Goal: Task Accomplishment & Management: Complete application form

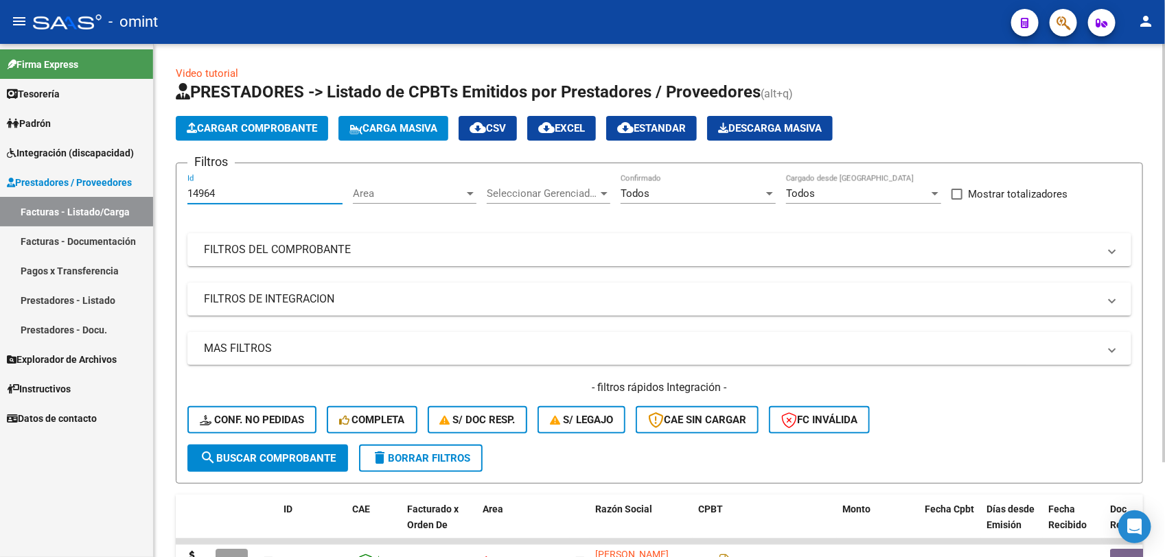
drag, startPoint x: 224, startPoint y: 192, endPoint x: 176, endPoint y: 193, distance: 48.1
click at [176, 193] on form "Filtros 14964 Id Area Area Seleccionar Gerenciador Seleccionar Gerenciador Todo…" at bounding box center [659, 323] width 967 height 321
paste input "5552"
type input "15552"
click at [255, 454] on span "search Buscar Comprobante" at bounding box center [268, 458] width 136 height 12
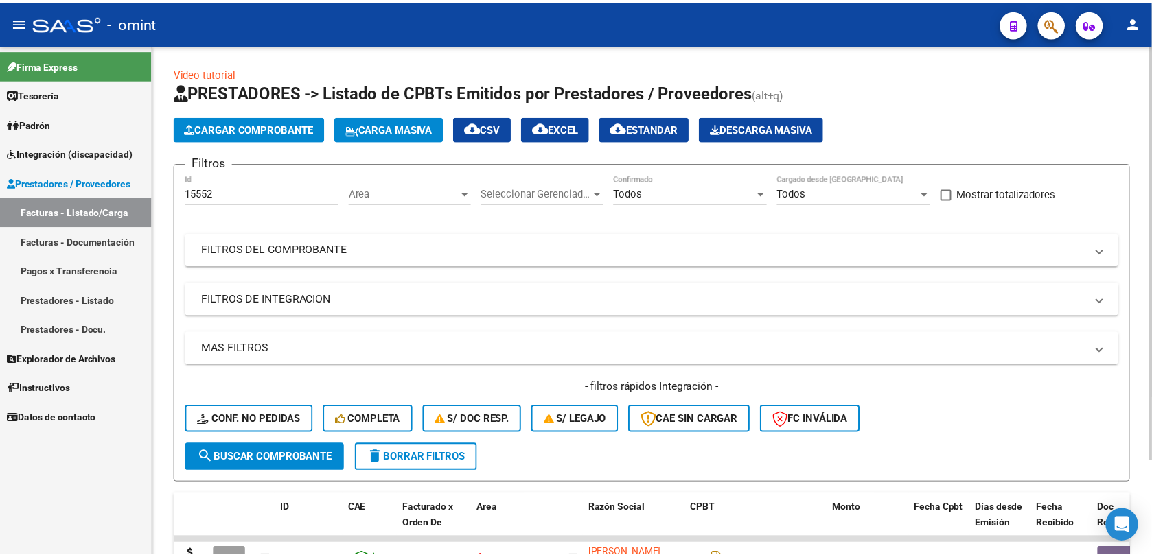
scroll to position [86, 0]
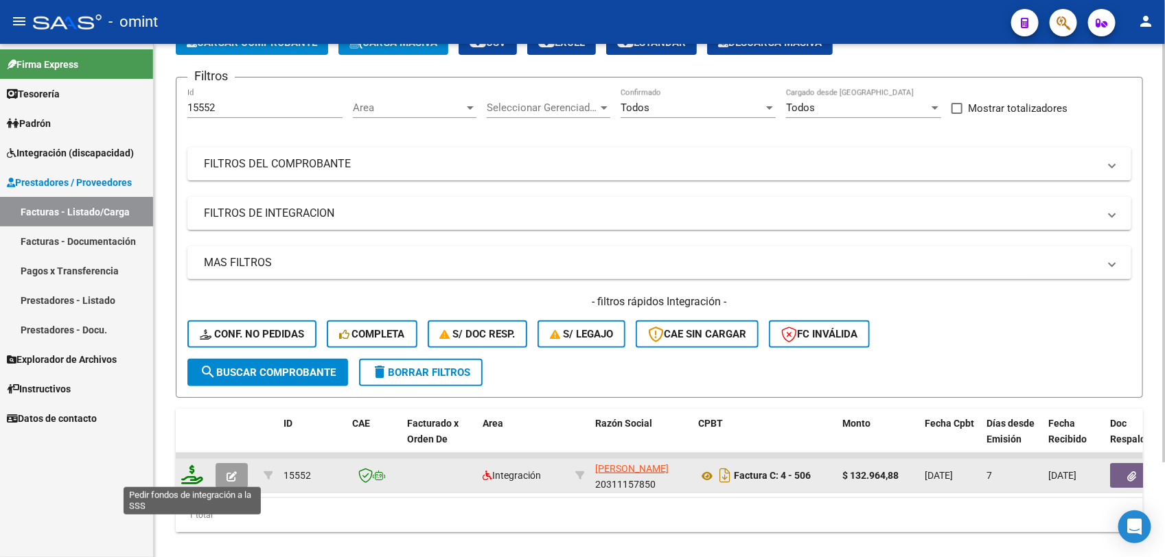
click at [194, 478] on icon at bounding box center [192, 474] width 22 height 19
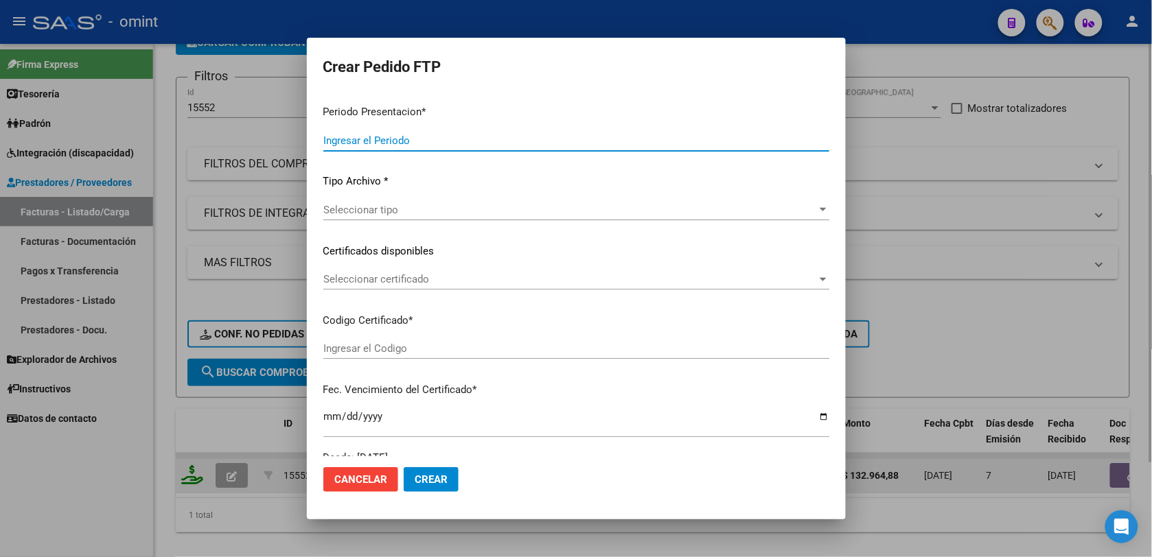
type input "202507"
type input "$ 132.964,88"
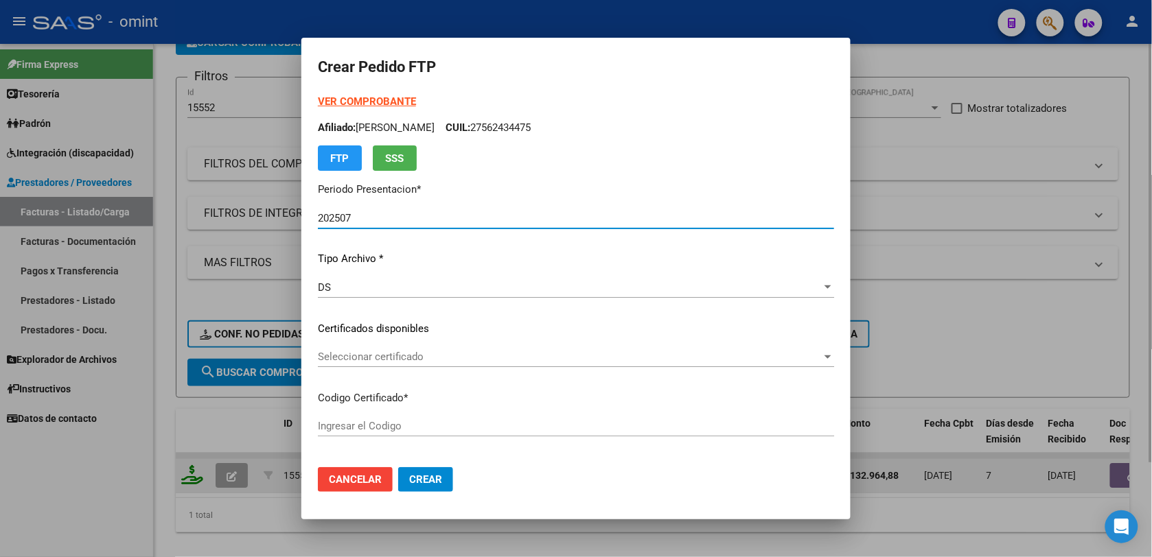
type input "426782049"
type input "2030-11-25"
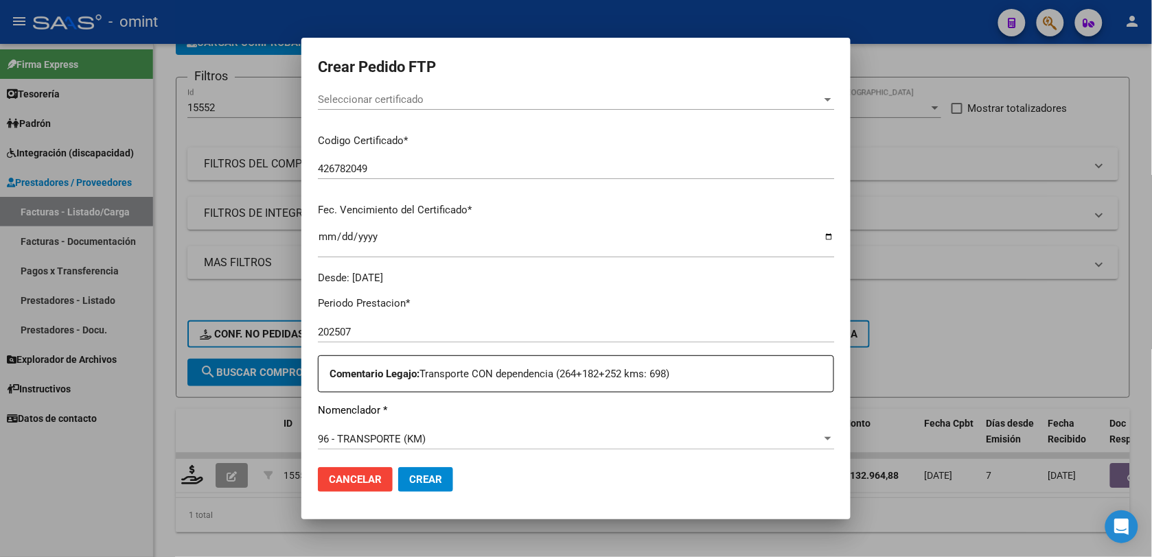
scroll to position [343, 0]
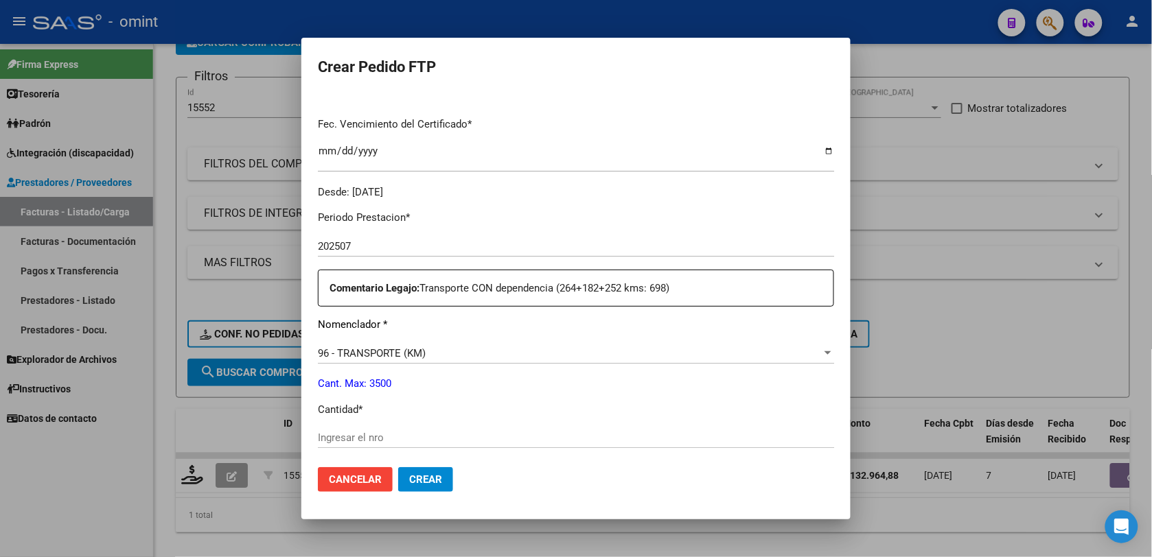
click at [350, 478] on span "Cancelar" at bounding box center [355, 480] width 53 height 12
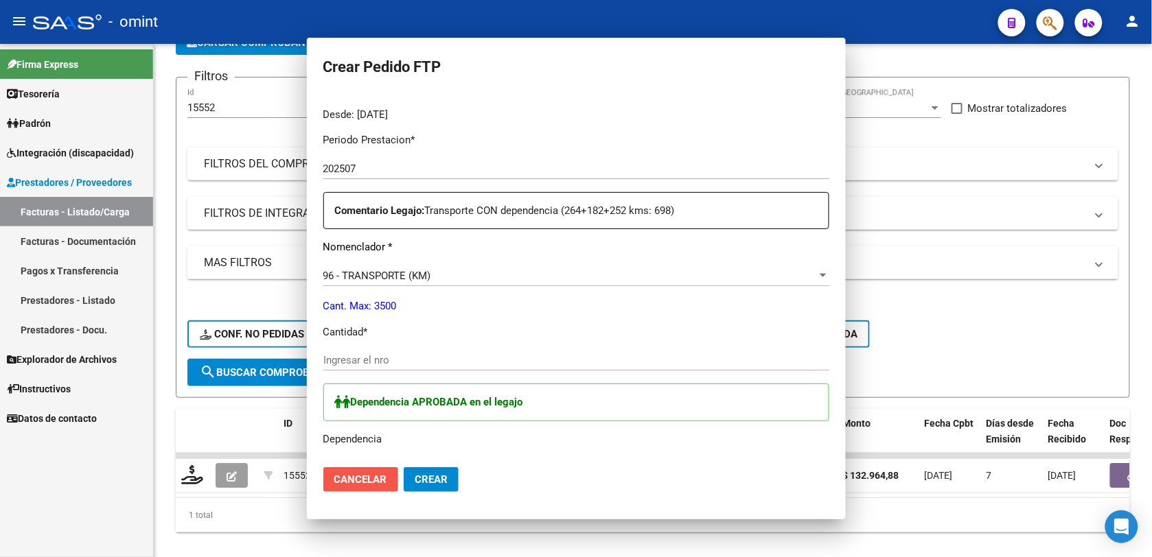
scroll to position [266, 0]
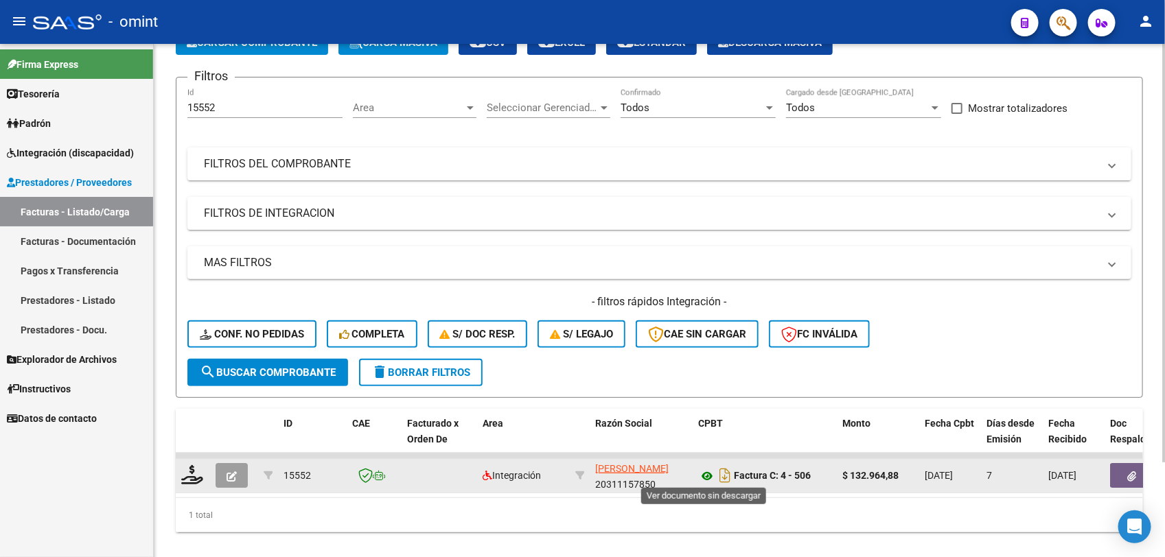
click at [705, 472] on icon at bounding box center [707, 476] width 18 height 16
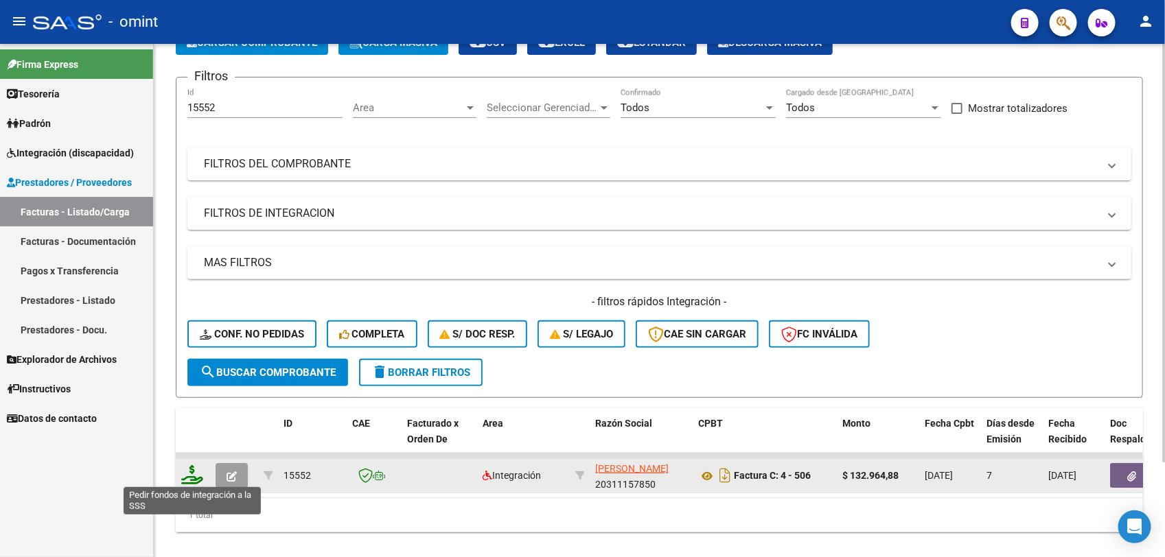
click at [200, 472] on icon at bounding box center [192, 474] width 22 height 19
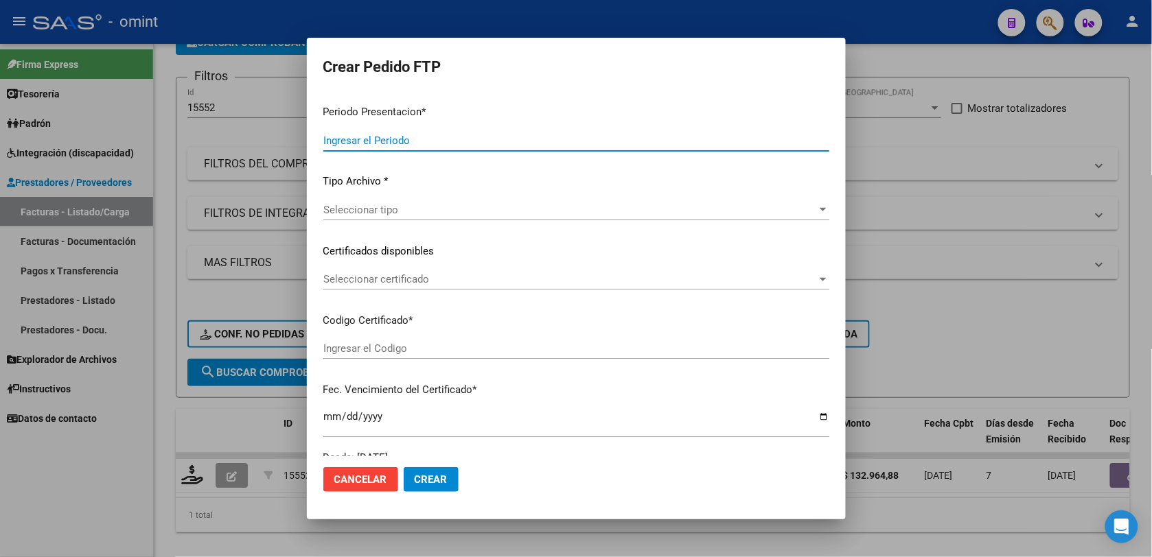
type input "202507"
type input "$ 132.964,88"
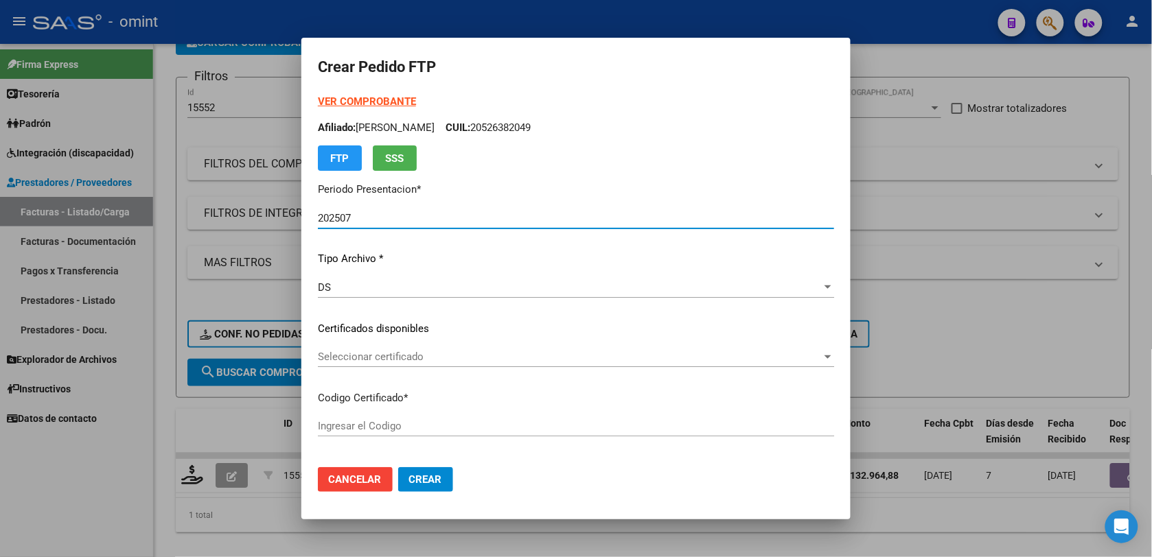
type input "426782049"
type input "2030-11-25"
click at [365, 348] on div "Seleccionar certificado Seleccionar certificado" at bounding box center [576, 357] width 516 height 21
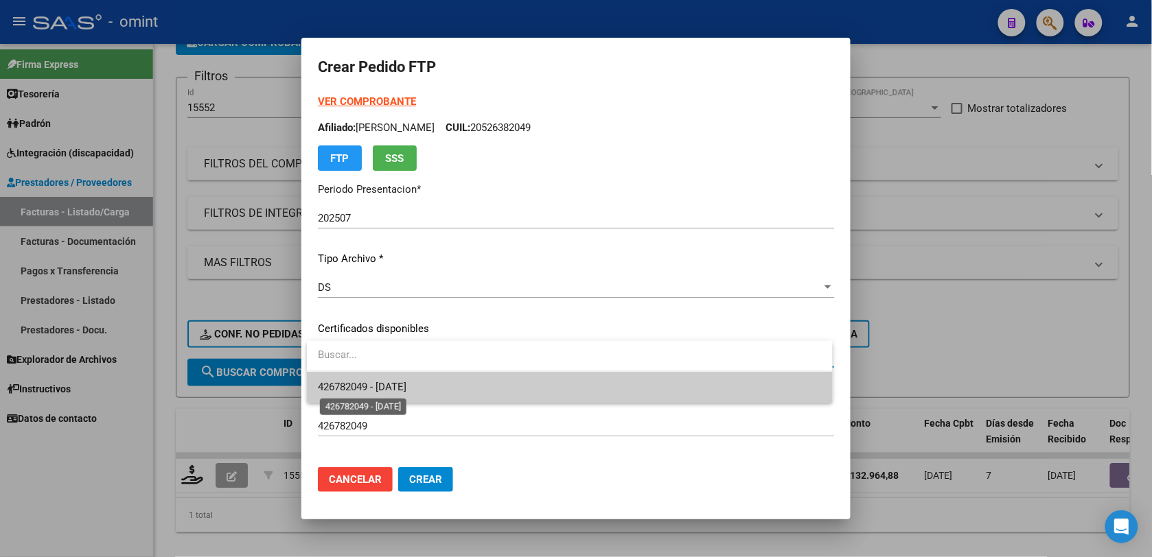
click at [375, 389] on span "426782049 - 2030-11-25" at bounding box center [362, 387] width 89 height 12
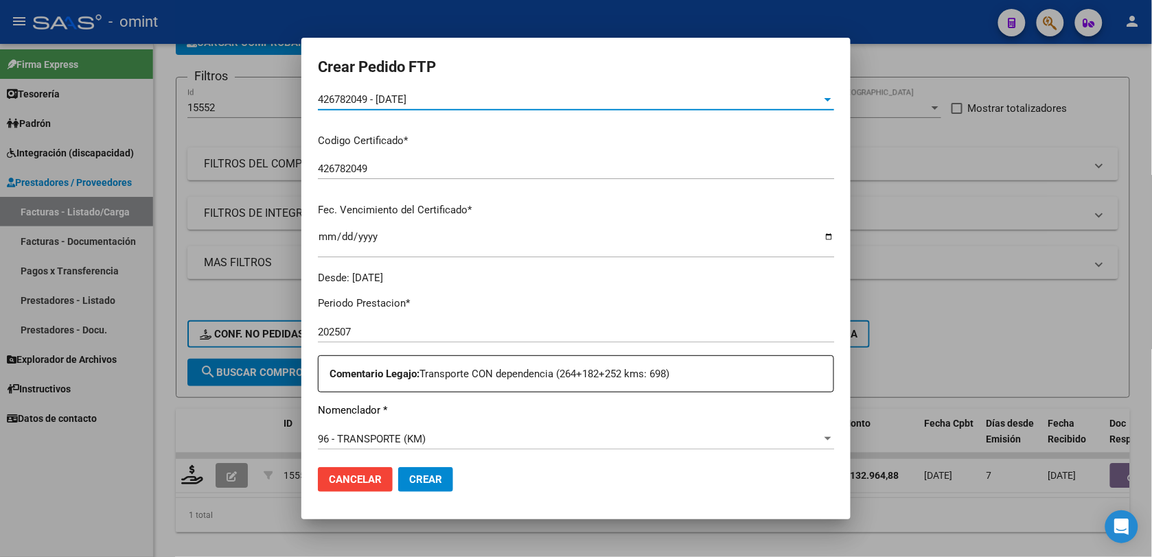
scroll to position [343, 0]
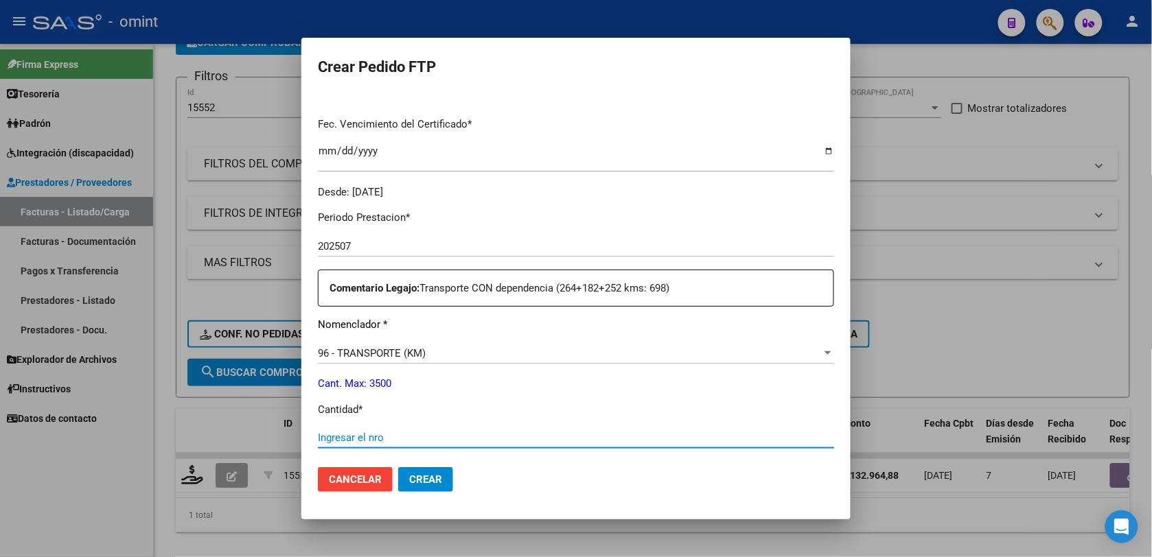
click at [368, 443] on input "Ingresar el nro" at bounding box center [576, 438] width 516 height 12
type input "181"
click at [374, 475] on span "Cancelar" at bounding box center [355, 480] width 53 height 12
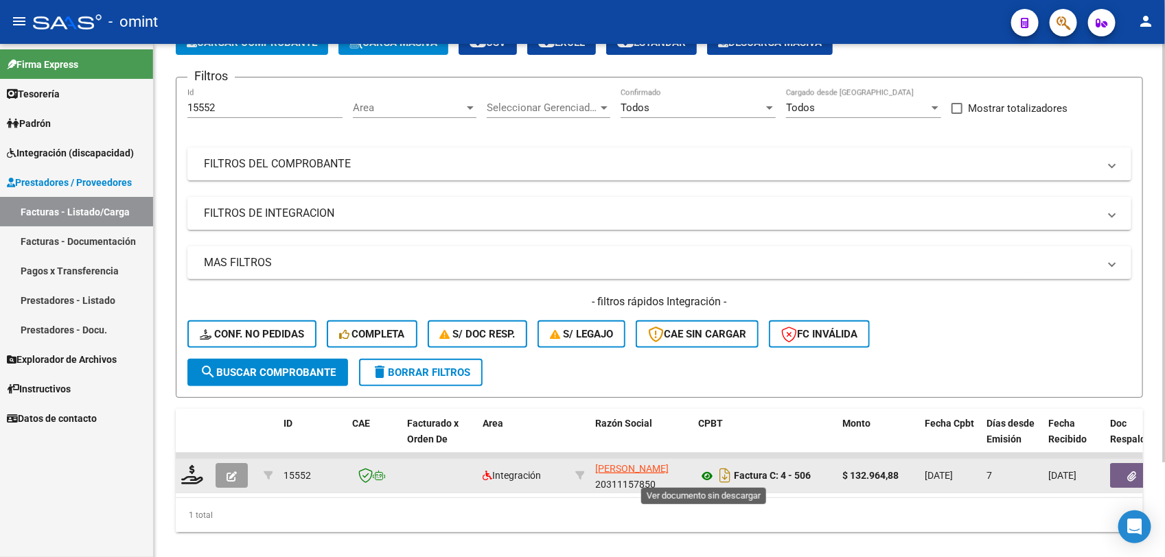
click at [708, 472] on icon at bounding box center [707, 476] width 18 height 16
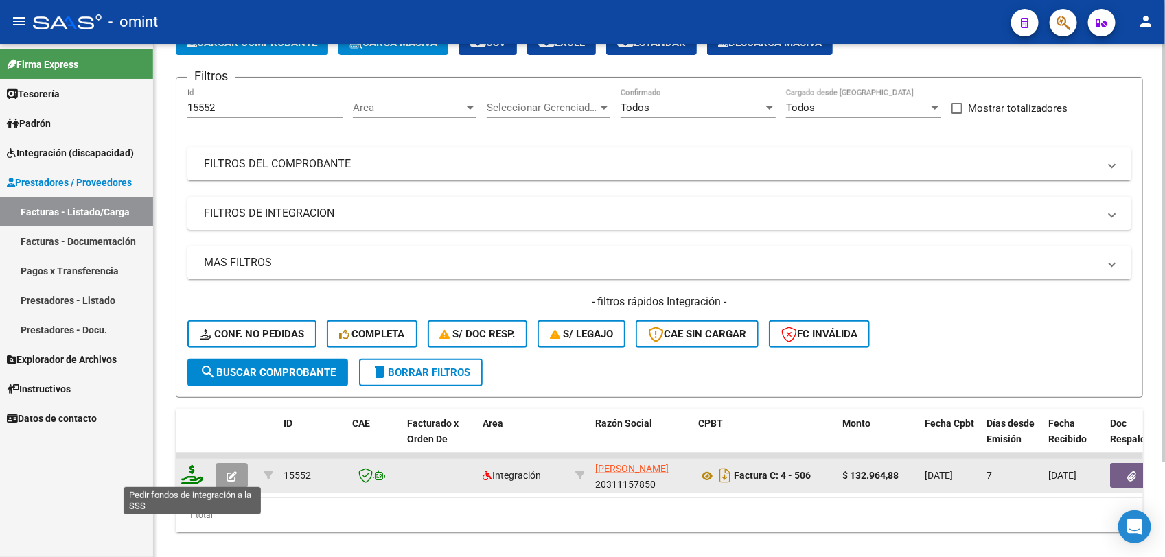
click at [191, 478] on icon at bounding box center [192, 474] width 22 height 19
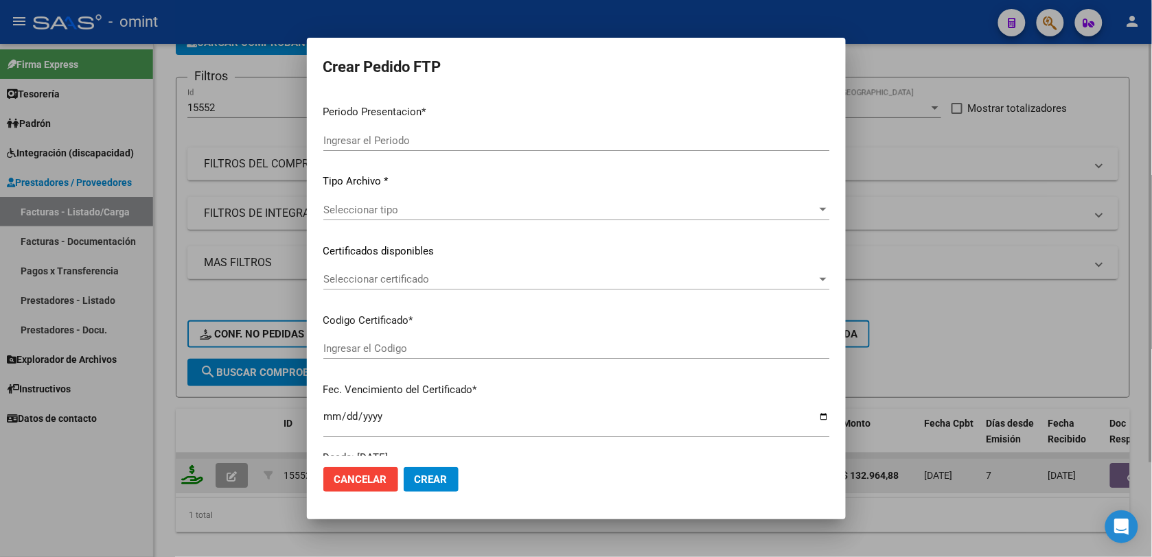
type input "202507"
type input "$ 132.964,88"
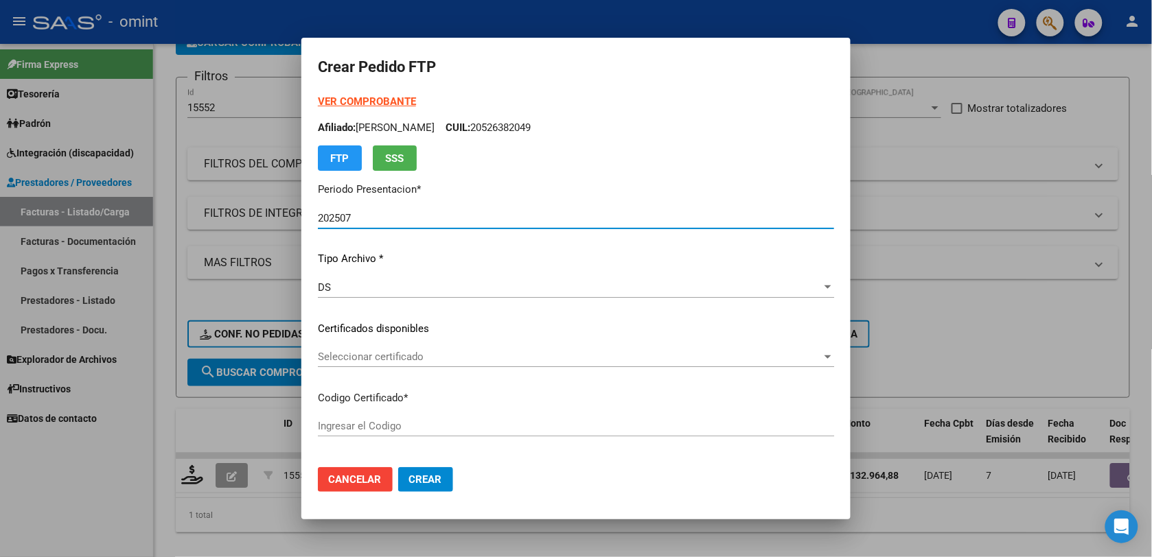
type input "426782049"
type input "2030-11-25"
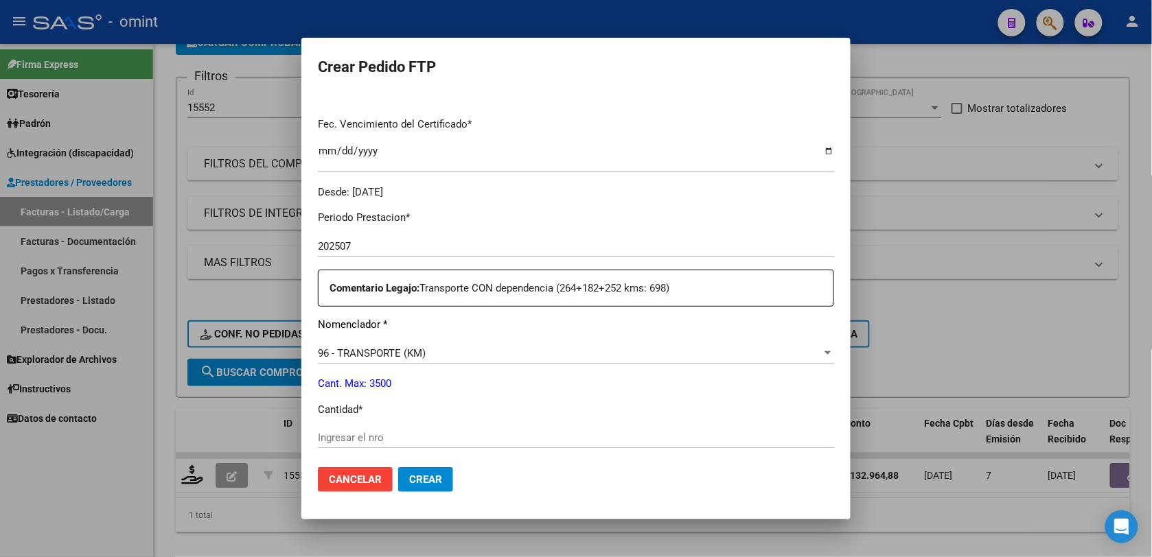
scroll to position [429, 0]
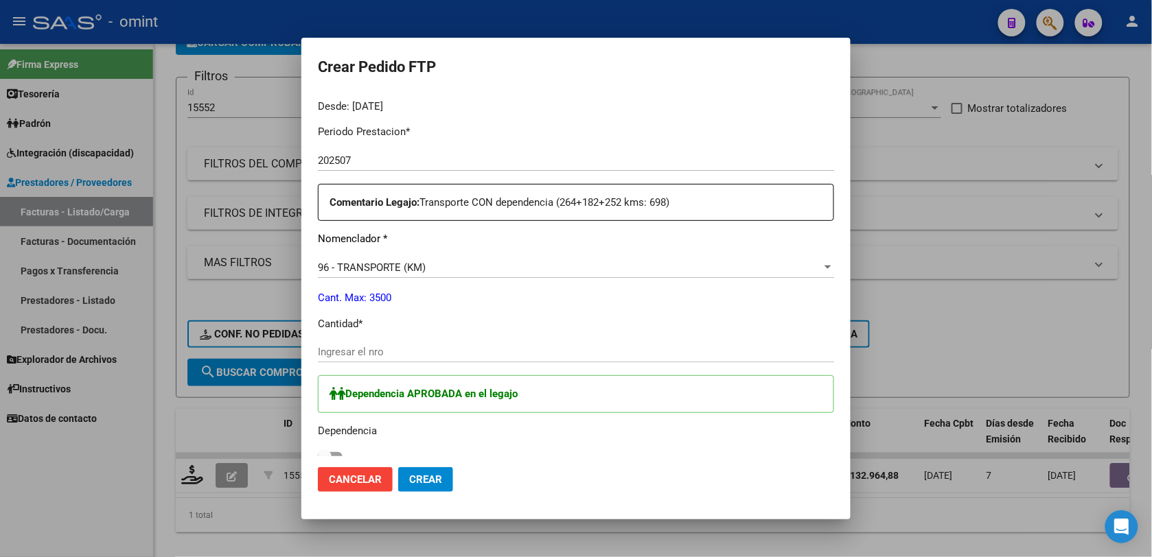
click at [347, 349] on input "Ingresar el nro" at bounding box center [576, 352] width 516 height 12
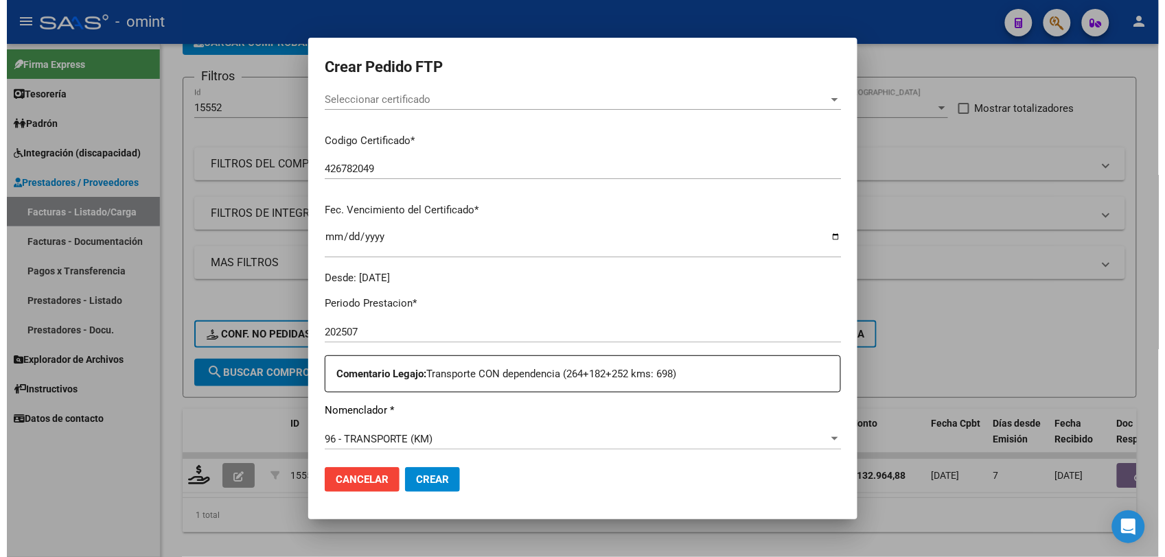
scroll to position [86, 0]
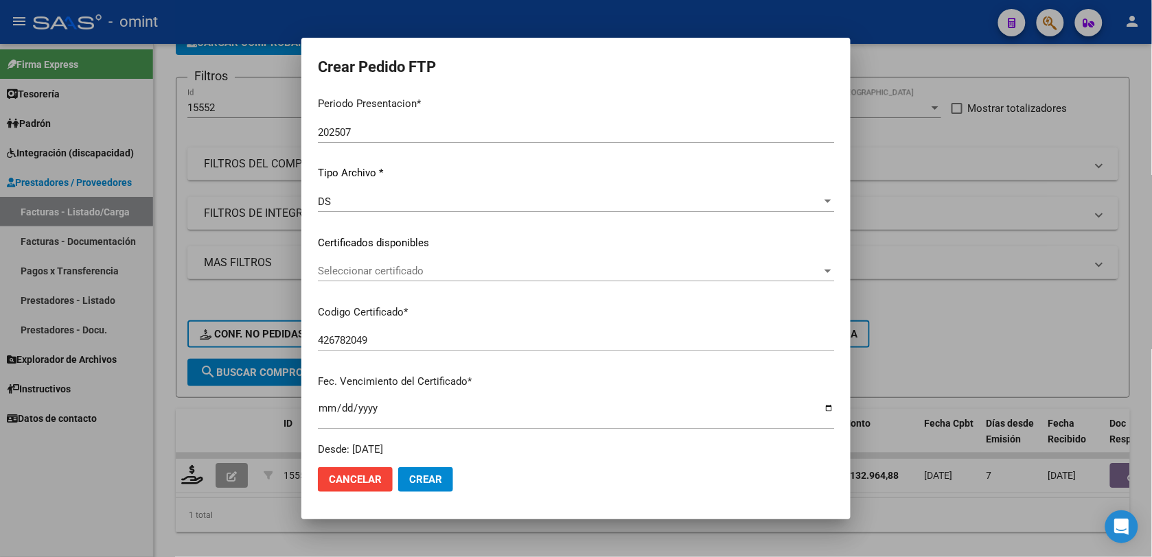
type input "182"
click at [359, 268] on span "Seleccionar certificado" at bounding box center [570, 271] width 504 height 12
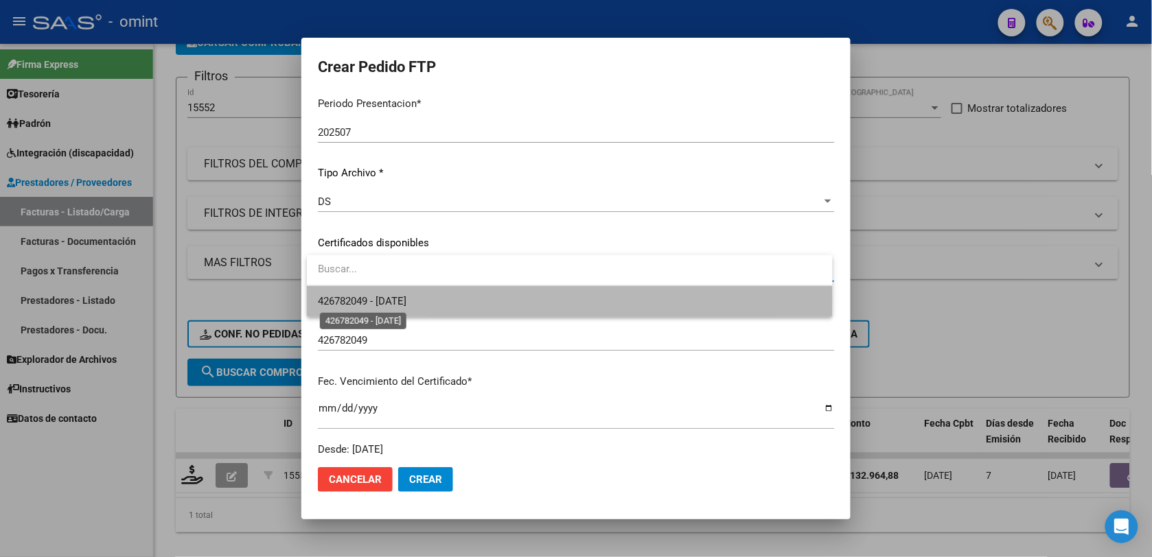
click at [368, 300] on span "426782049 - 2030-11-25" at bounding box center [362, 301] width 89 height 12
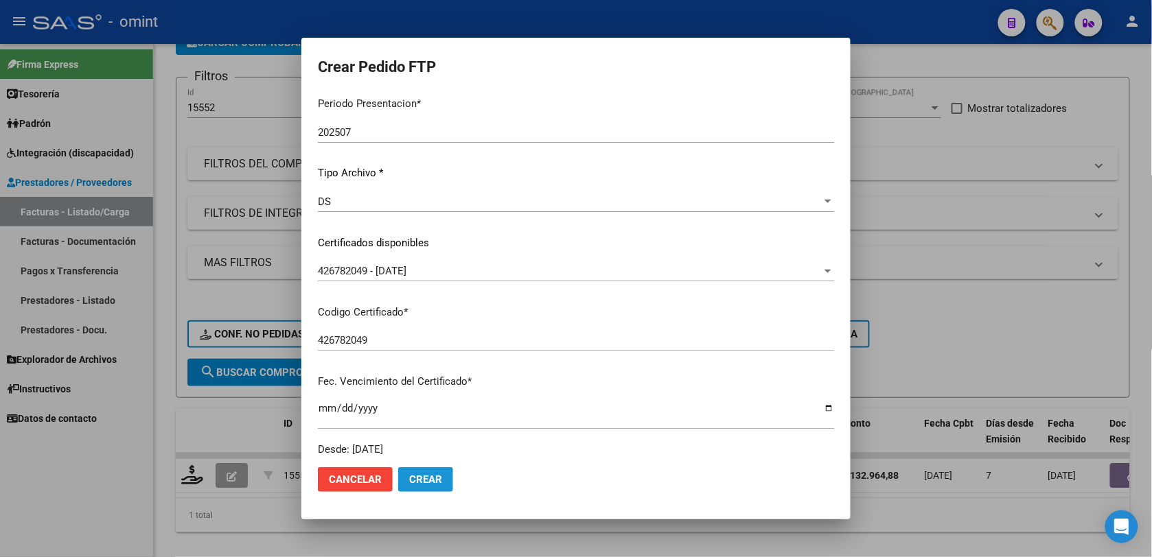
click at [441, 479] on span "Crear" at bounding box center [425, 480] width 33 height 12
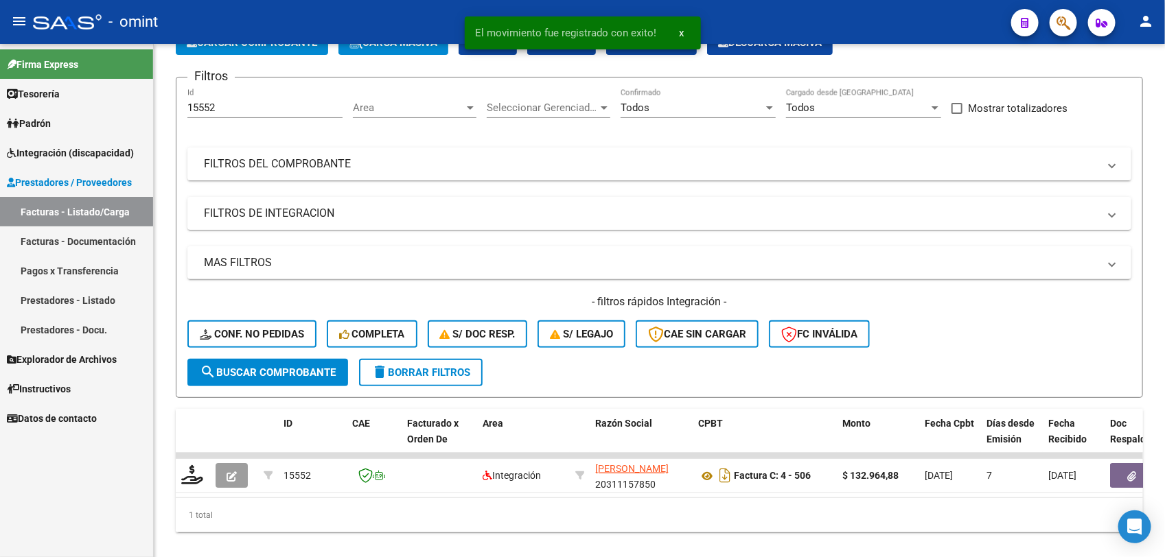
scroll to position [0, 0]
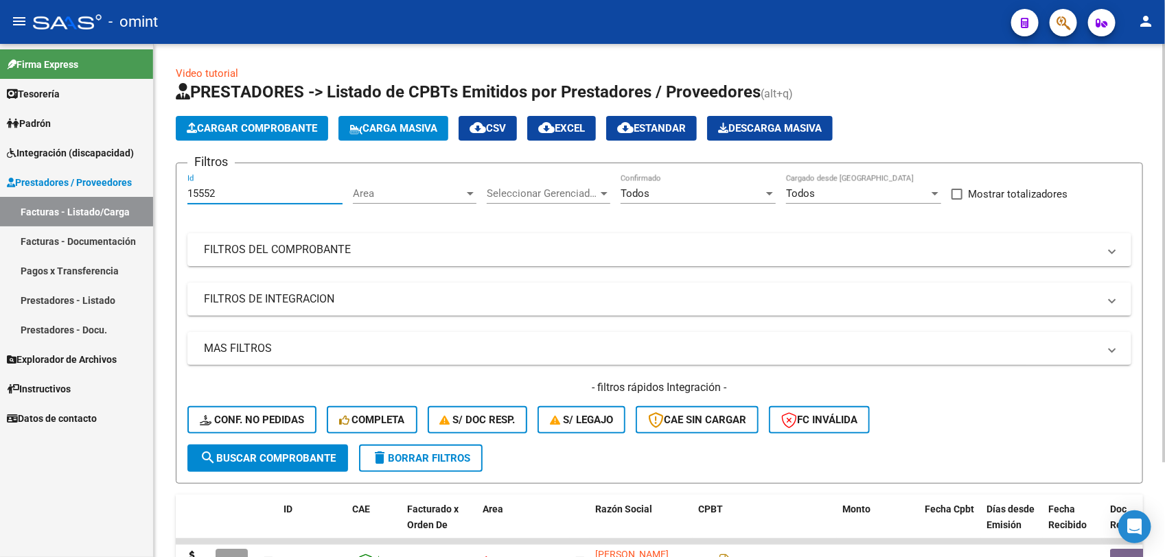
click at [211, 194] on input "15552" at bounding box center [264, 193] width 155 height 12
click at [185, 192] on form "Filtros 15552 Id Area Area Seleccionar Gerenciador Seleccionar Gerenciador Todo…" at bounding box center [659, 323] width 967 height 321
paste input "3"
type input "15553"
click at [304, 455] on span "search Buscar Comprobante" at bounding box center [268, 458] width 136 height 12
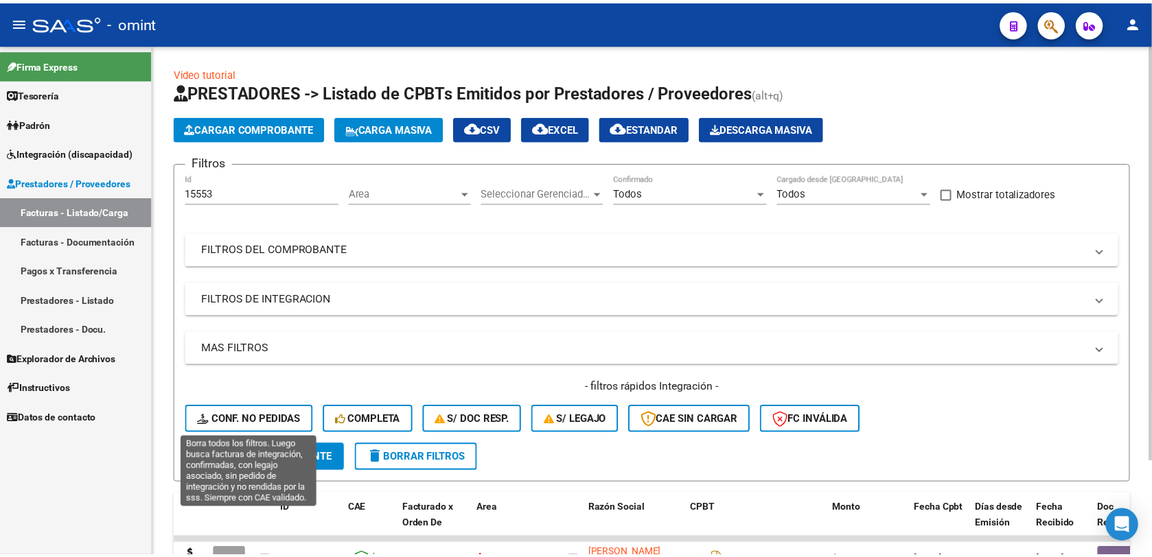
scroll to position [115, 0]
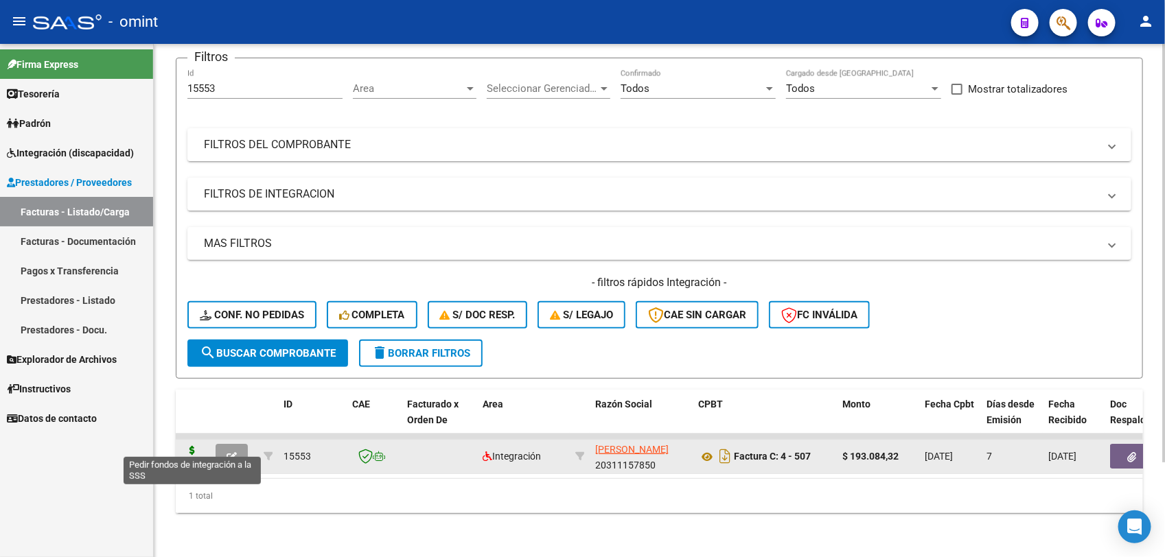
click at [189, 448] on icon at bounding box center [192, 455] width 22 height 19
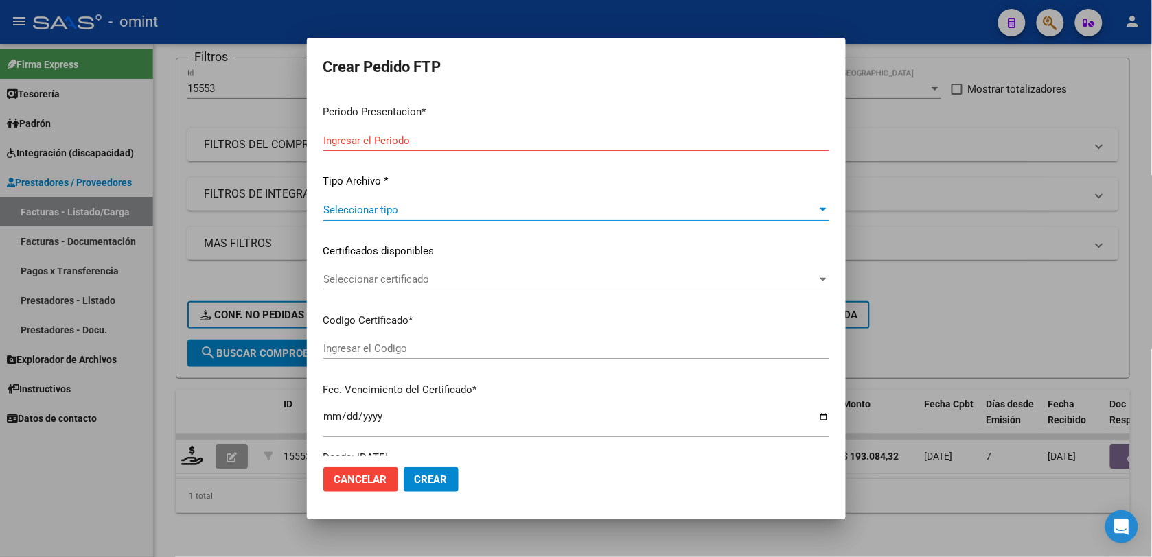
type input "202507"
type input "$ 193.084,32"
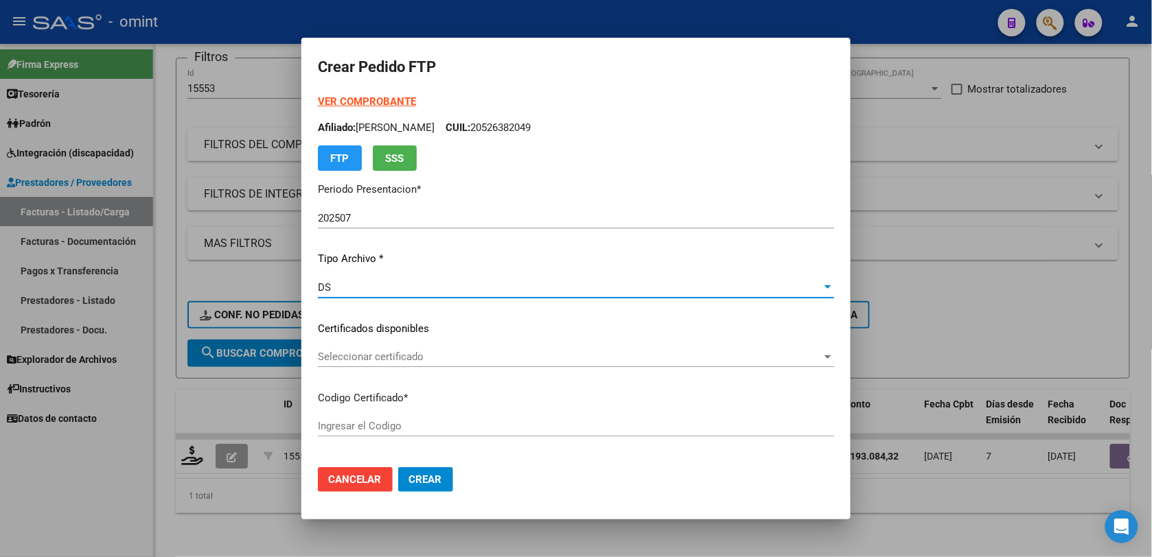
type input "426782049"
type input "2030-11-25"
click at [409, 365] on div "Seleccionar certificado Seleccionar certificado" at bounding box center [576, 357] width 516 height 21
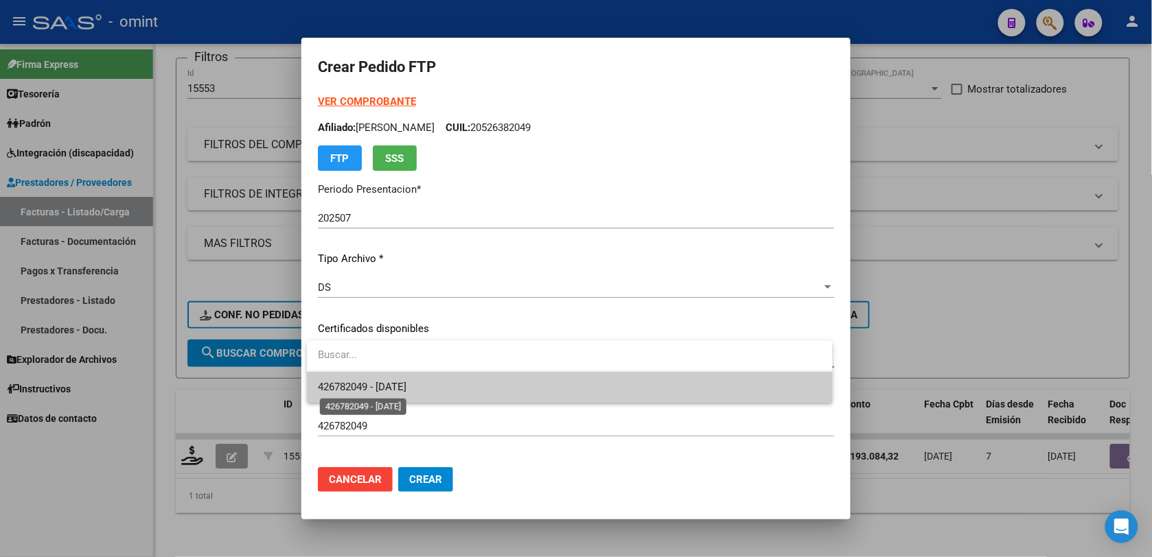
click at [399, 390] on span "426782049 - 2030-11-25" at bounding box center [362, 387] width 89 height 12
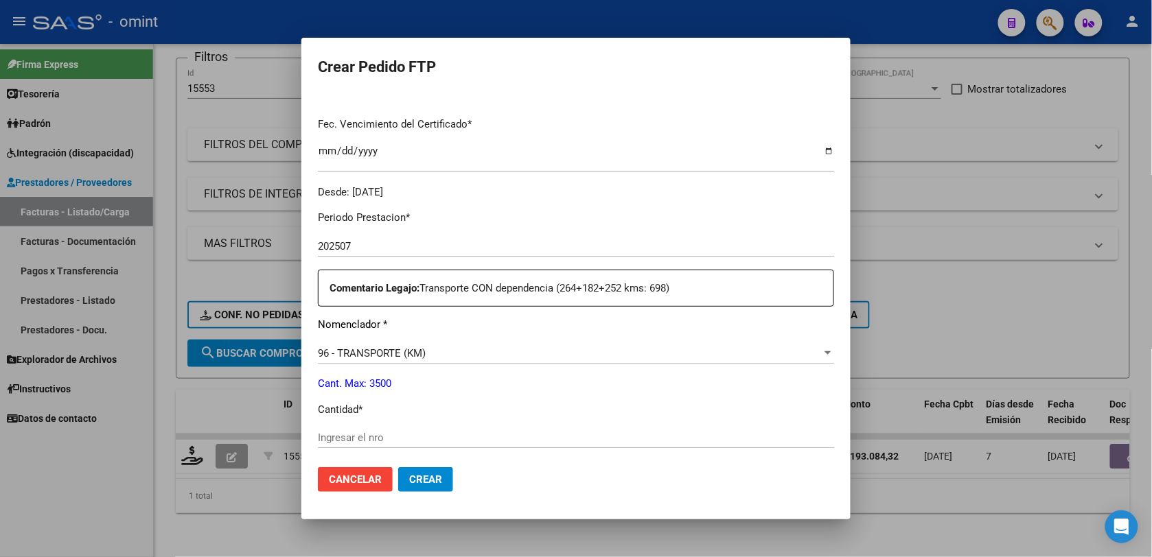
scroll to position [429, 0]
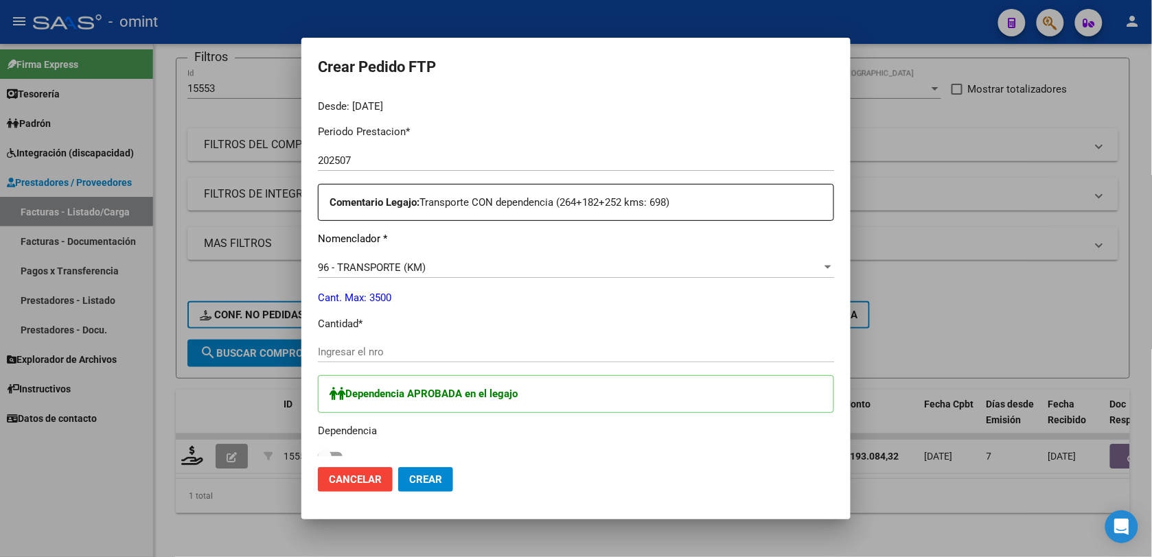
click at [371, 344] on div "Ingresar el nro" at bounding box center [576, 352] width 516 height 21
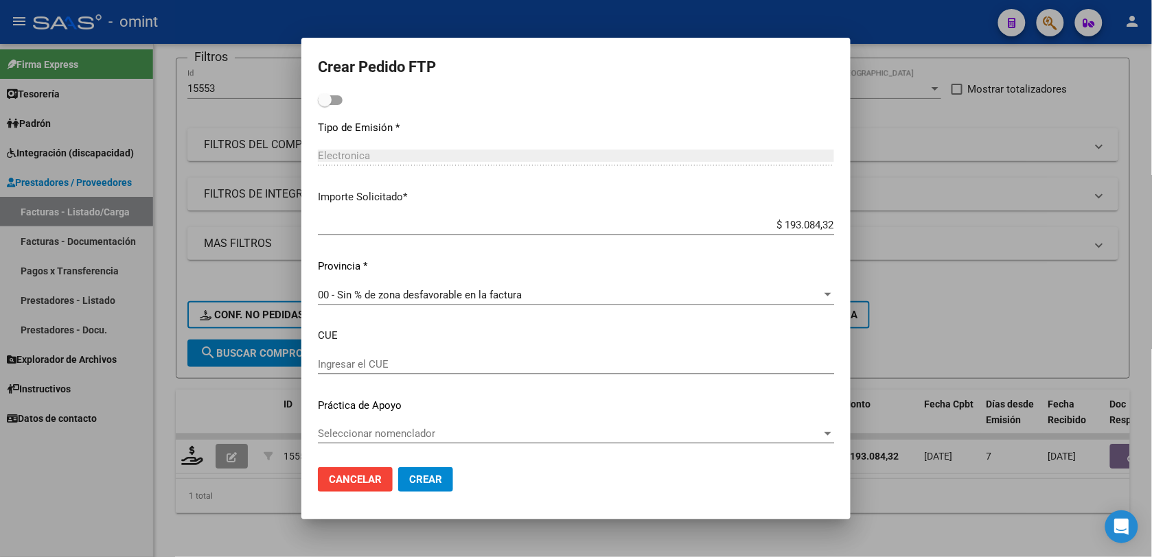
type input "264"
click at [435, 479] on span "Crear" at bounding box center [425, 480] width 33 height 12
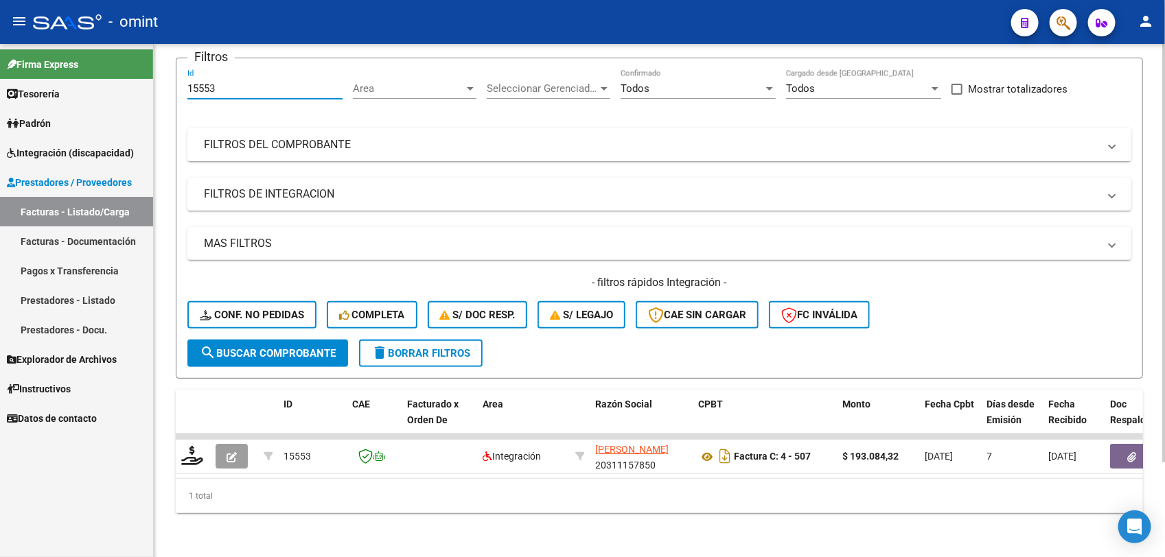
drag, startPoint x: 218, startPoint y: 79, endPoint x: 183, endPoint y: 81, distance: 35.8
click at [183, 81] on form "Filtros 15553 Id Area Area Seleccionar Gerenciador Seleccionar Gerenciador Todo…" at bounding box center [659, 218] width 967 height 321
paste input "4"
type input "15554"
click at [242, 347] on span "search Buscar Comprobante" at bounding box center [268, 353] width 136 height 12
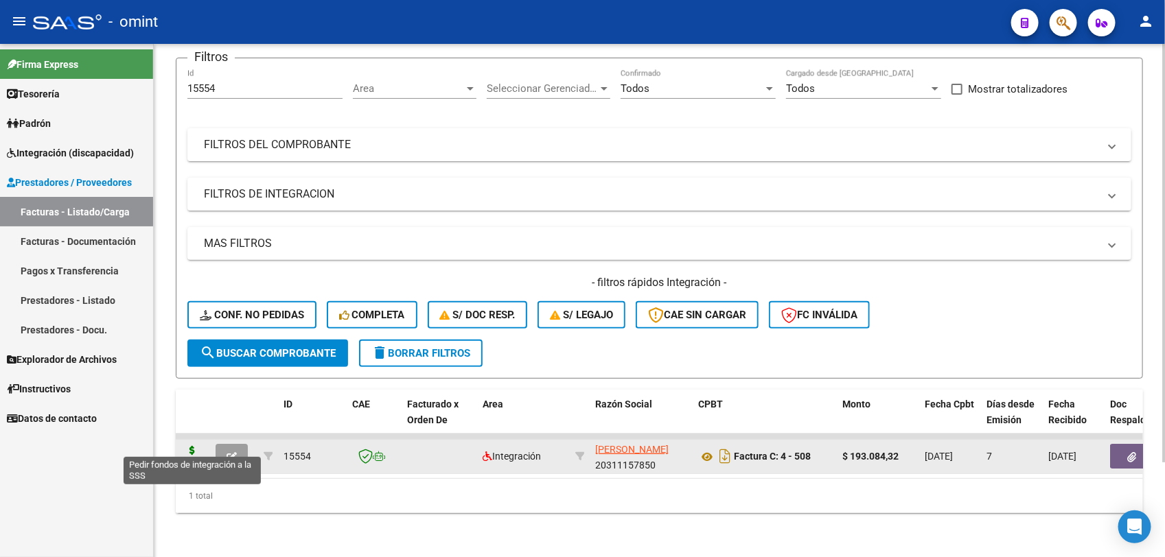
click at [194, 446] on icon at bounding box center [192, 455] width 22 height 19
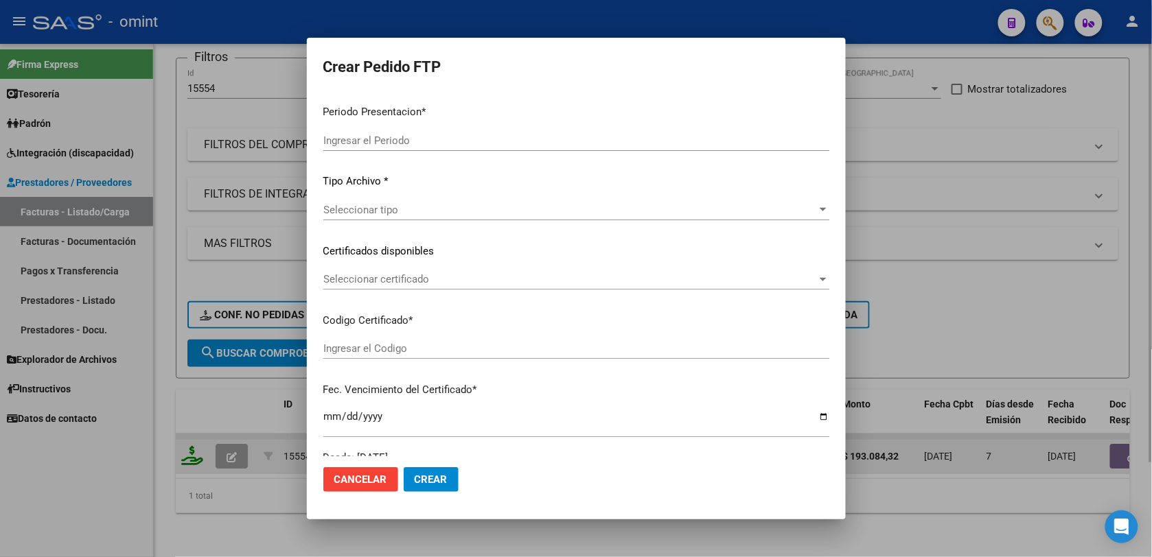
type input "202507"
type input "$ 193.084,32"
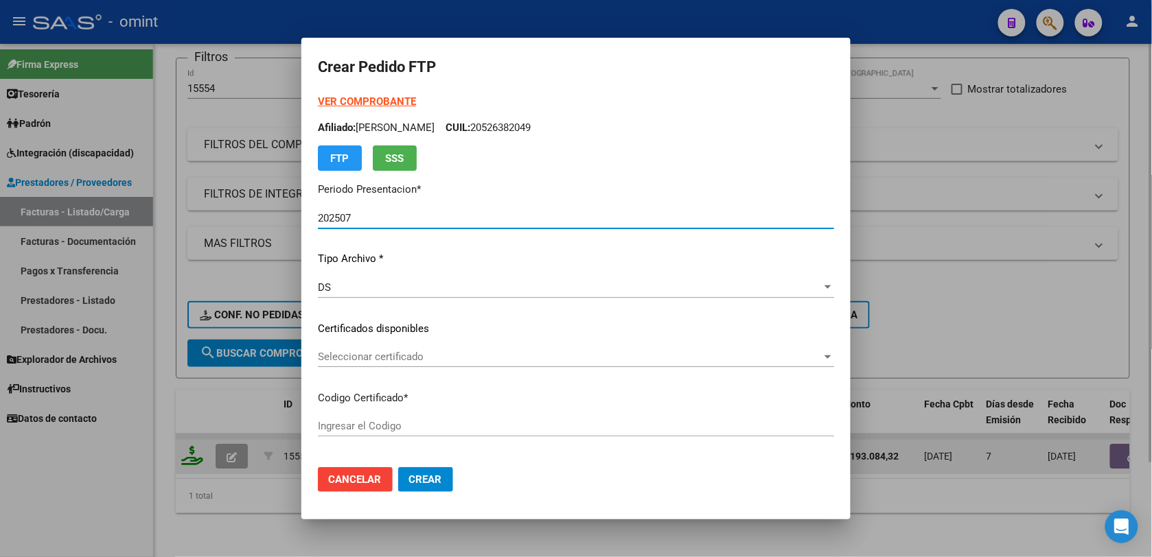
type input "426782049"
type input "2030-11-25"
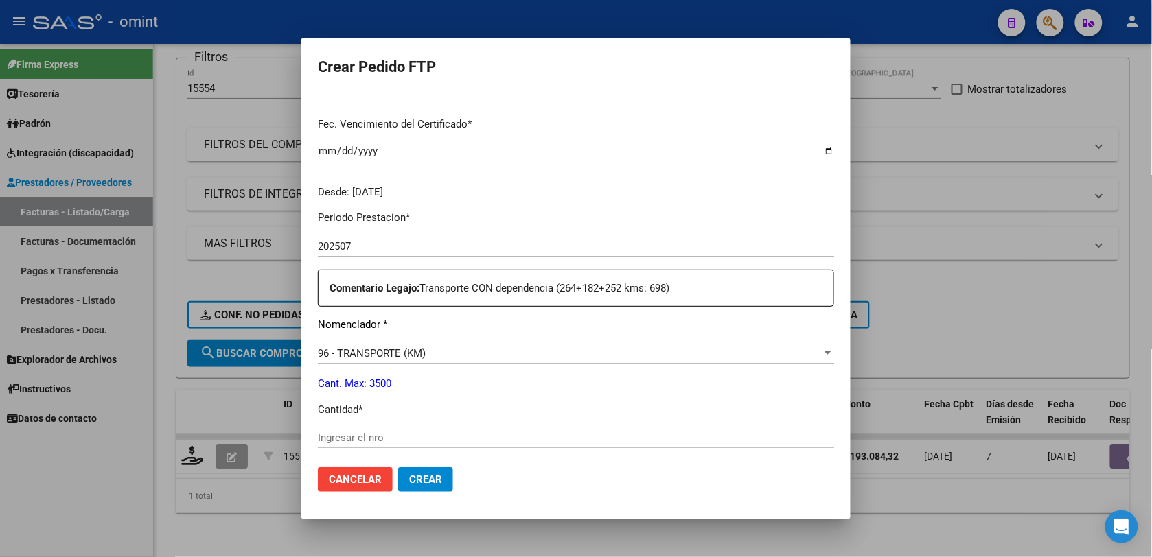
scroll to position [429, 0]
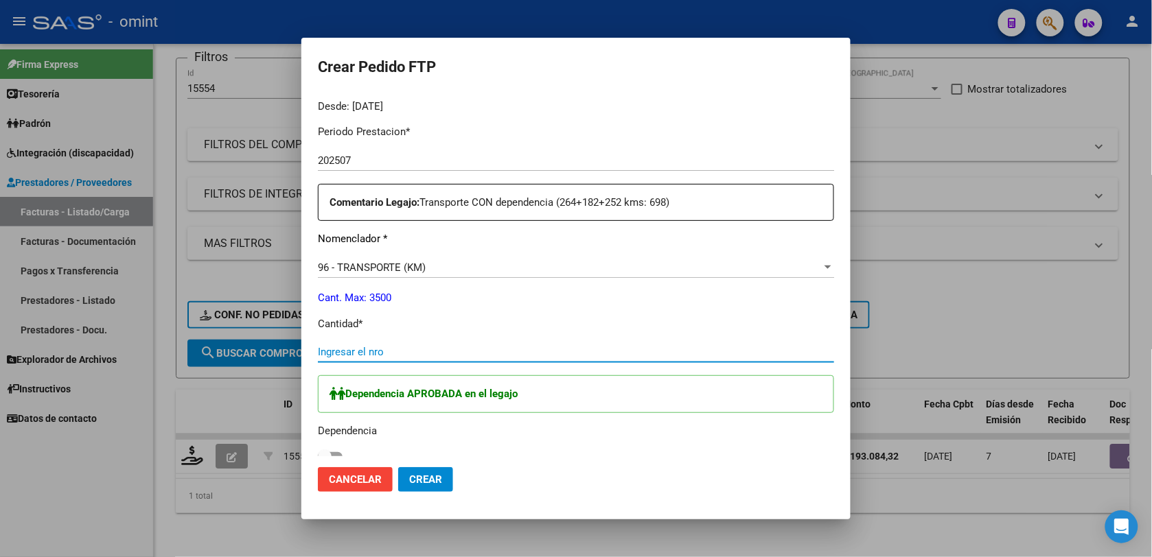
click at [371, 348] on input "Ingresar el nro" at bounding box center [576, 352] width 516 height 12
click at [347, 351] on input "Ingresar el nro" at bounding box center [576, 352] width 516 height 12
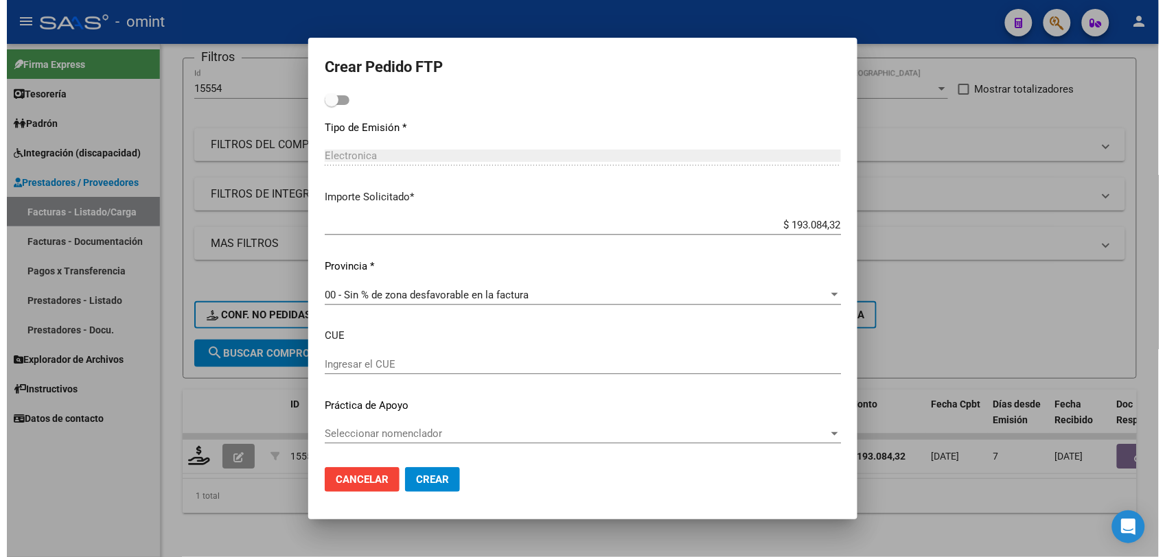
scroll to position [358, 0]
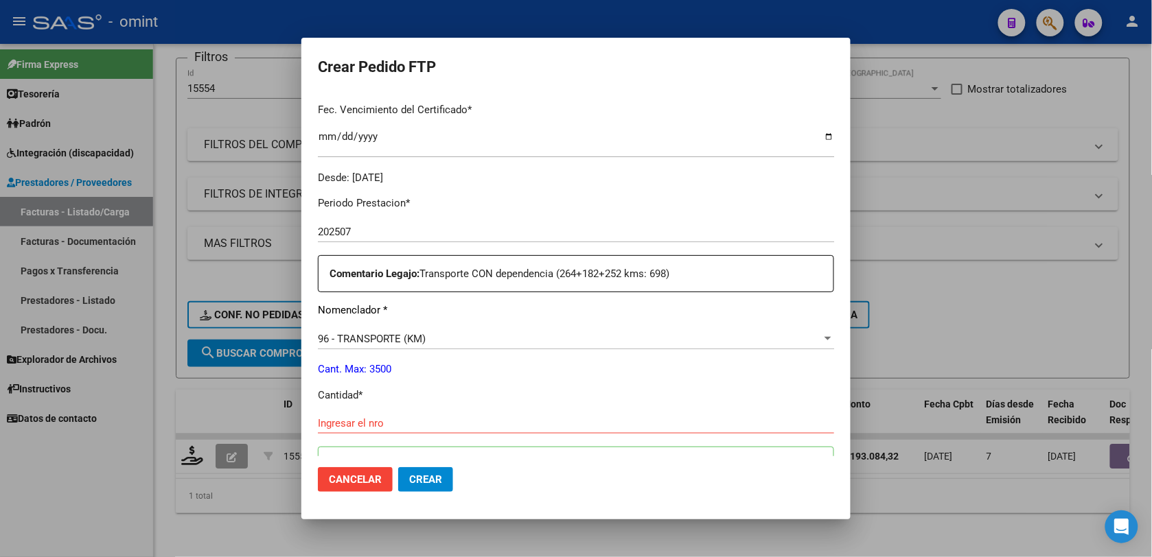
click at [279, 63] on div at bounding box center [576, 278] width 1152 height 557
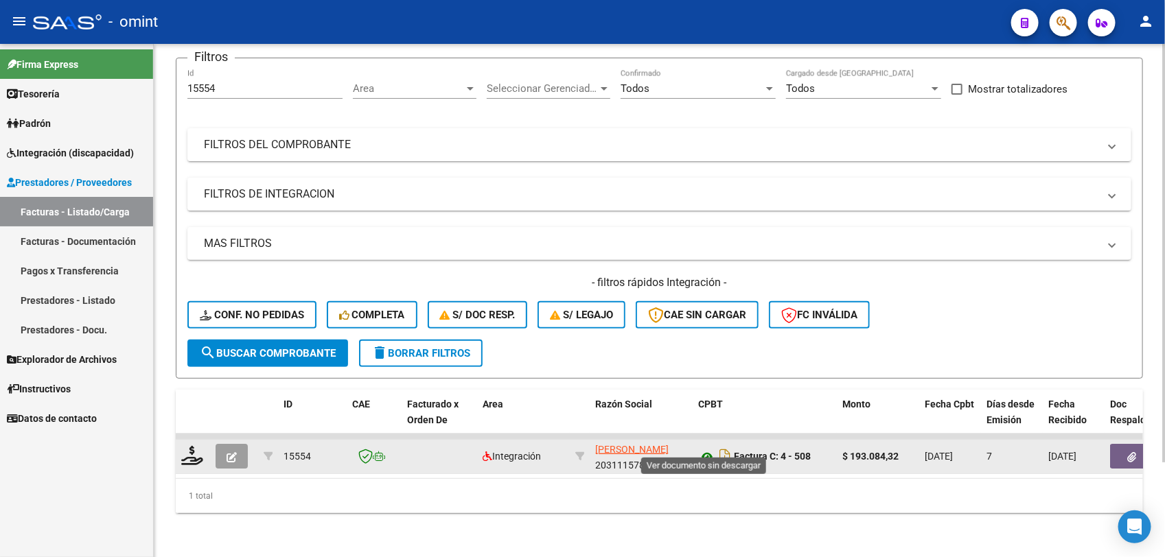
click at [704, 449] on icon at bounding box center [707, 457] width 18 height 16
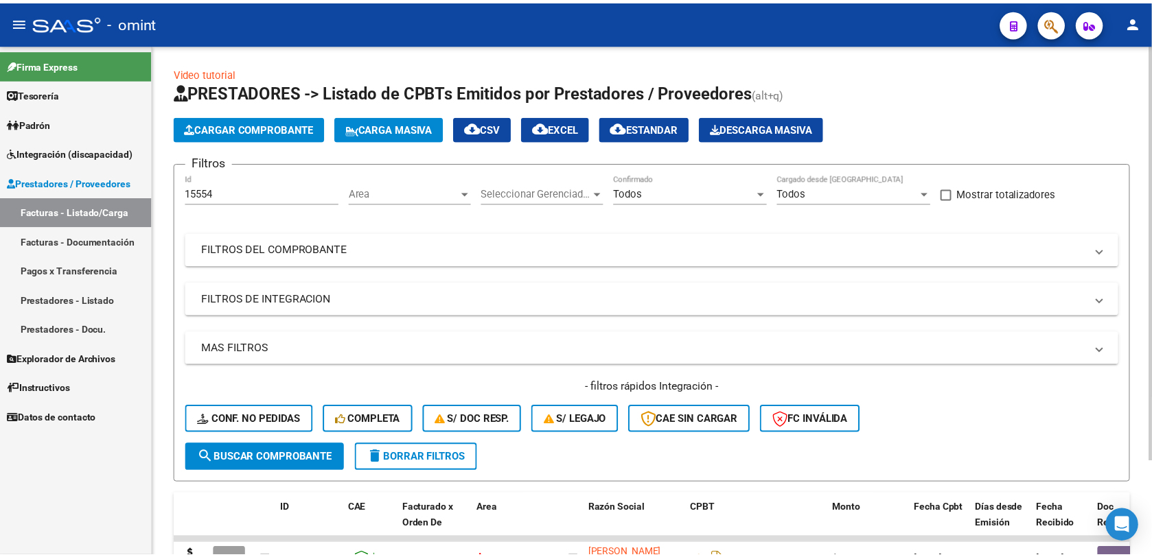
scroll to position [115, 0]
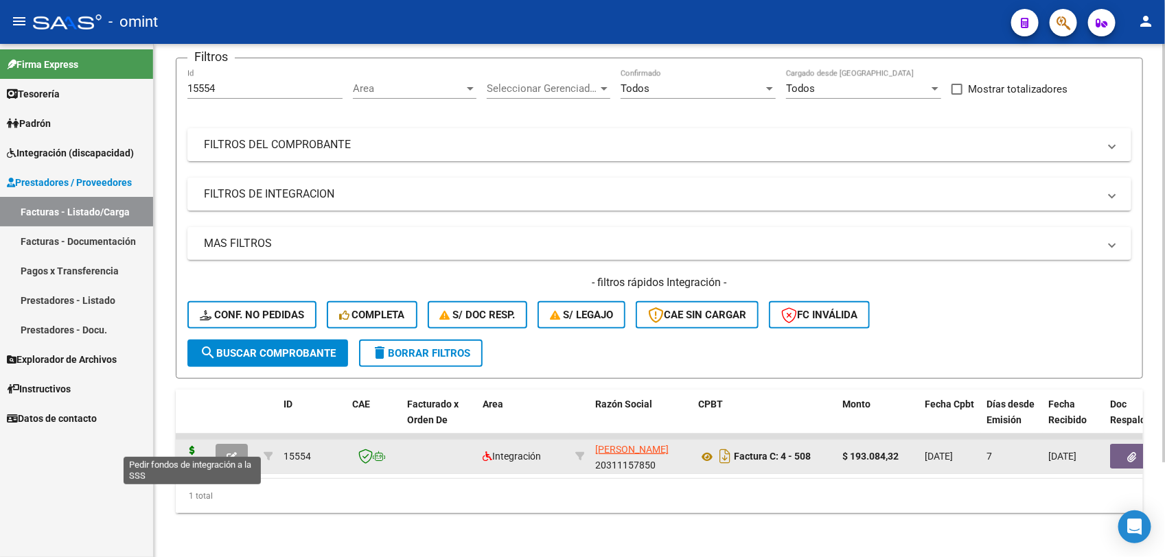
click at [194, 446] on icon at bounding box center [192, 455] width 22 height 19
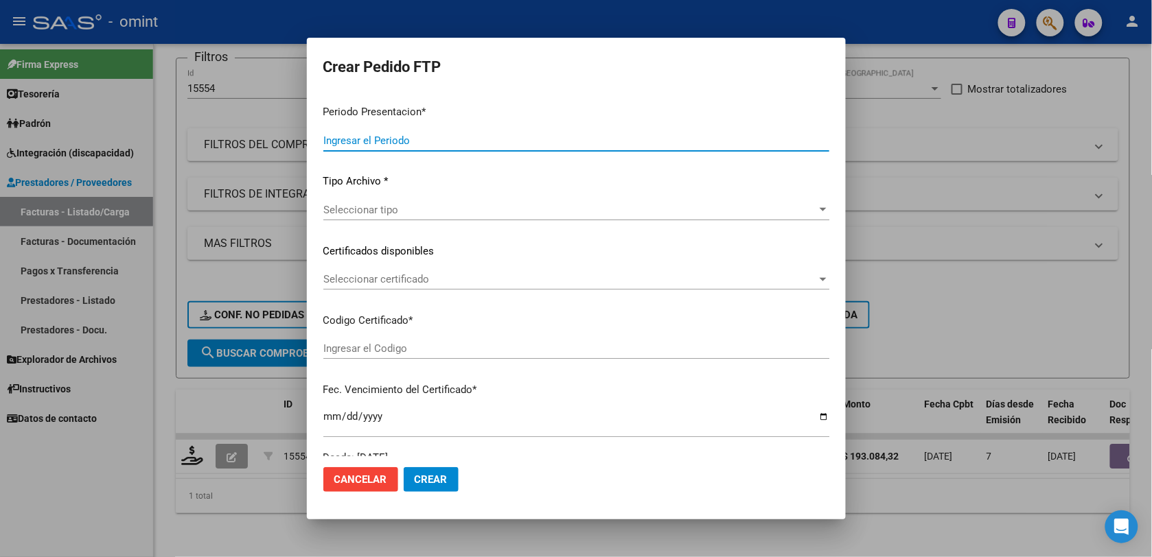
type input "202507"
type input "$ 193.084,32"
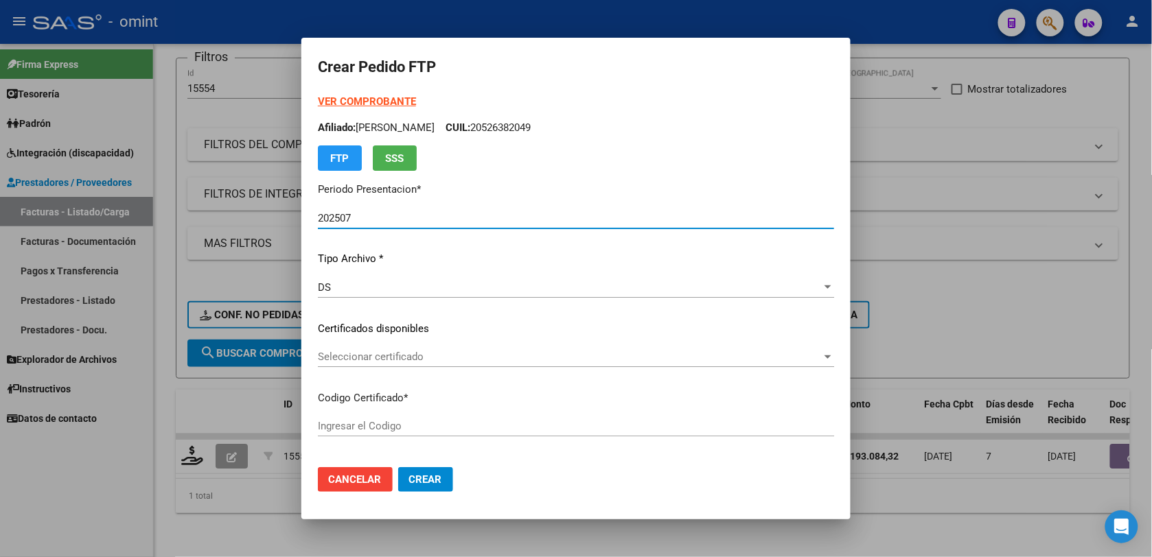
type input "426782049"
type input "2030-11-25"
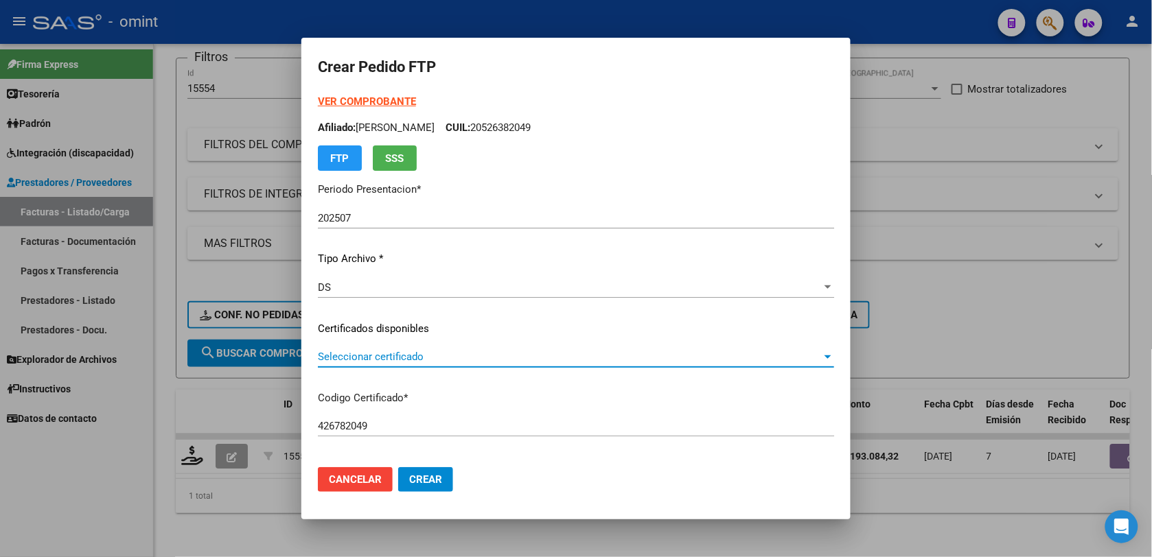
click at [417, 357] on span "Seleccionar certificado" at bounding box center [570, 357] width 504 height 12
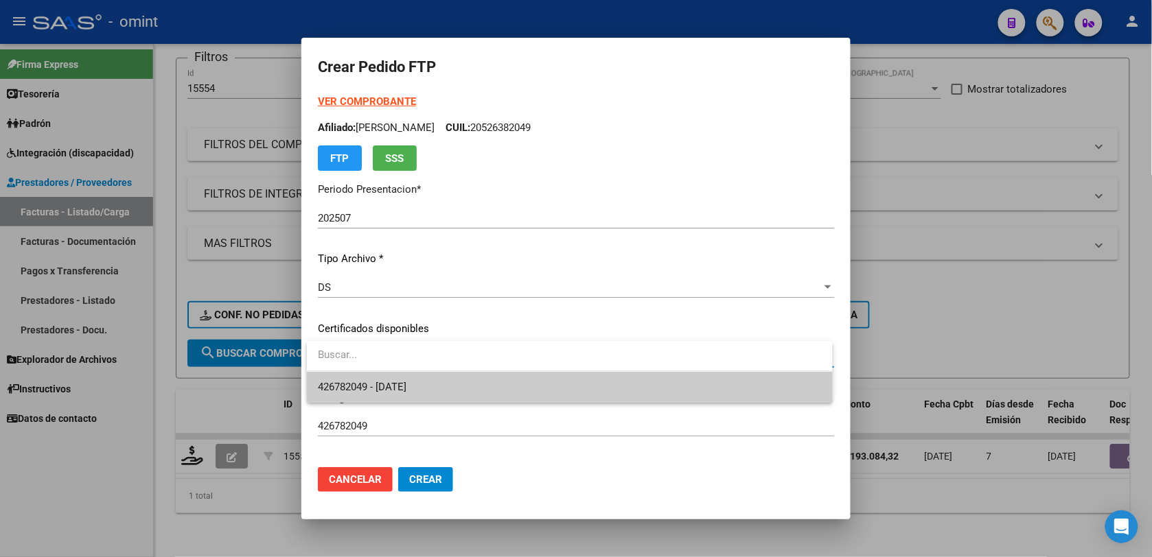
click at [375, 485] on div at bounding box center [576, 278] width 1152 height 557
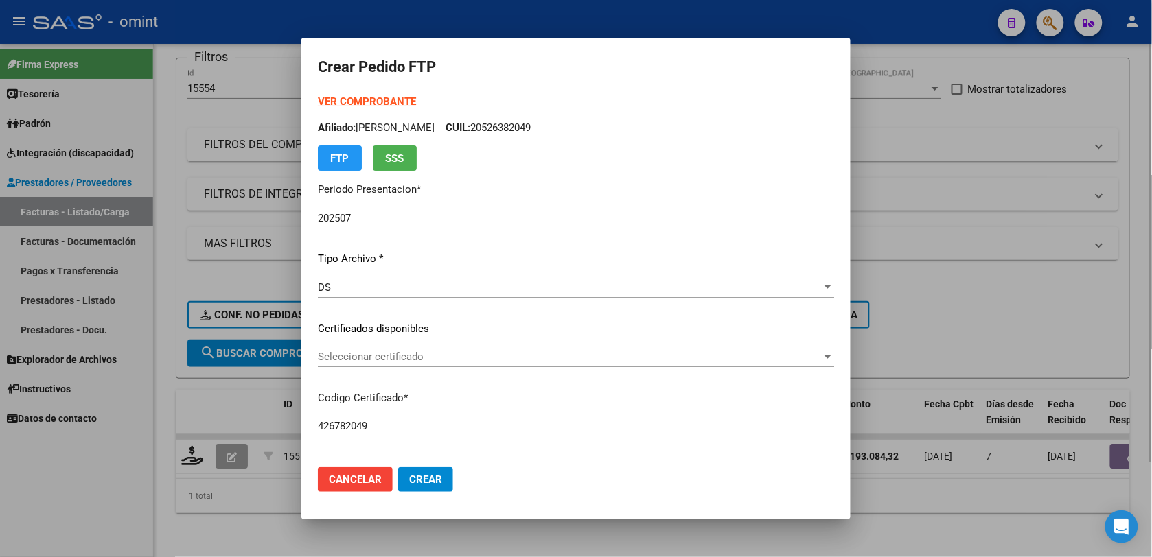
click at [975, 544] on div at bounding box center [576, 278] width 1152 height 557
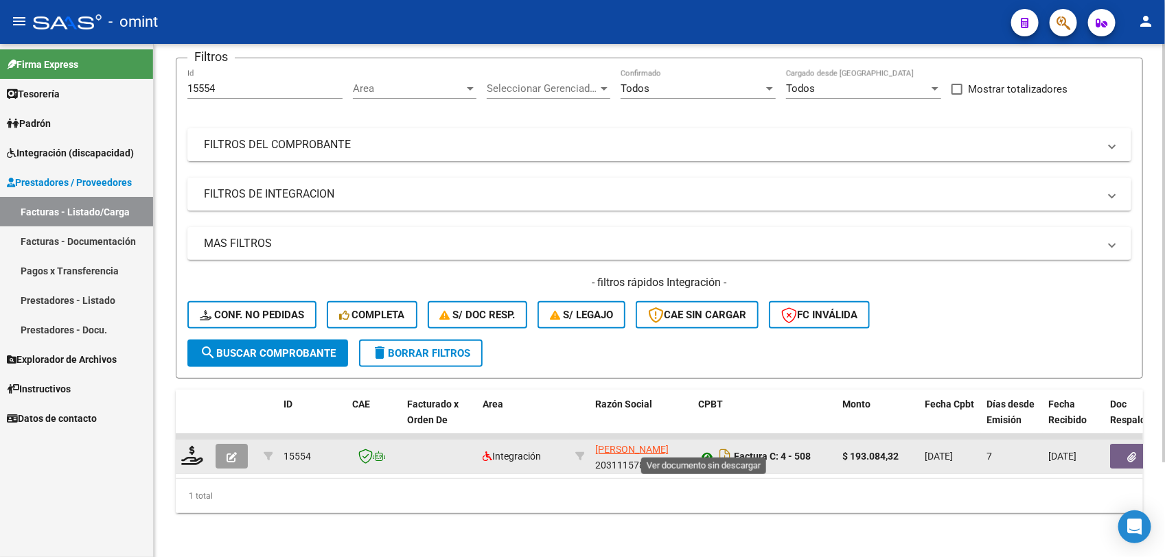
click at [711, 449] on icon at bounding box center [707, 457] width 18 height 16
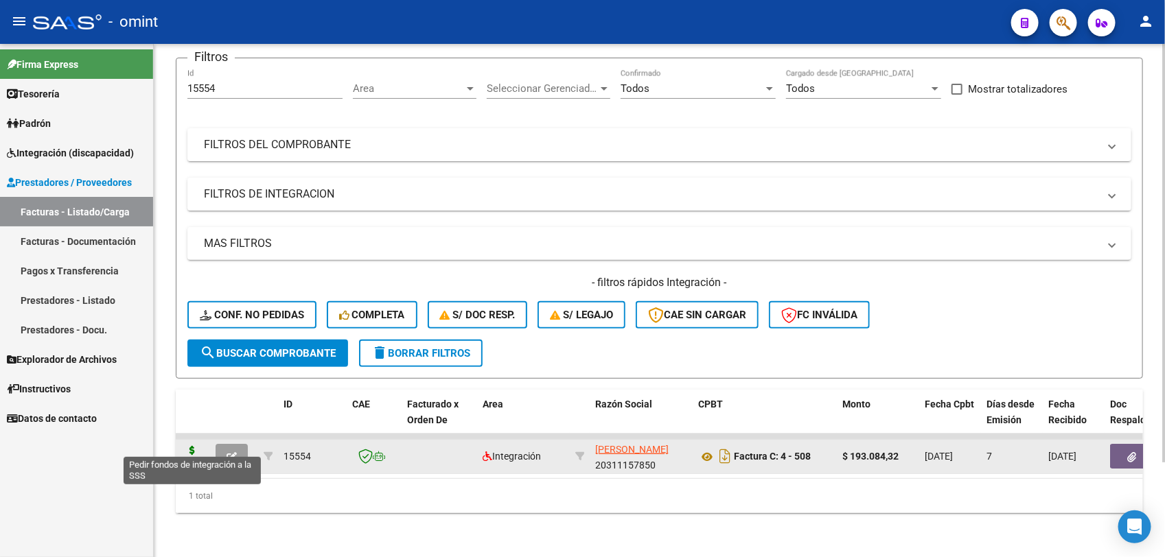
click at [190, 446] on icon at bounding box center [192, 455] width 22 height 19
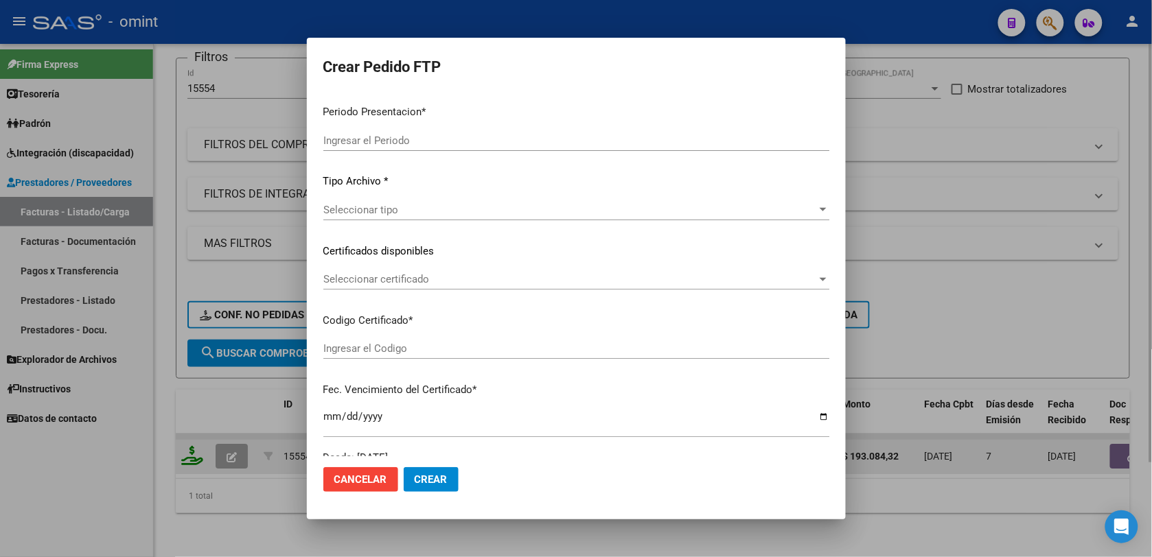
type input "202507"
type input "$ 193.084,32"
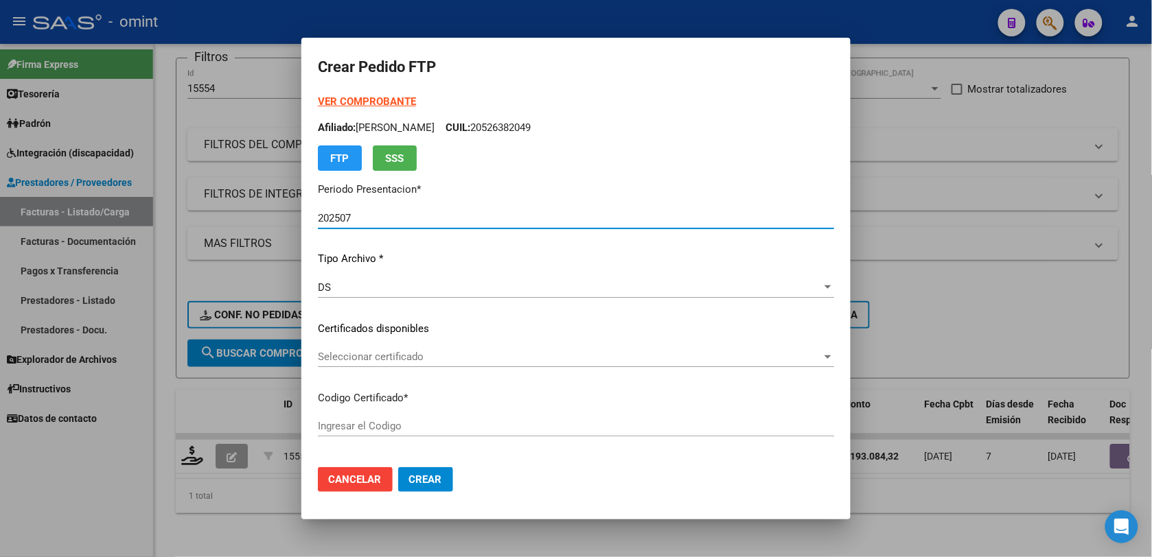
type input "426782049"
type input "2030-11-25"
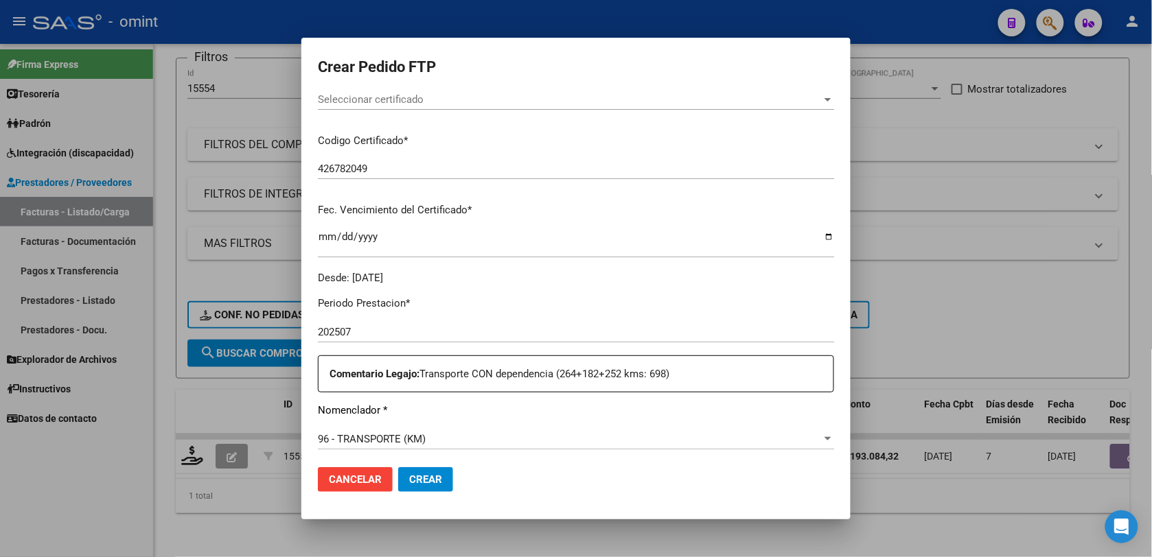
scroll to position [343, 0]
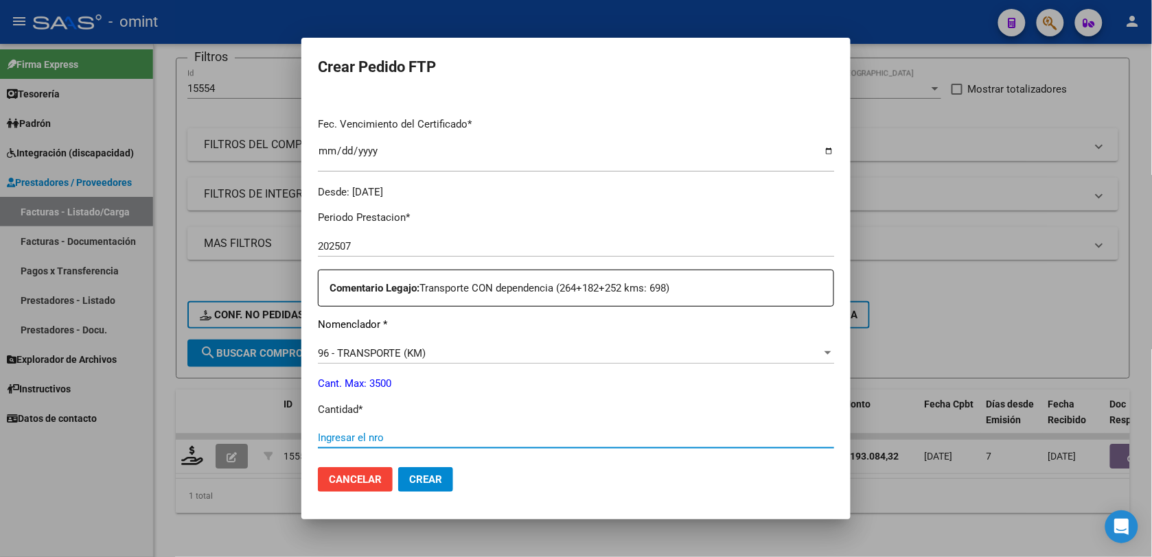
click at [364, 432] on input "Ingresar el nro" at bounding box center [576, 438] width 516 height 12
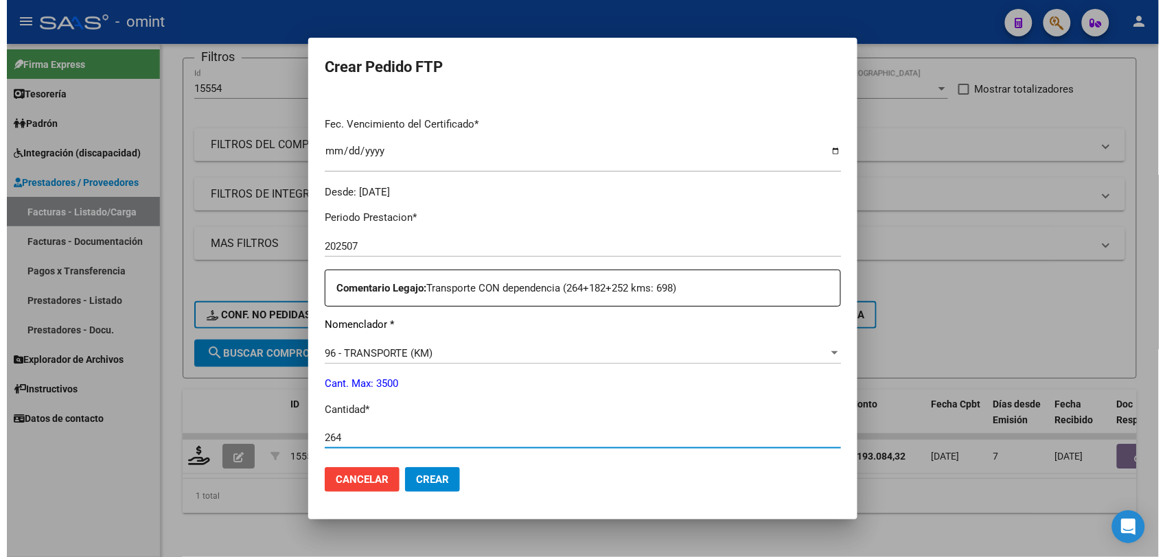
scroll to position [257, 0]
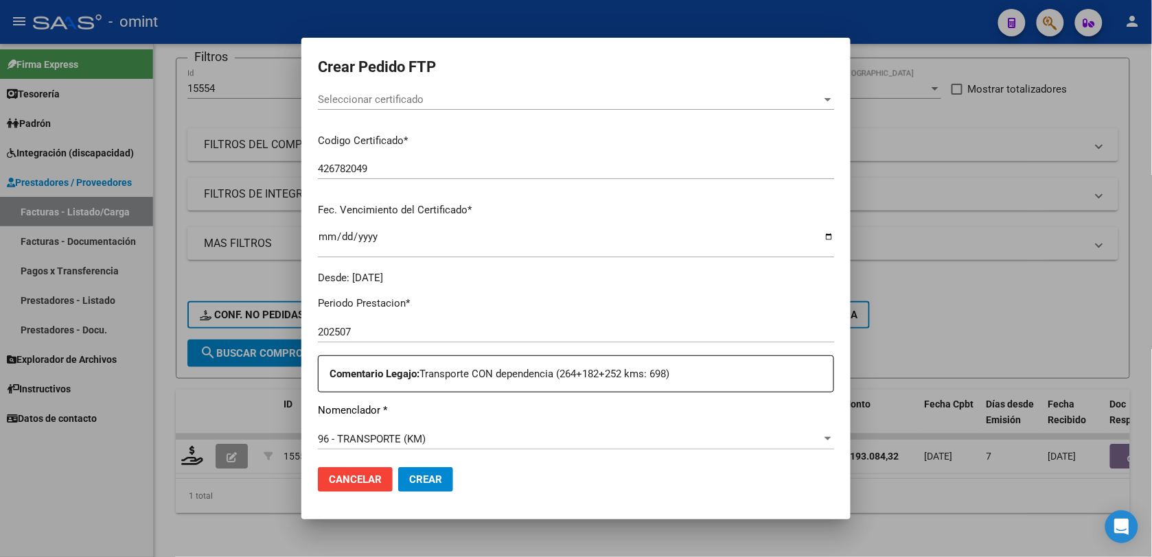
type input "264"
click at [427, 479] on span "Crear" at bounding box center [425, 480] width 33 height 12
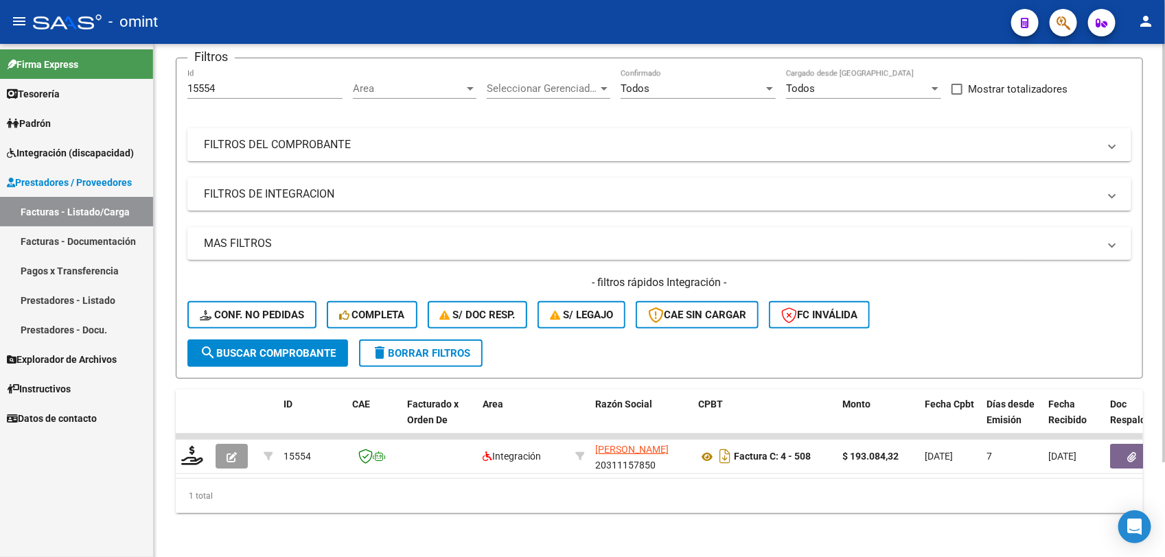
scroll to position [0, 0]
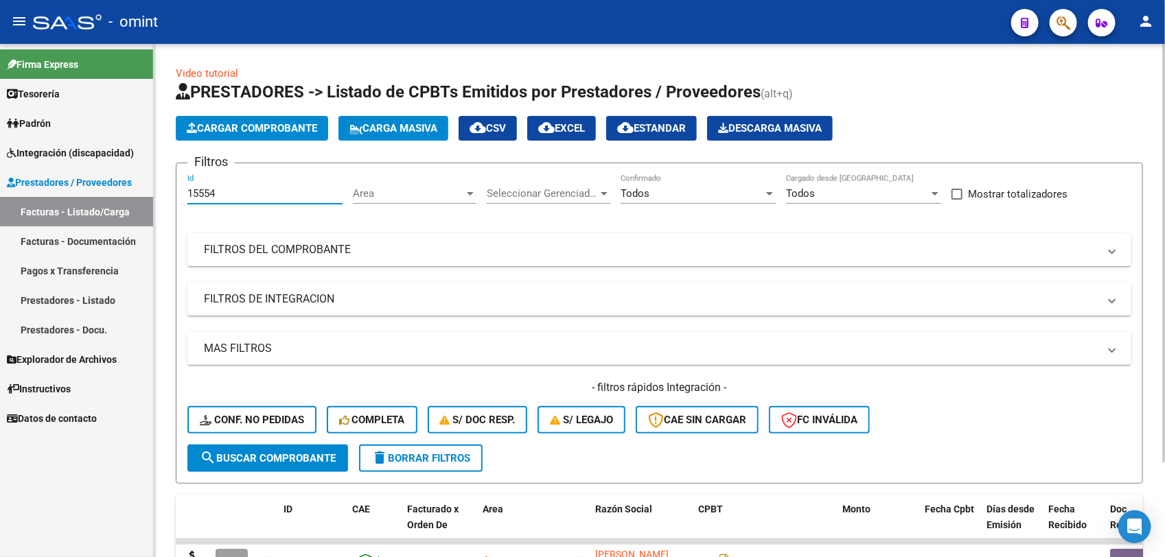
drag, startPoint x: 217, startPoint y: 191, endPoint x: 183, endPoint y: 181, distance: 35.2
click at [183, 181] on form "Filtros 15554 Id Area Area Seleccionar Gerenciador Seleccionar Gerenciador Todo…" at bounding box center [659, 323] width 967 height 321
paste input "197"
type input "15197"
click at [242, 454] on span "search Buscar Comprobante" at bounding box center [268, 458] width 136 height 12
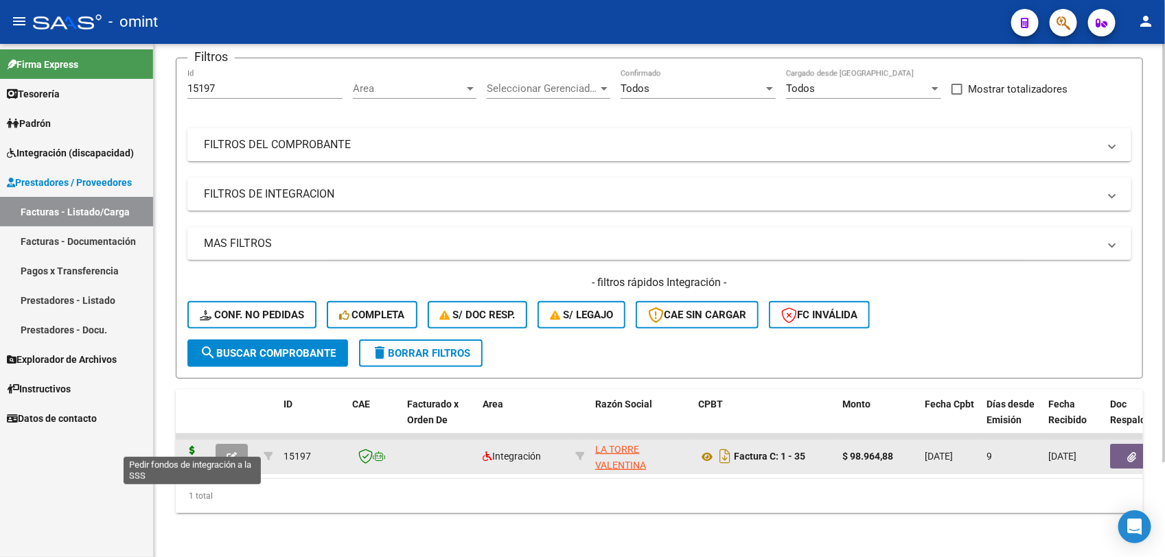
click at [187, 446] on icon at bounding box center [192, 455] width 22 height 19
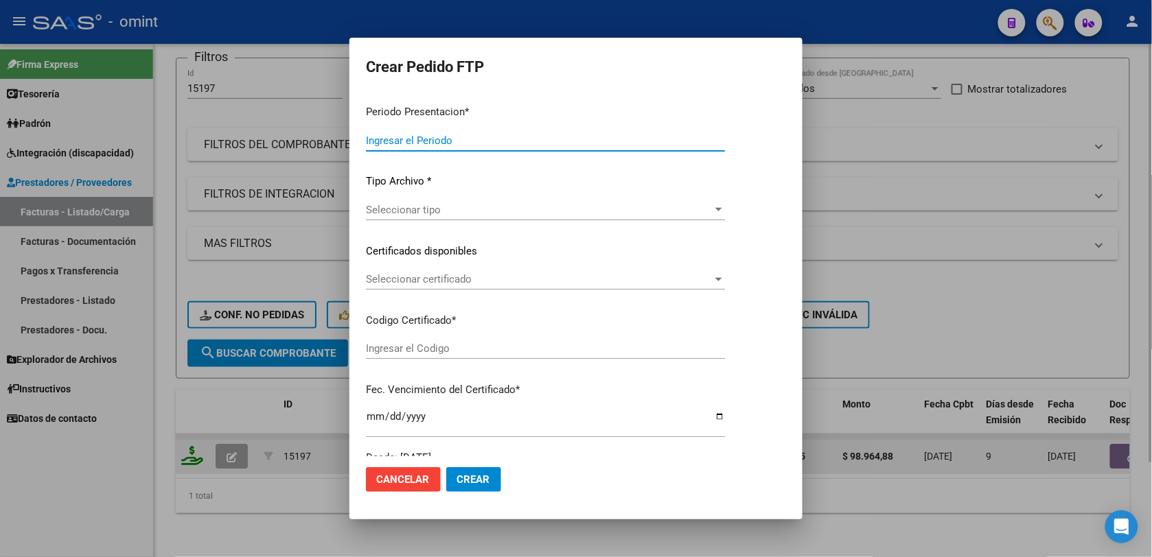
type input "202507"
type input "$ 98.964,88"
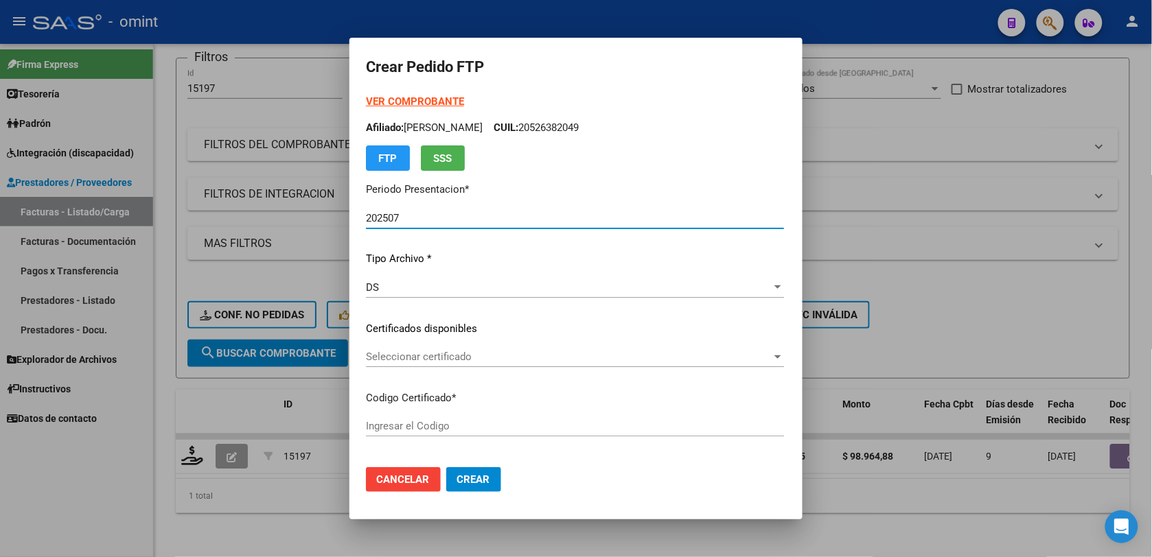
type input "426782049"
type input "2030-11-25"
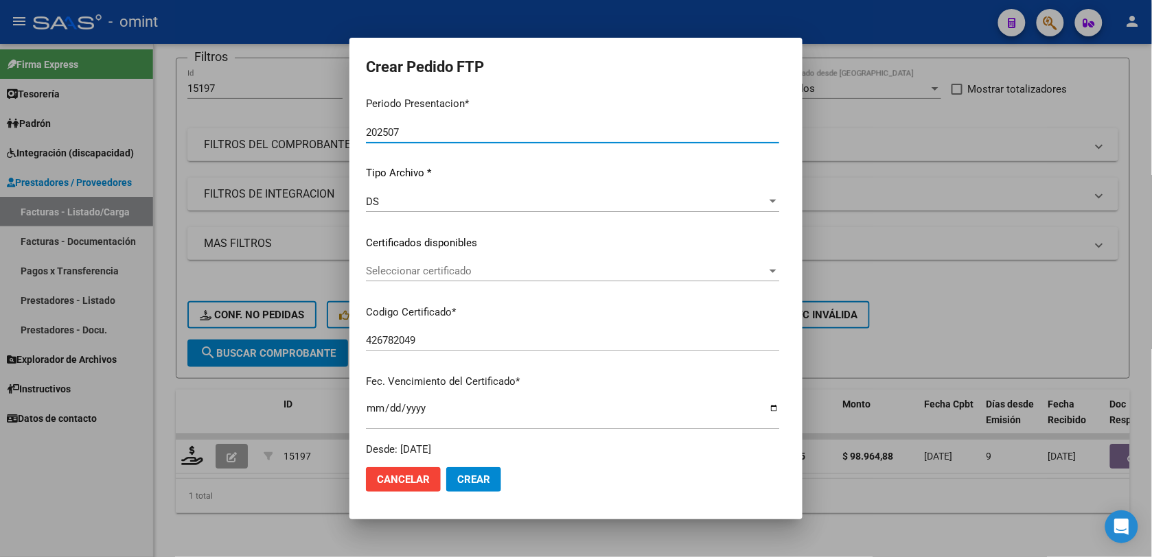
click at [450, 271] on span "Seleccionar certificado" at bounding box center [566, 271] width 401 height 12
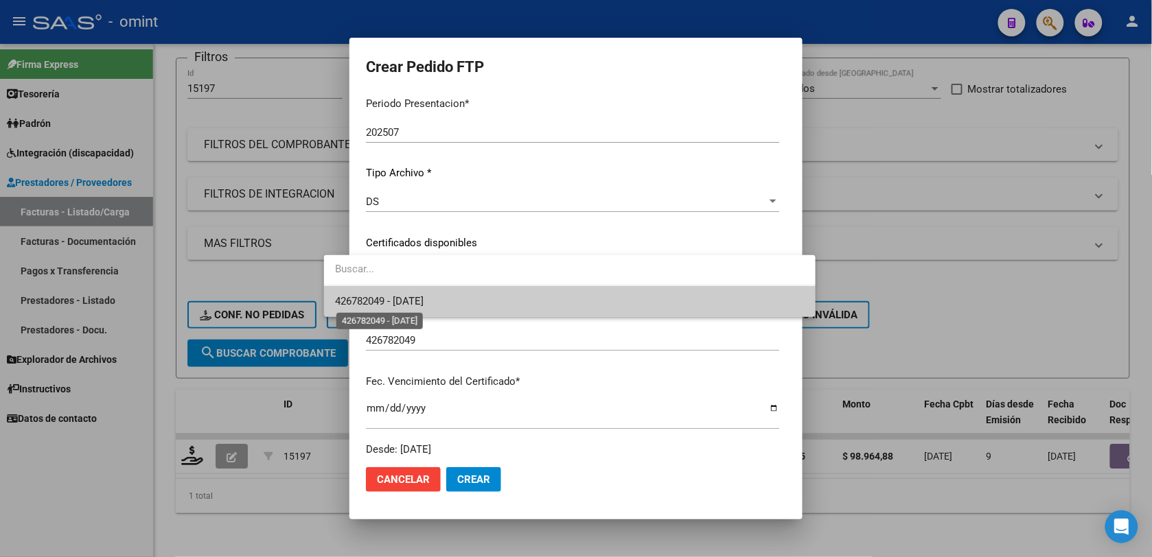
click at [378, 299] on span "426782049 - 2030-11-25" at bounding box center [379, 301] width 89 height 12
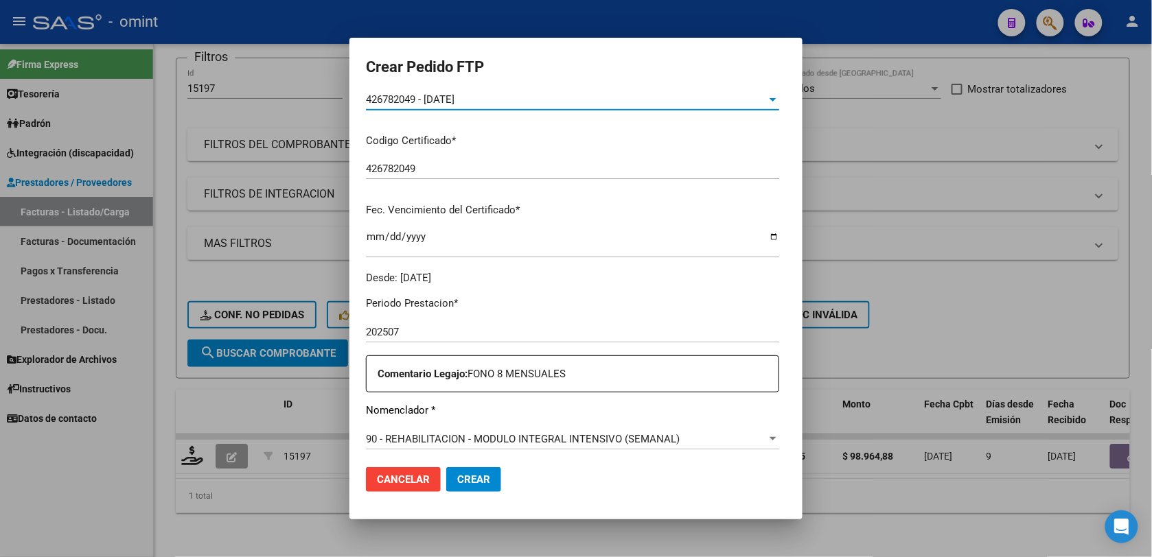
scroll to position [343, 0]
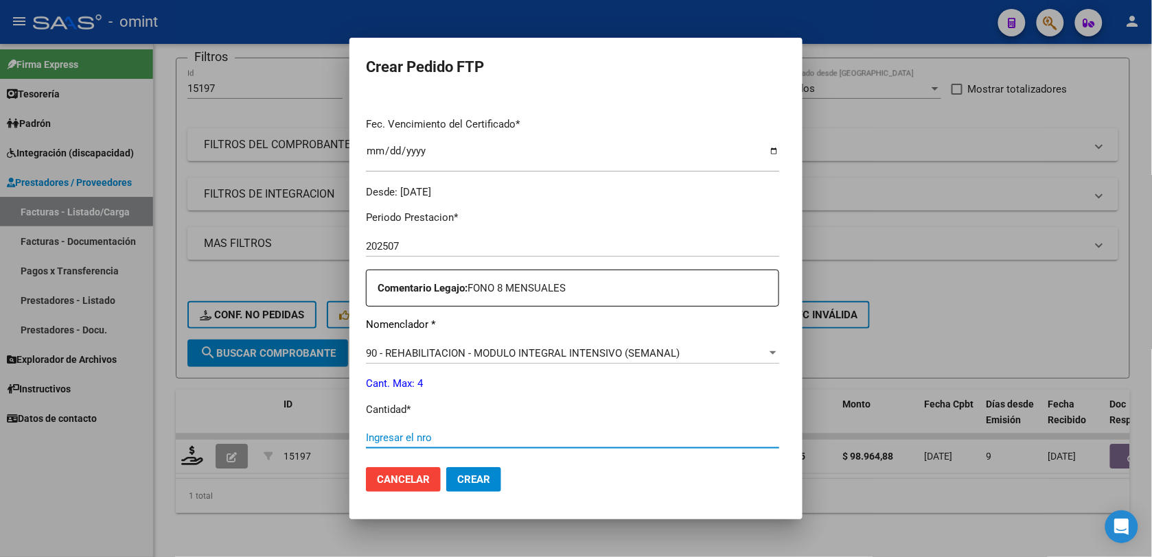
click at [389, 434] on input "Ingresar el nro" at bounding box center [572, 438] width 413 height 12
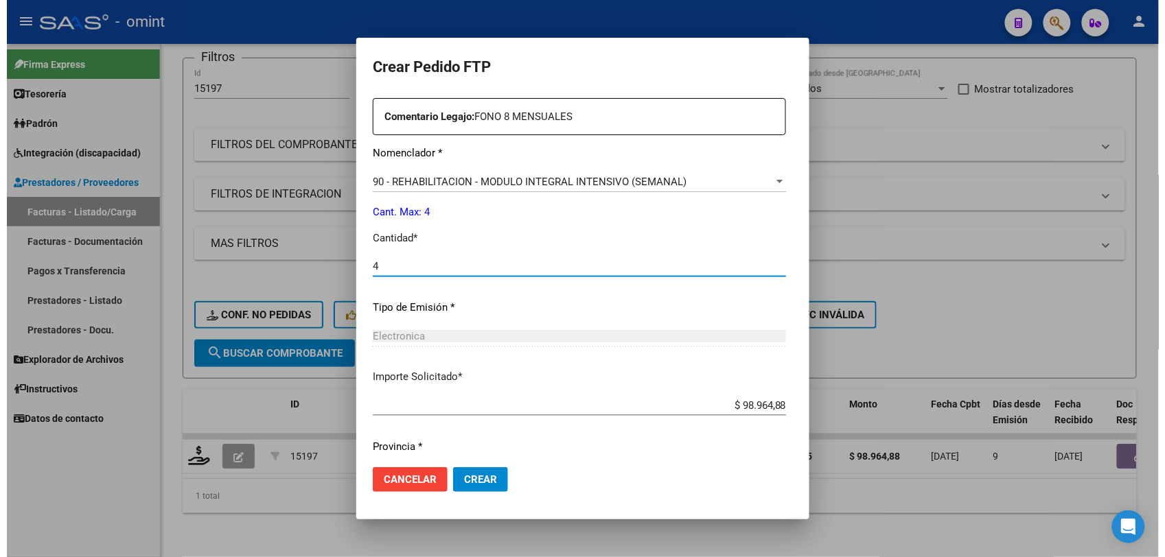
scroll to position [556, 0]
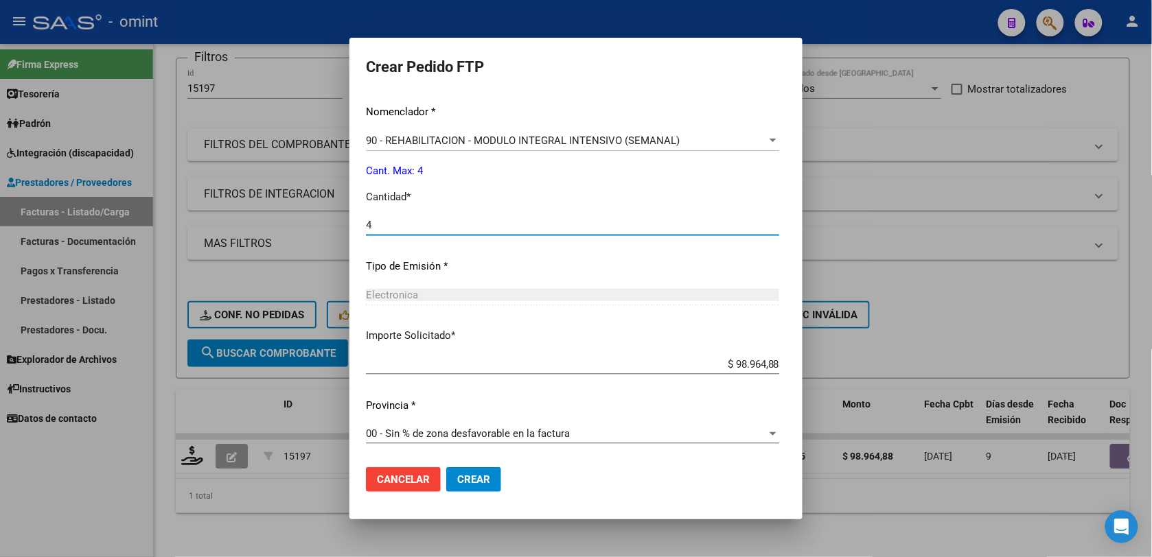
type input "4"
click at [454, 489] on button "Crear" at bounding box center [473, 479] width 55 height 25
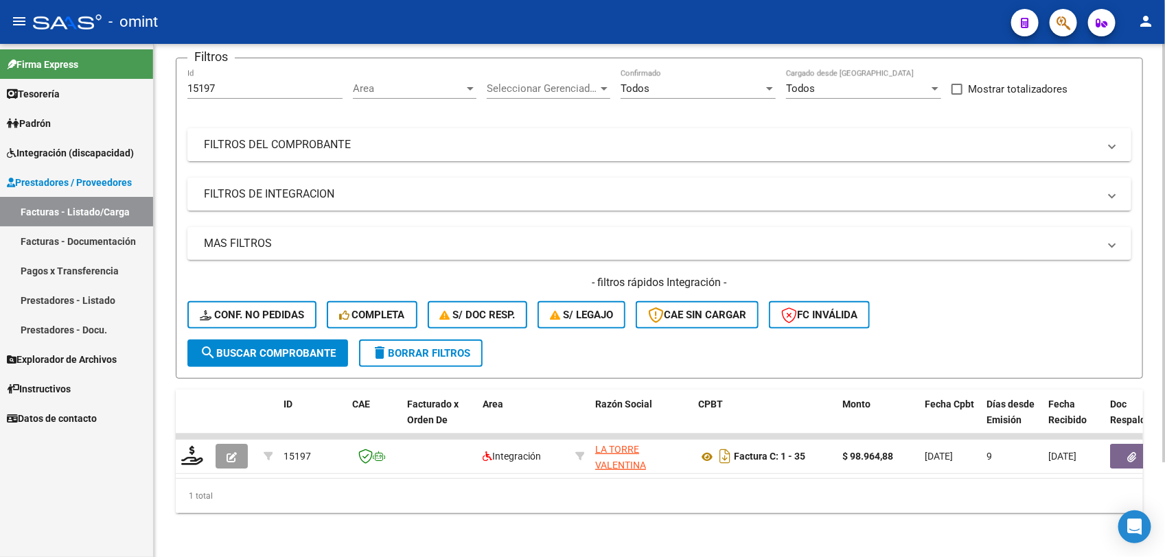
scroll to position [0, 0]
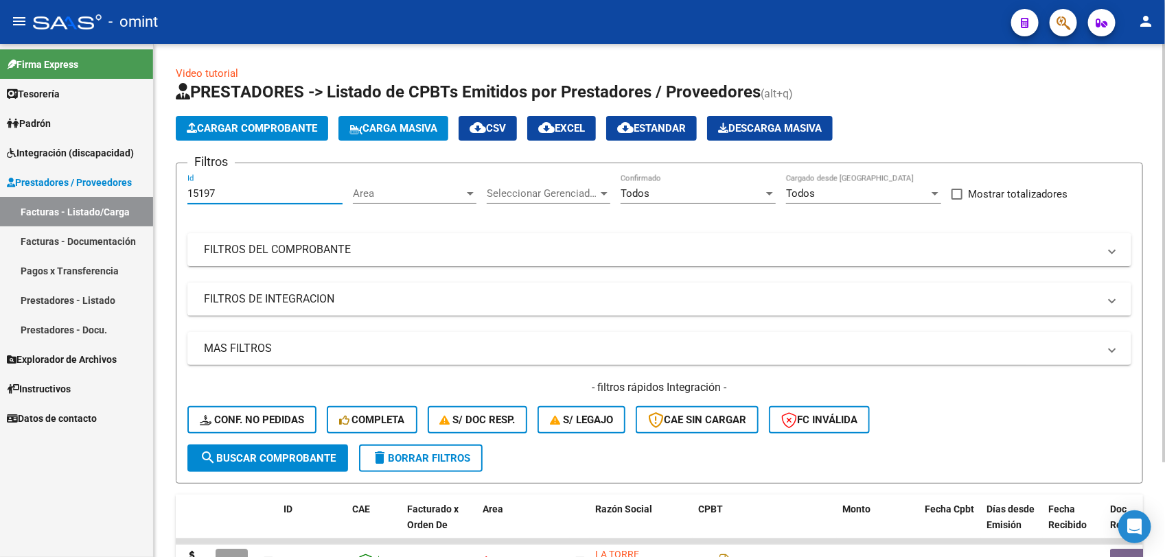
drag, startPoint x: 227, startPoint y: 192, endPoint x: 179, endPoint y: 192, distance: 48.1
click at [179, 192] on form "Filtros 15197 Id Area Area Seleccionar Gerenciador Seleccionar Gerenciador Todo…" at bounding box center [659, 323] width 967 height 321
paste input "412"
type input "15412"
click at [275, 452] on span "search Buscar Comprobante" at bounding box center [268, 458] width 136 height 12
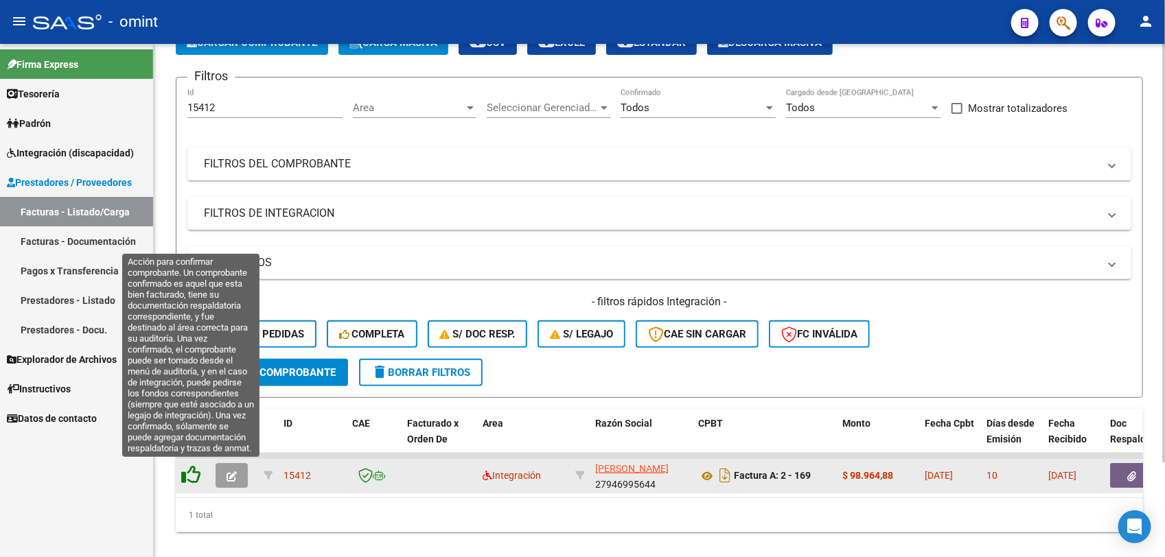
click at [196, 474] on icon at bounding box center [190, 474] width 19 height 19
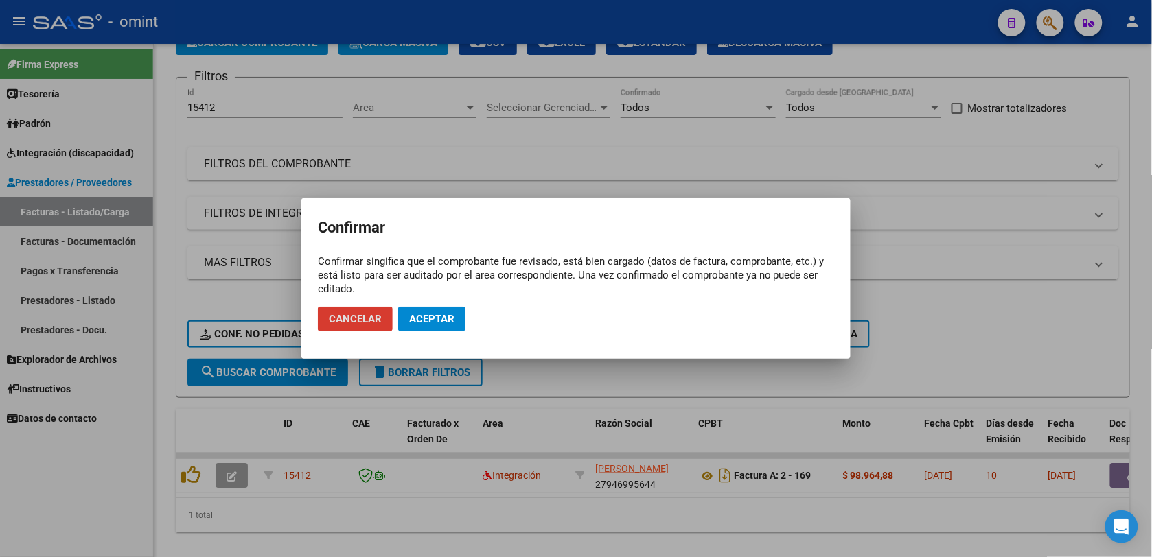
click at [355, 320] on span "Cancelar" at bounding box center [355, 319] width 53 height 12
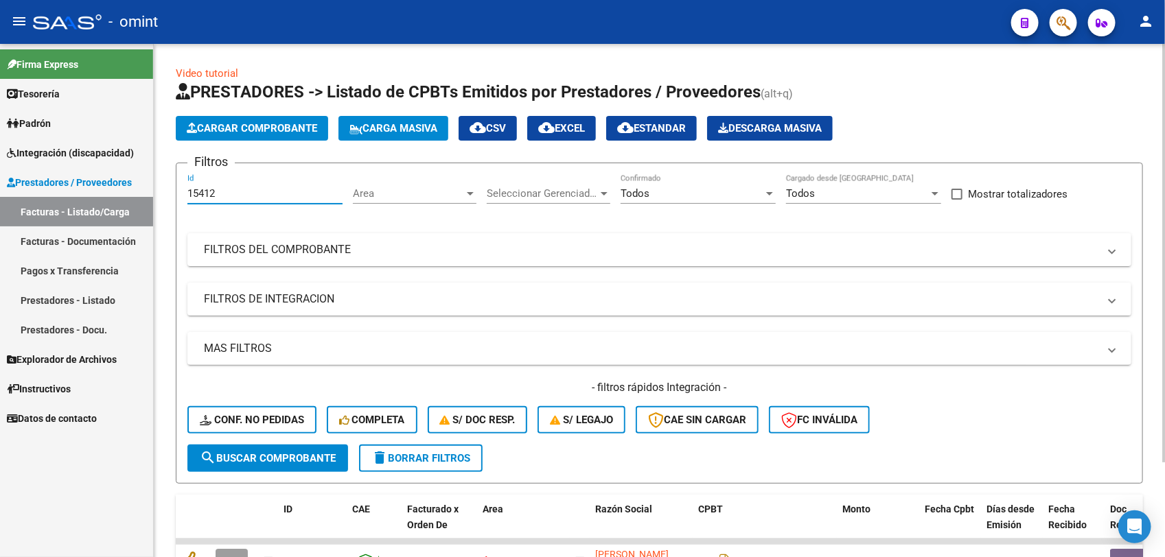
drag, startPoint x: 235, startPoint y: 193, endPoint x: 180, endPoint y: 201, distance: 55.5
click at [180, 201] on form "Filtros 15412 Id Area Area Seleccionar Gerenciador Seleccionar Gerenciador Todo…" at bounding box center [659, 323] width 967 height 321
click at [286, 462] on button "search Buscar Comprobante" at bounding box center [267, 458] width 161 height 27
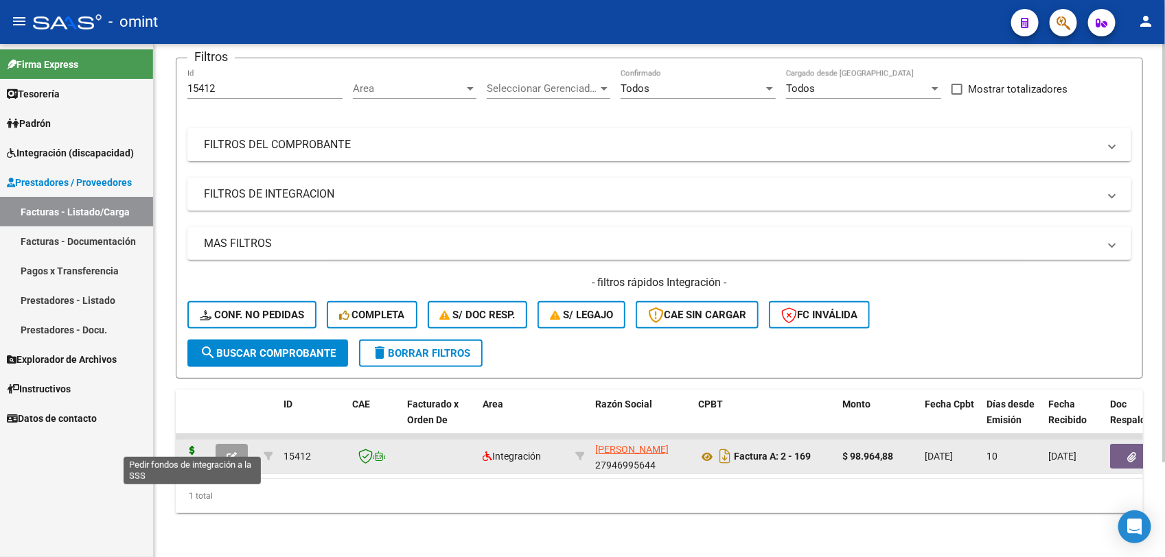
click at [192, 446] on icon at bounding box center [192, 455] width 22 height 19
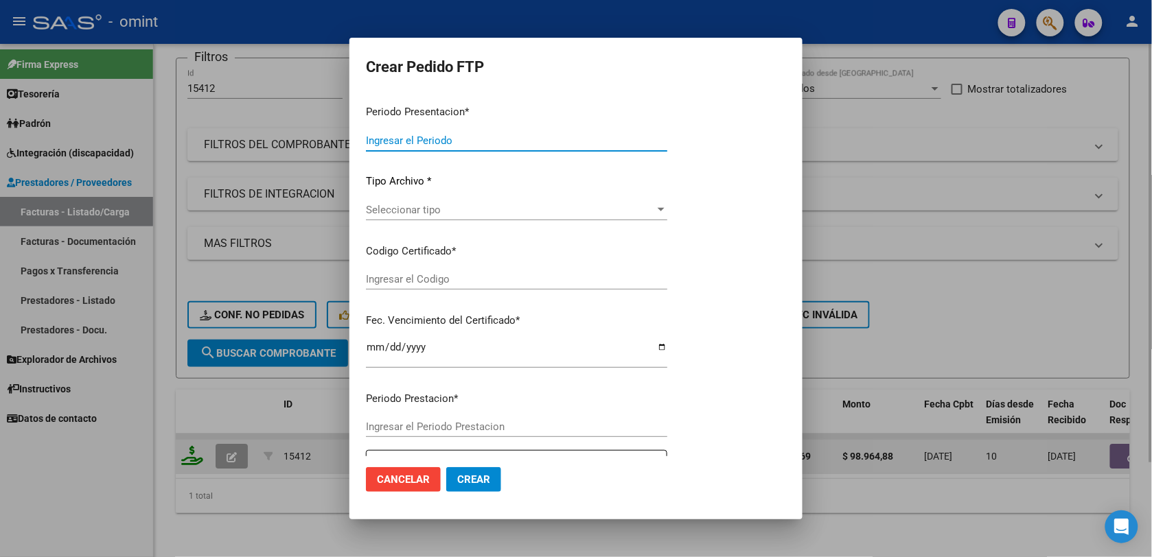
type input "202507"
type input "$ 98.964,88"
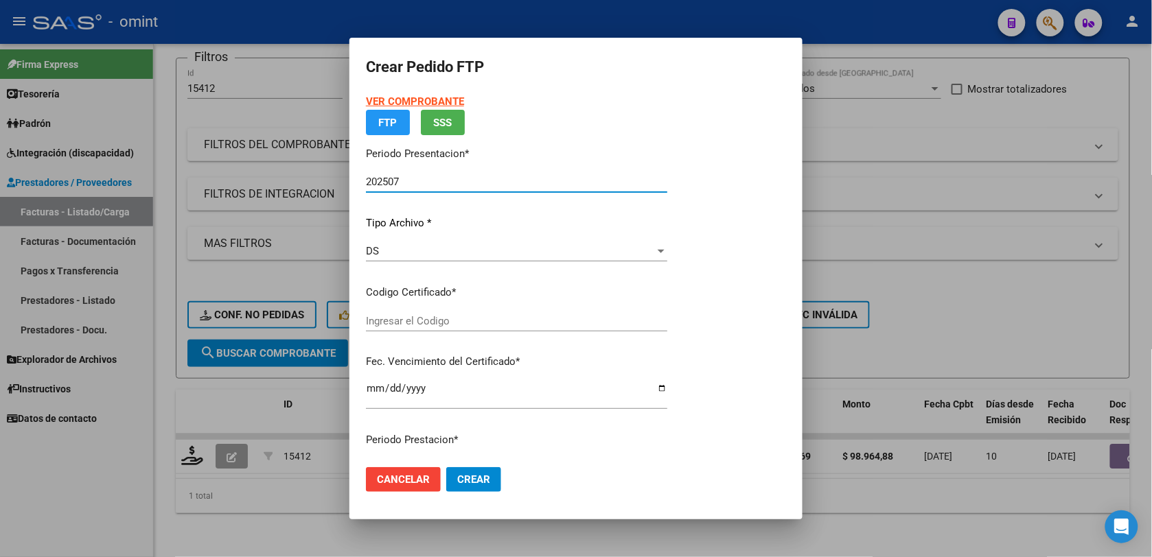
type input "426782049"
type input "2030-11-25"
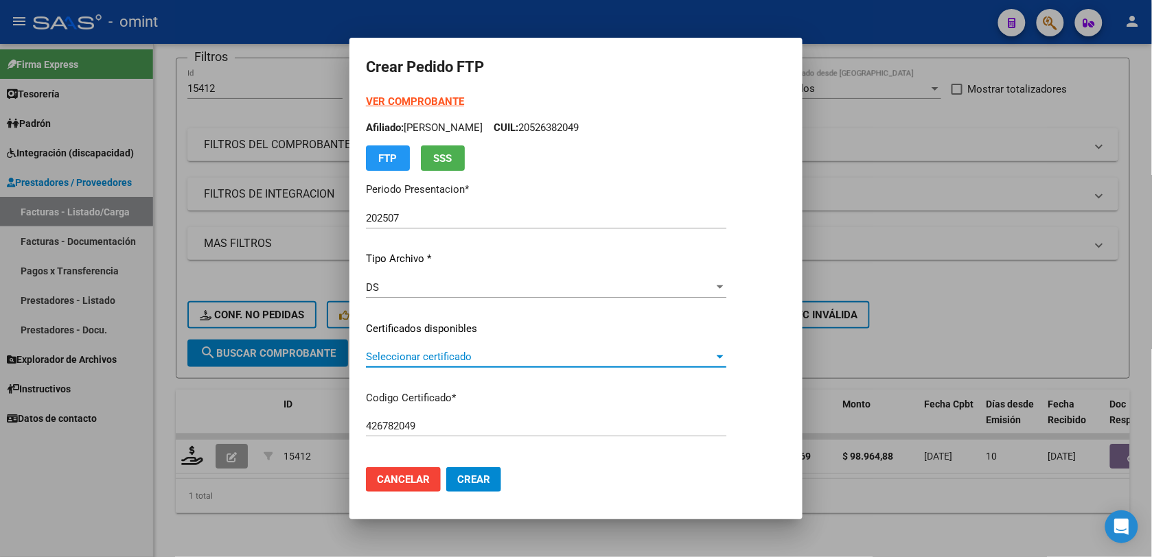
click at [446, 360] on span "Seleccionar certificado" at bounding box center [540, 357] width 348 height 12
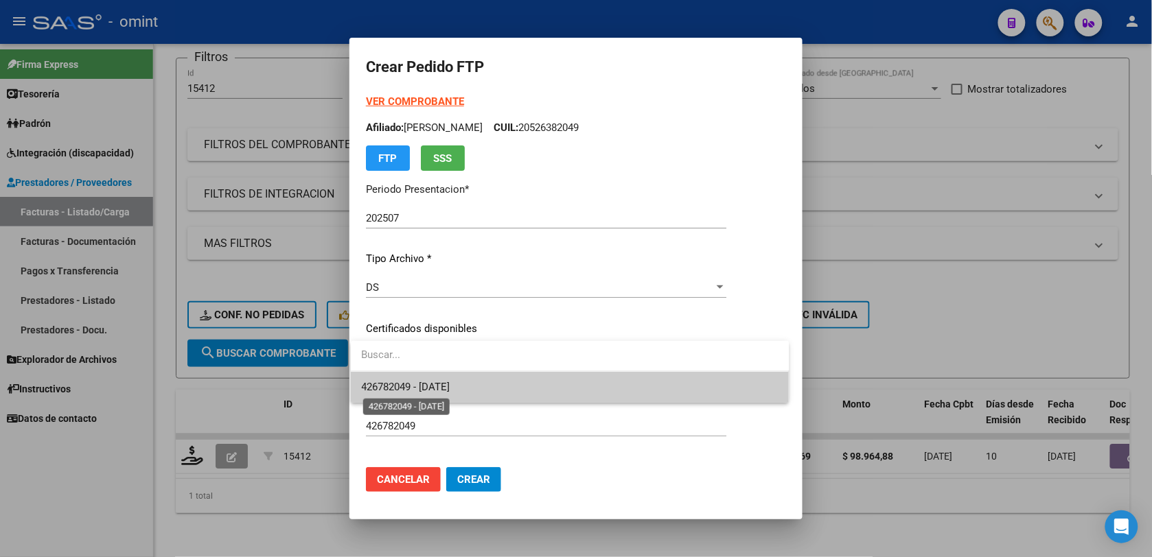
click at [450, 385] on span "426782049 - 2030-11-25" at bounding box center [406, 387] width 89 height 12
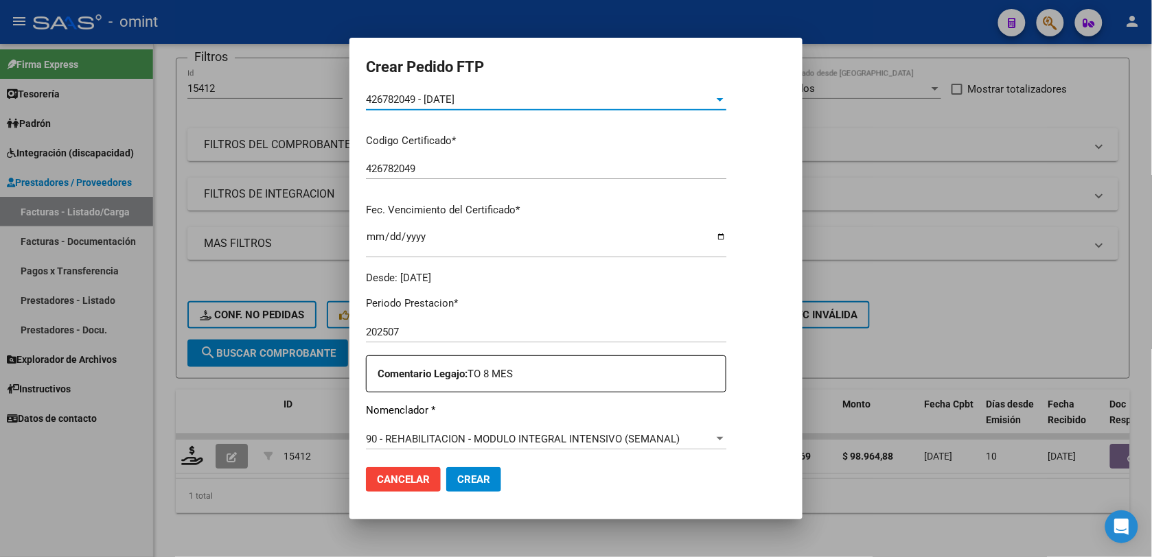
scroll to position [343, 0]
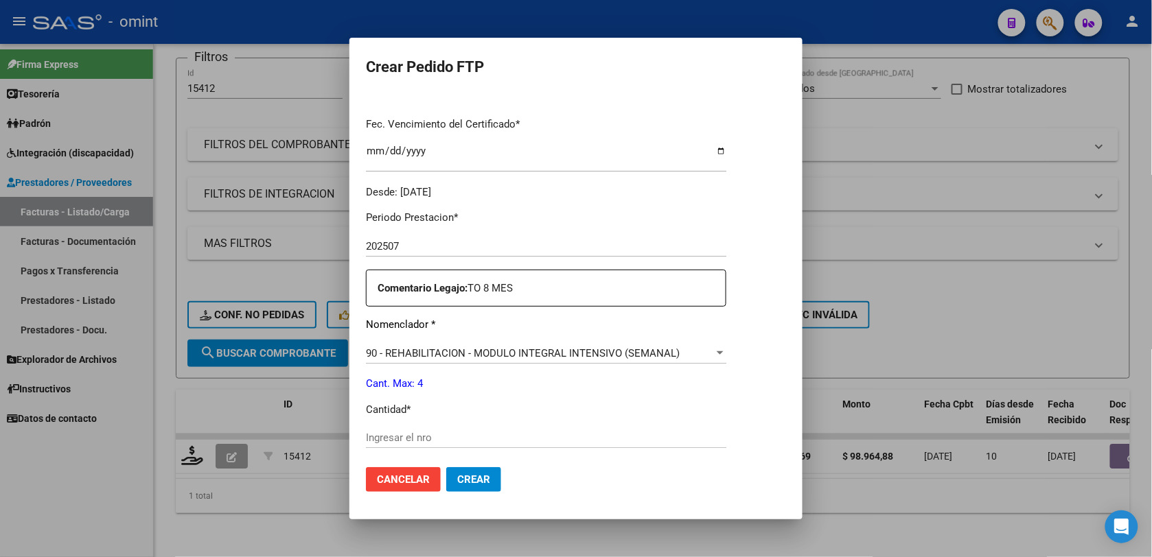
click at [427, 437] on input "Ingresar el nro" at bounding box center [546, 438] width 360 height 12
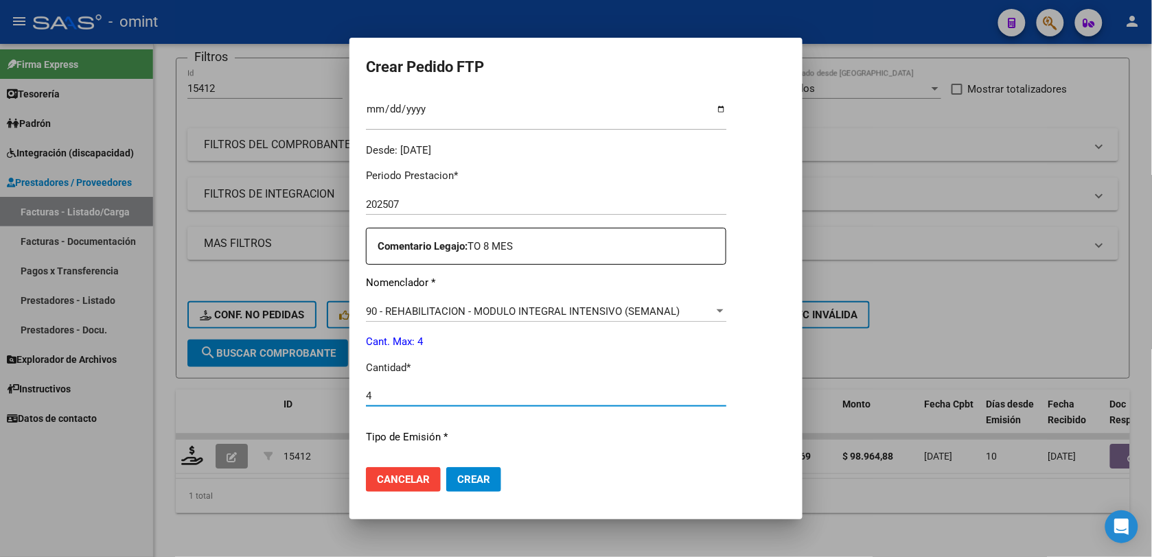
scroll to position [213, 0]
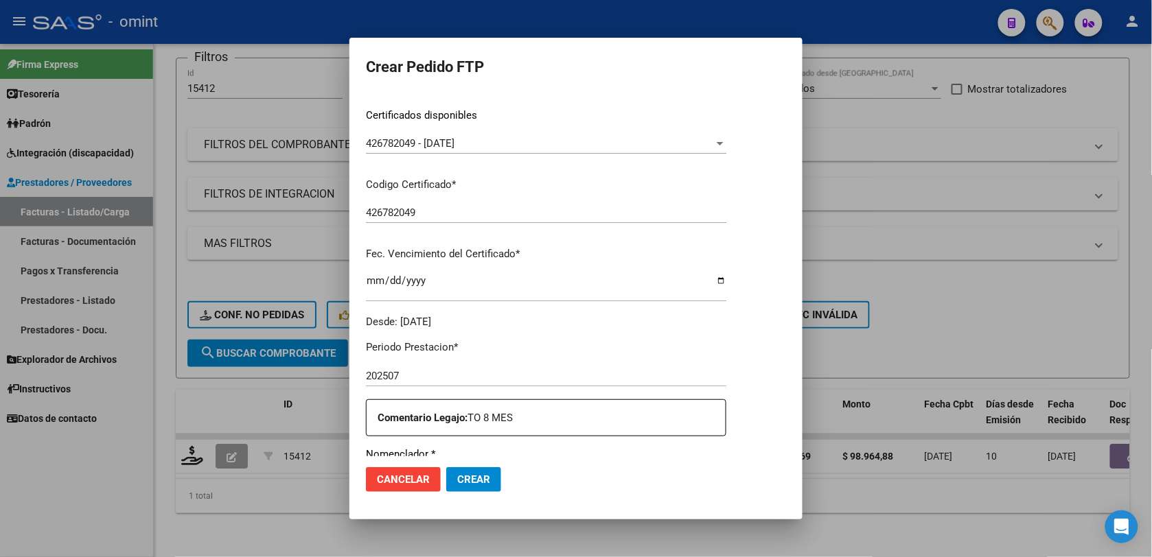
type input "4"
click at [481, 488] on button "Crear" at bounding box center [473, 479] width 55 height 25
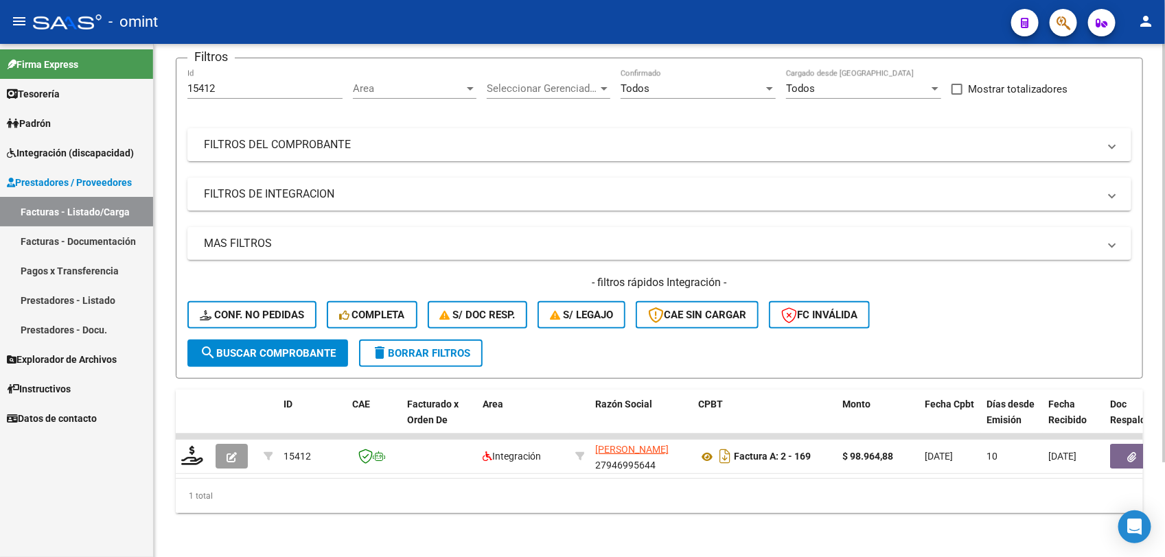
scroll to position [0, 0]
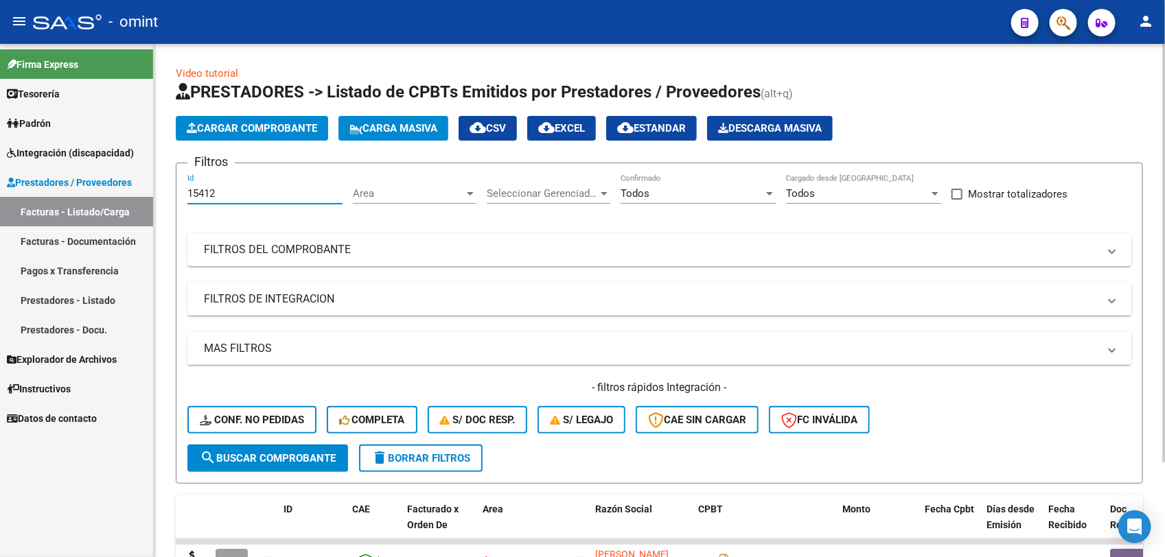
drag, startPoint x: 224, startPoint y: 189, endPoint x: 182, endPoint y: 192, distance: 42.0
click at [182, 192] on form "Filtros 15412 Id Area Area Seleccionar Gerenciador Seleccionar Gerenciador Todo…" at bounding box center [659, 323] width 967 height 321
paste input "889"
click at [278, 457] on span "search Buscar Comprobante" at bounding box center [268, 458] width 136 height 12
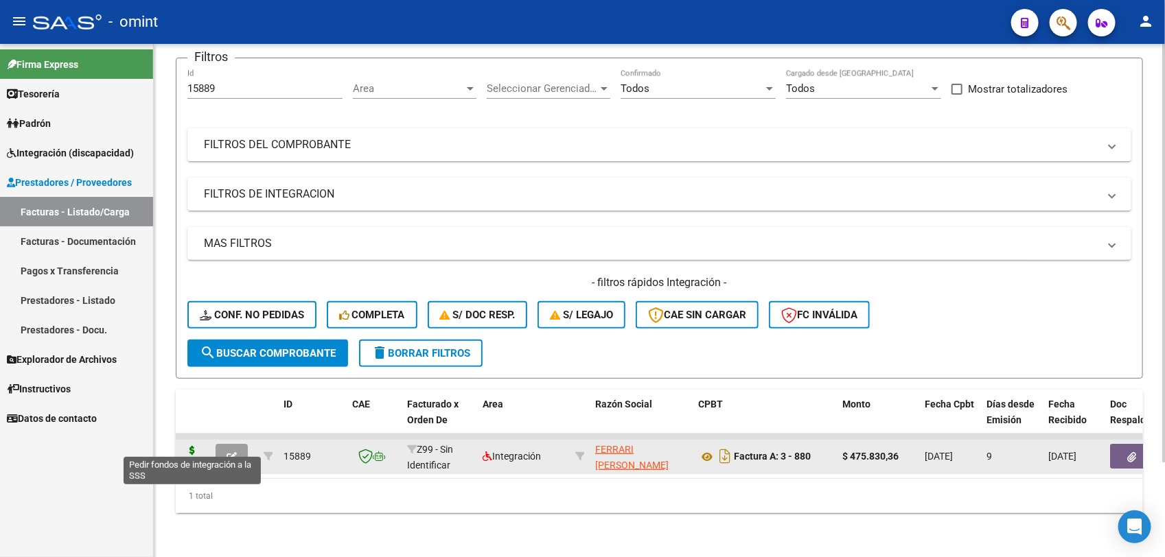
click at [190, 446] on icon at bounding box center [192, 455] width 22 height 19
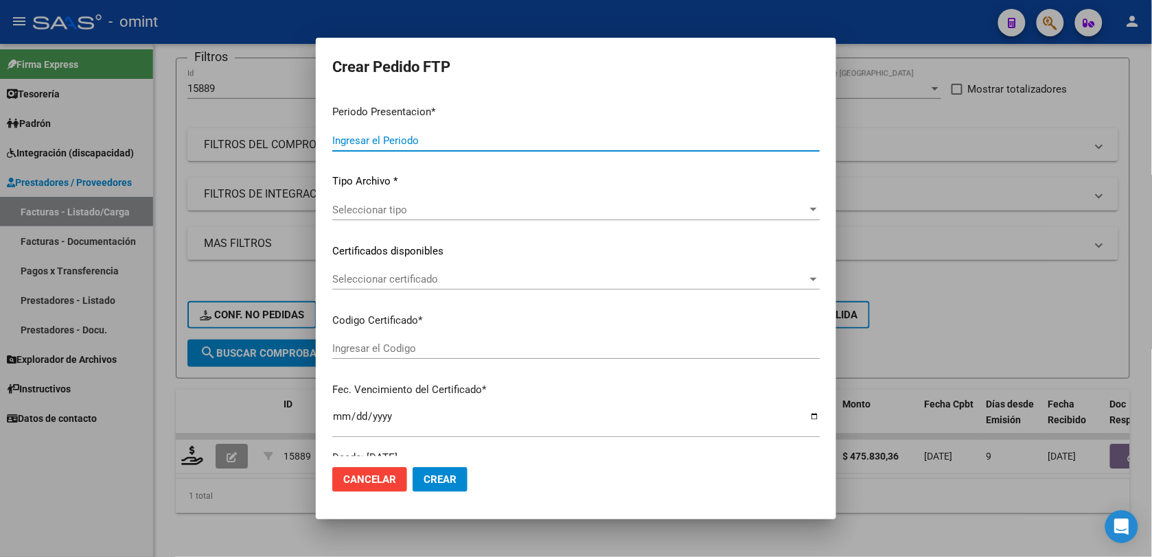
click at [352, 478] on span "Cancelar" at bounding box center [369, 480] width 53 height 12
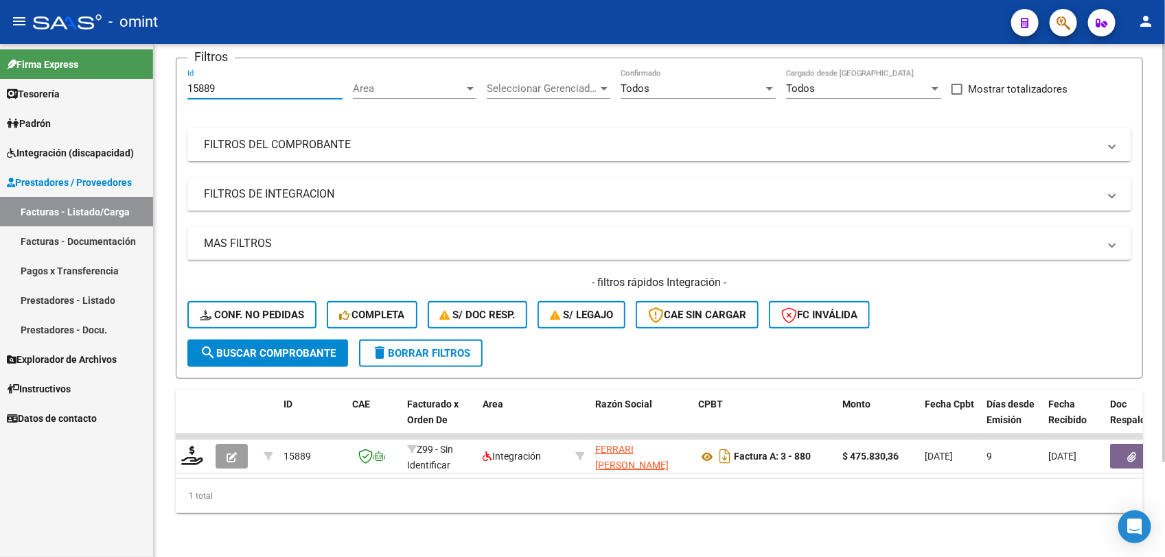
drag, startPoint x: 227, startPoint y: 73, endPoint x: 185, endPoint y: 81, distance: 42.0
click at [185, 81] on form "Filtros 15889 Id Area Area Seleccionar Gerenciador Seleccionar Gerenciador Todo…" at bounding box center [659, 218] width 967 height 321
paste input "7"
type input "15887"
click at [280, 347] on span "search Buscar Comprobante" at bounding box center [268, 353] width 136 height 12
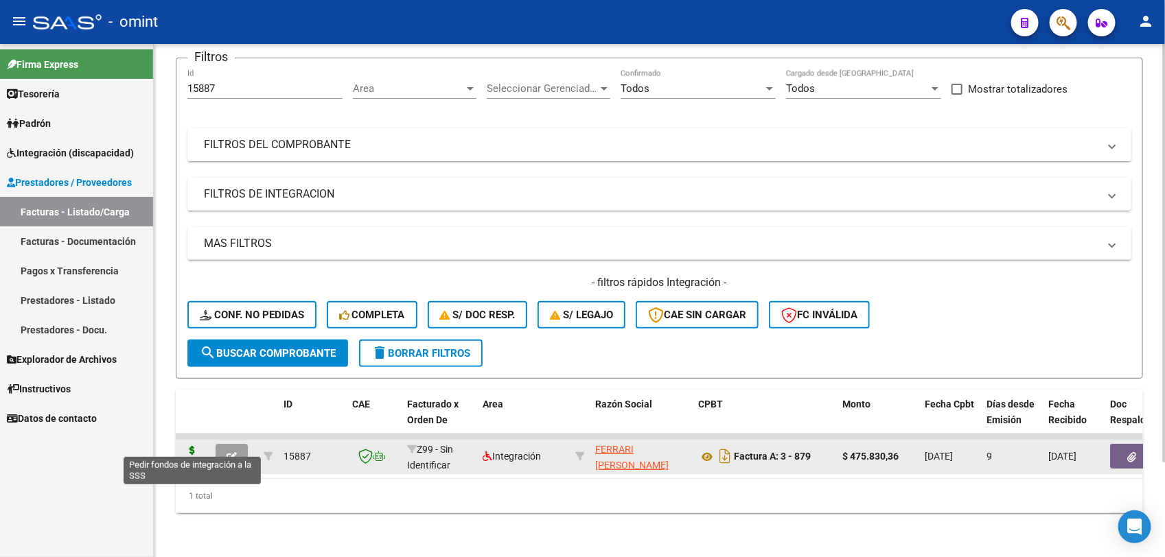
click at [196, 446] on icon at bounding box center [192, 455] width 22 height 19
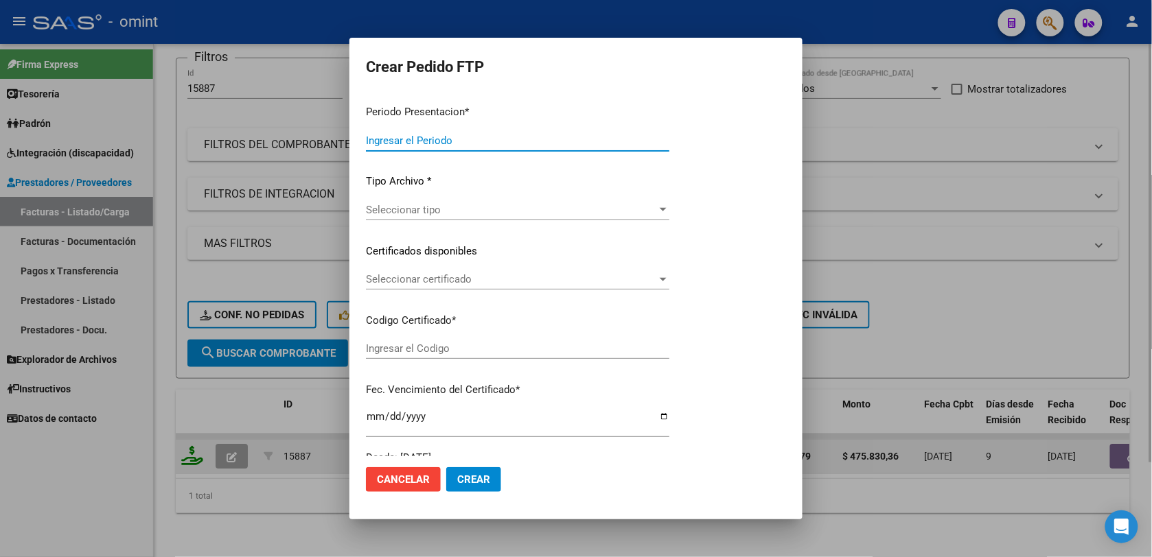
type input "202507"
type input "$ 475.830,36"
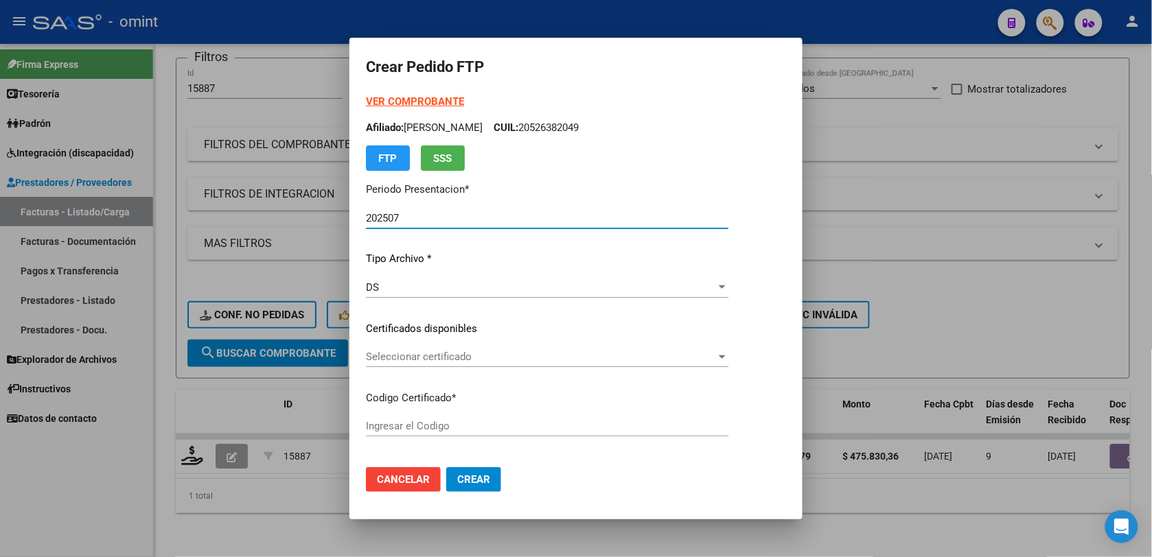
type input "426782049"
type input "2030-11-25"
click at [427, 358] on span "Seleccionar certificado" at bounding box center [541, 357] width 350 height 12
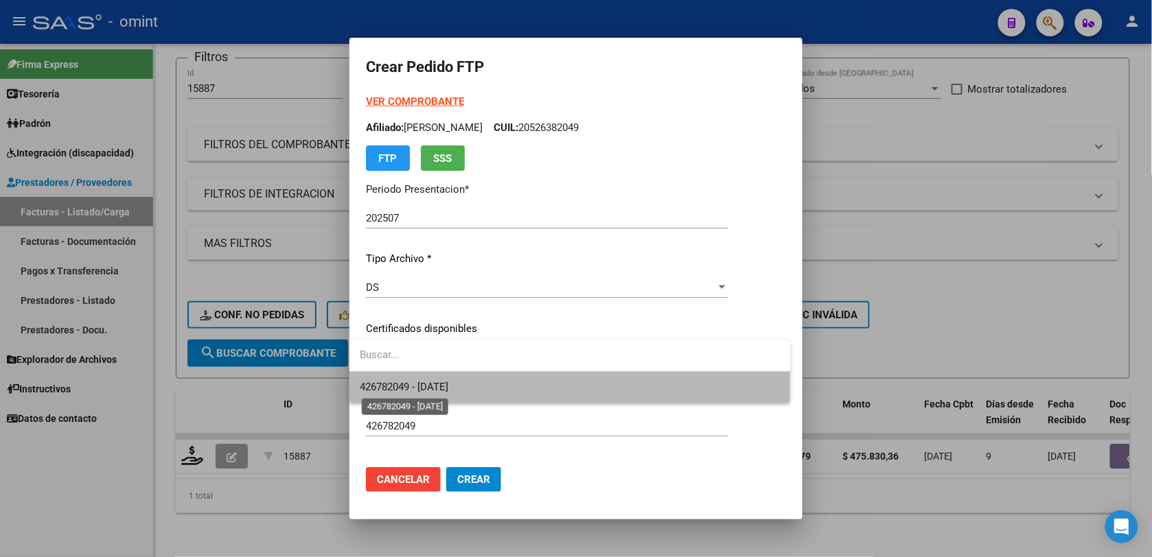
click at [431, 384] on span "426782049 - 2030-11-25" at bounding box center [404, 387] width 89 height 12
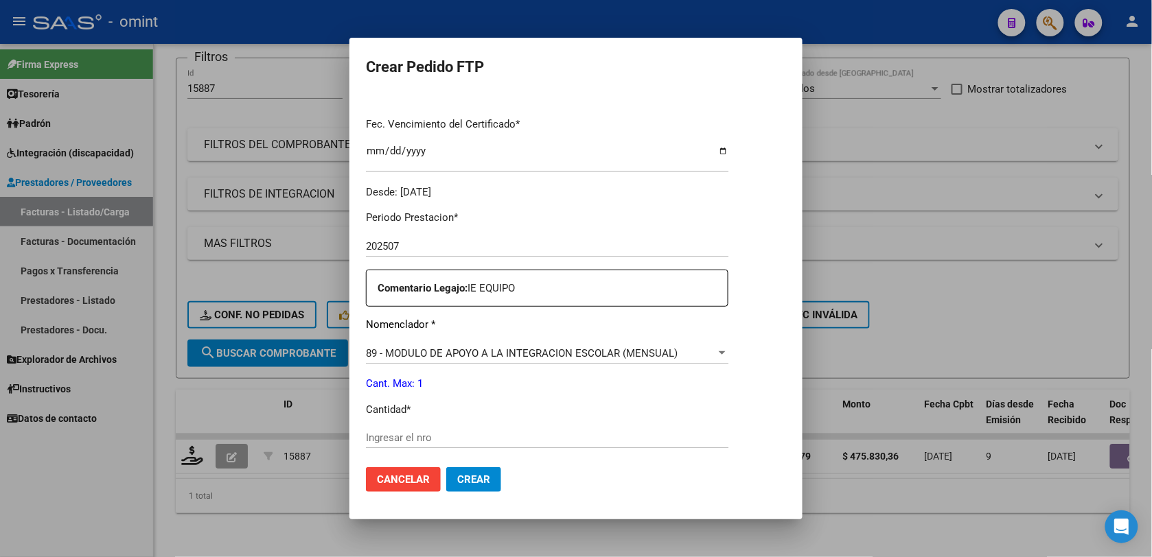
scroll to position [429, 0]
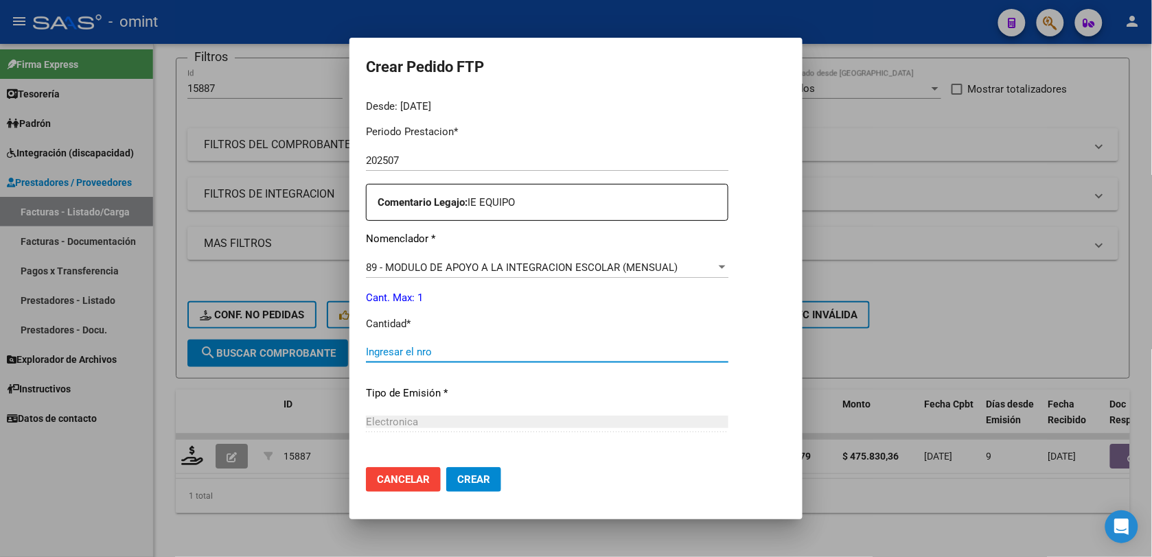
click at [398, 346] on input "Ingresar el nro" at bounding box center [547, 352] width 362 height 12
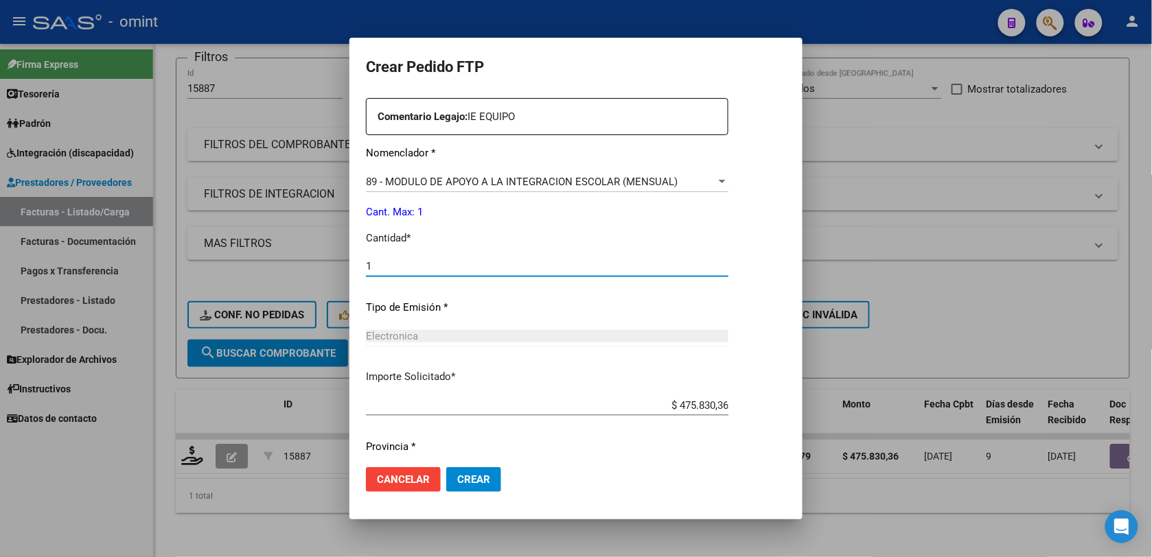
scroll to position [556, 0]
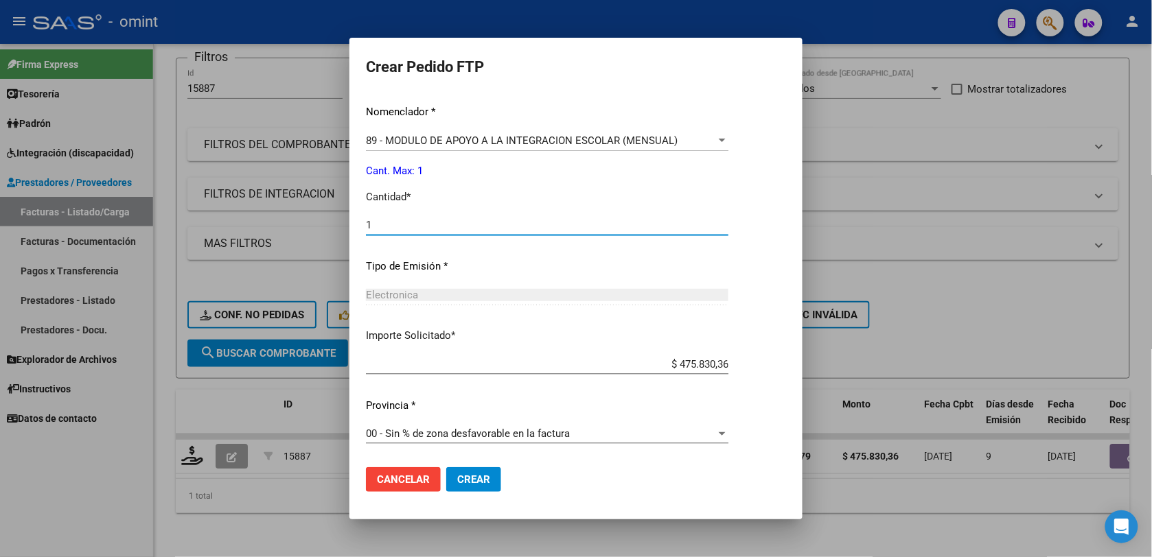
type input "1"
click at [475, 478] on span "Crear" at bounding box center [473, 480] width 33 height 12
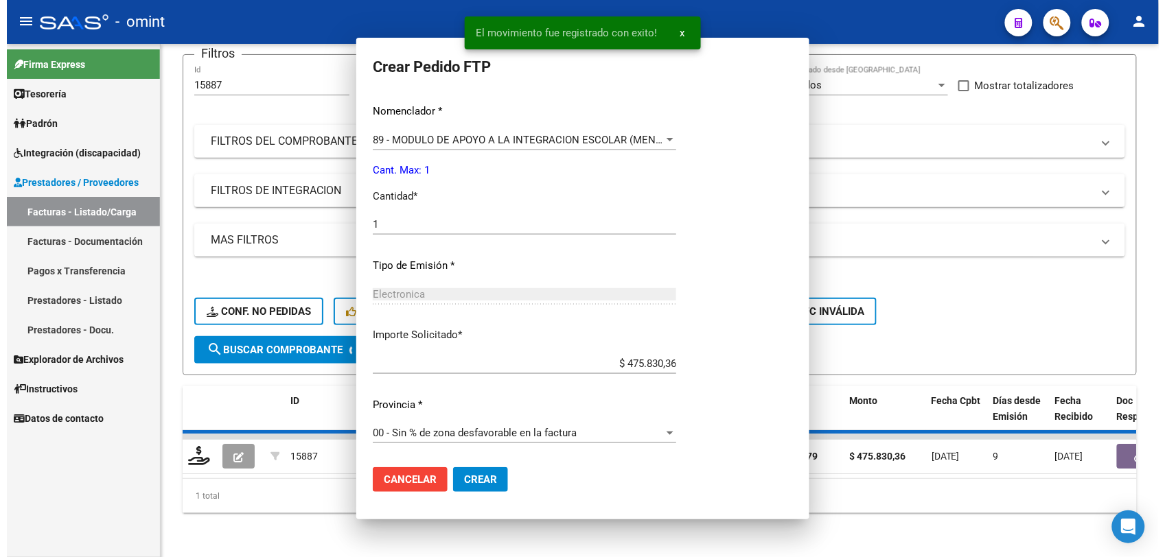
scroll to position [478, 0]
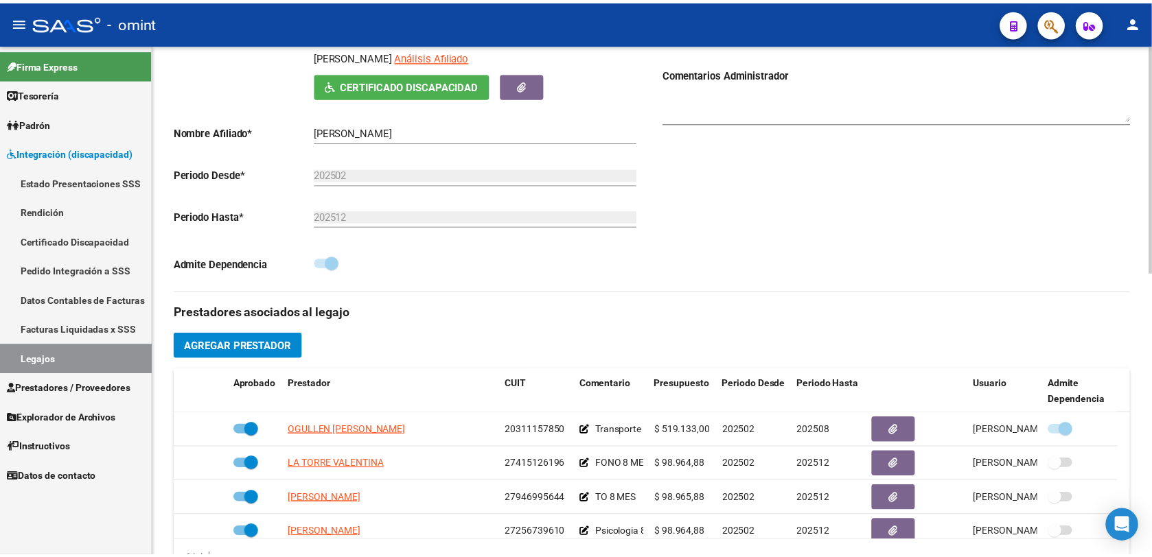
scroll to position [429, 0]
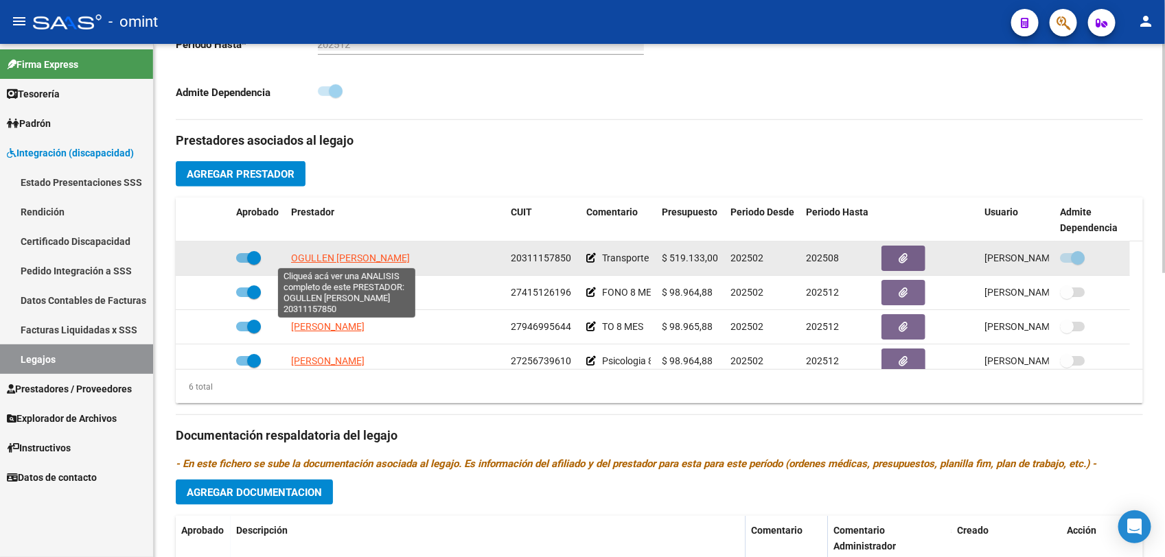
click at [371, 259] on span "OGULLEN [PERSON_NAME]" at bounding box center [350, 258] width 119 height 11
type textarea "20311157850"
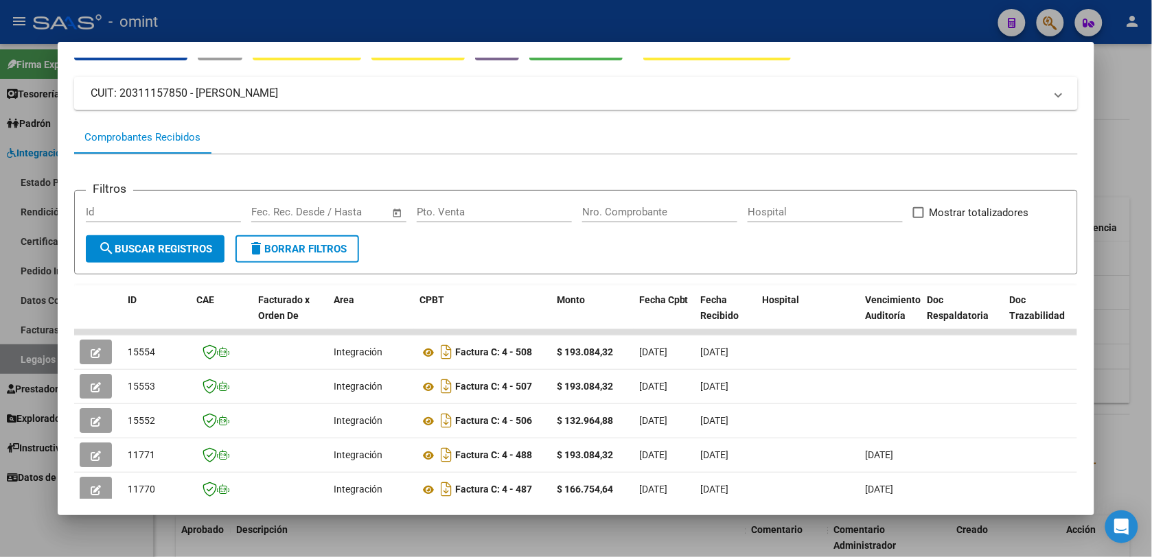
scroll to position [0, 0]
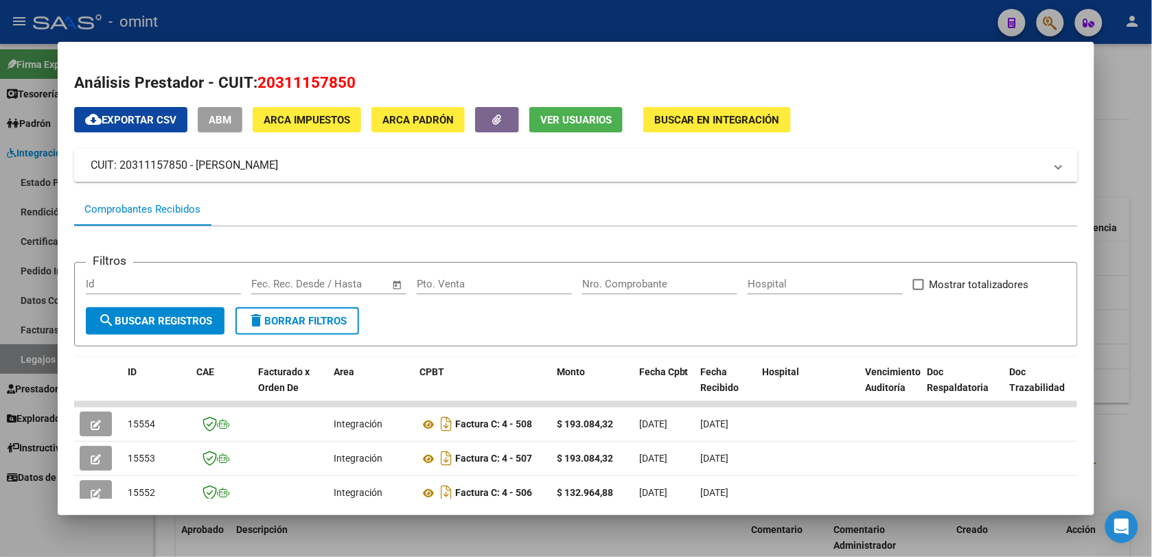
click at [259, 15] on div at bounding box center [576, 278] width 1152 height 557
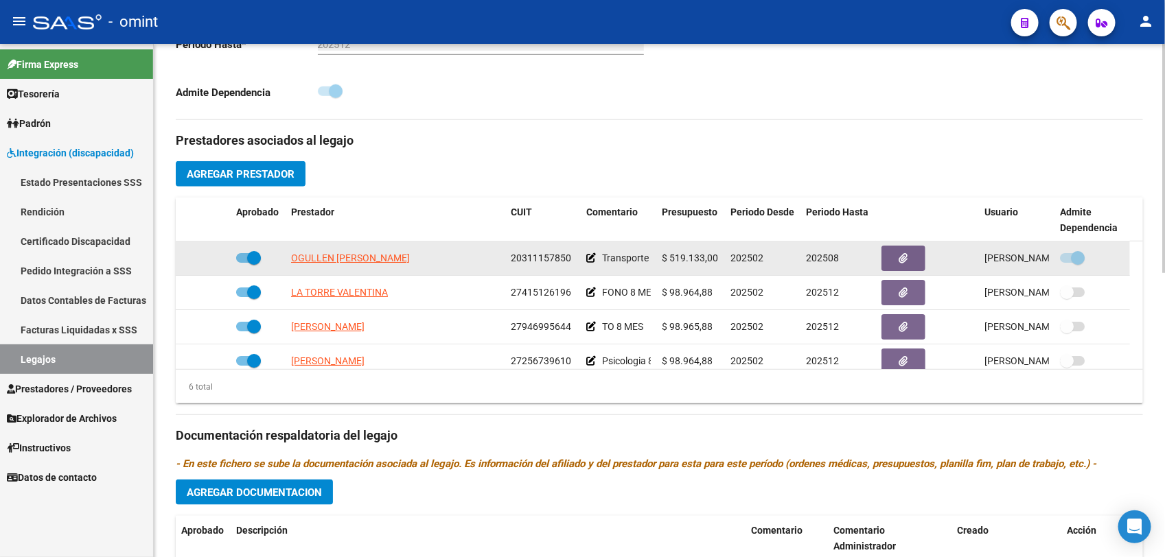
click at [591, 256] on icon at bounding box center [591, 258] width 10 height 10
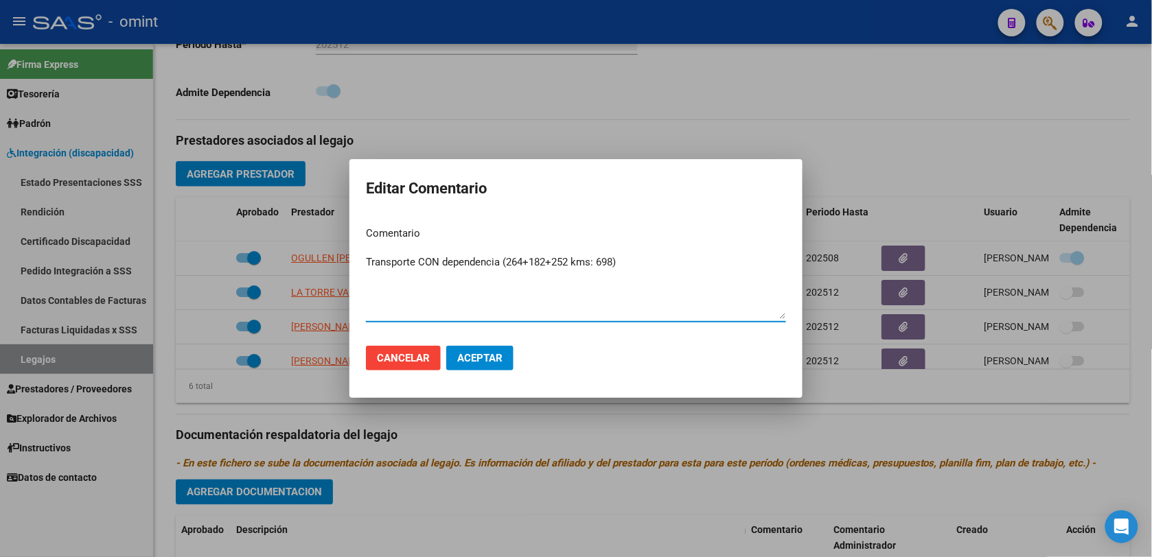
click at [483, 361] on span "Aceptar" at bounding box center [479, 358] width 45 height 12
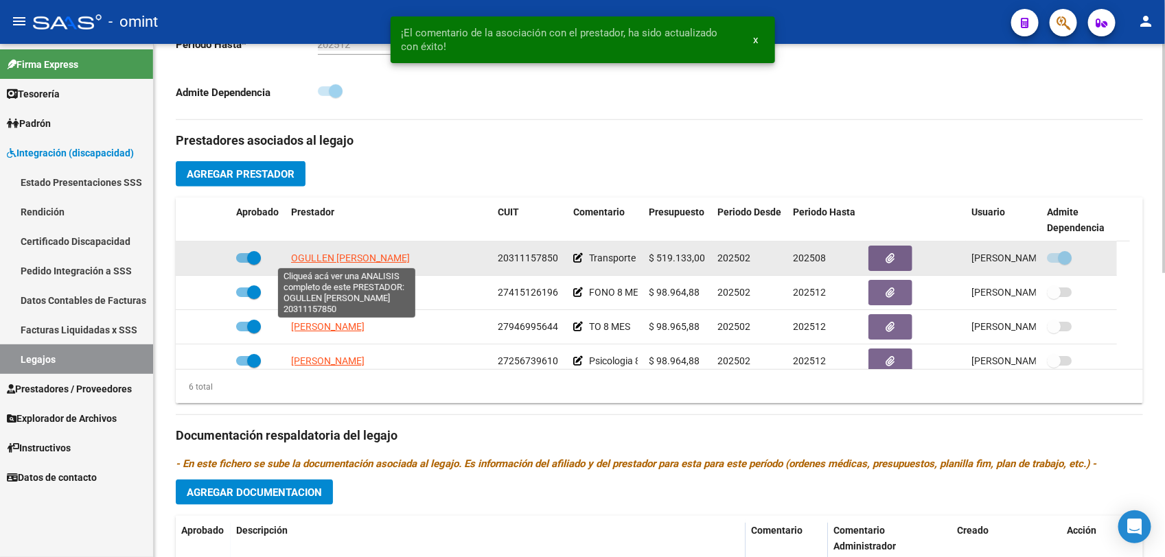
click at [351, 259] on span "OGULLEN [PERSON_NAME]" at bounding box center [350, 258] width 119 height 11
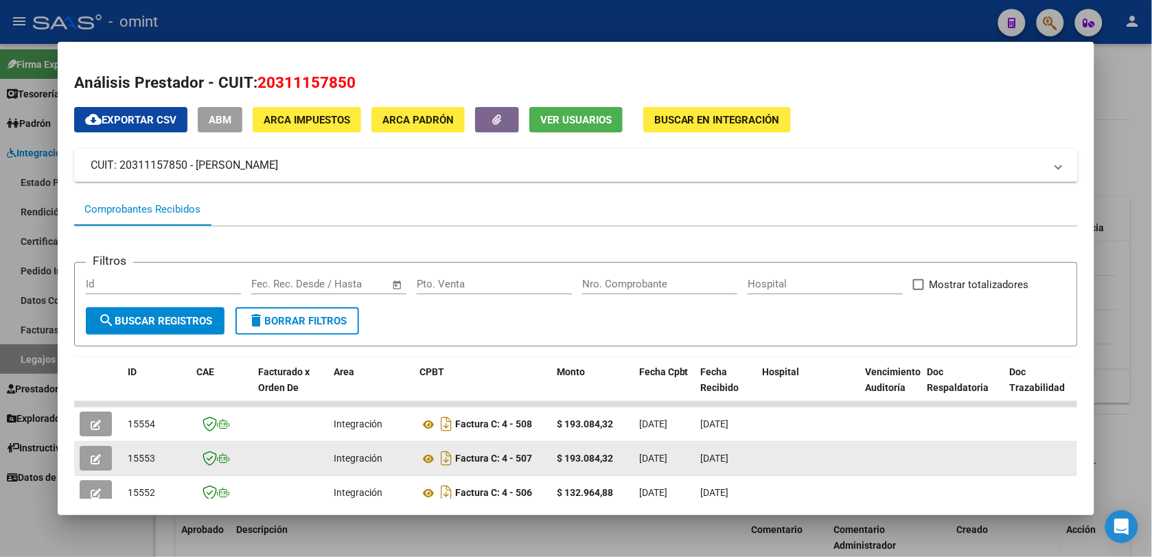
scroll to position [86, 0]
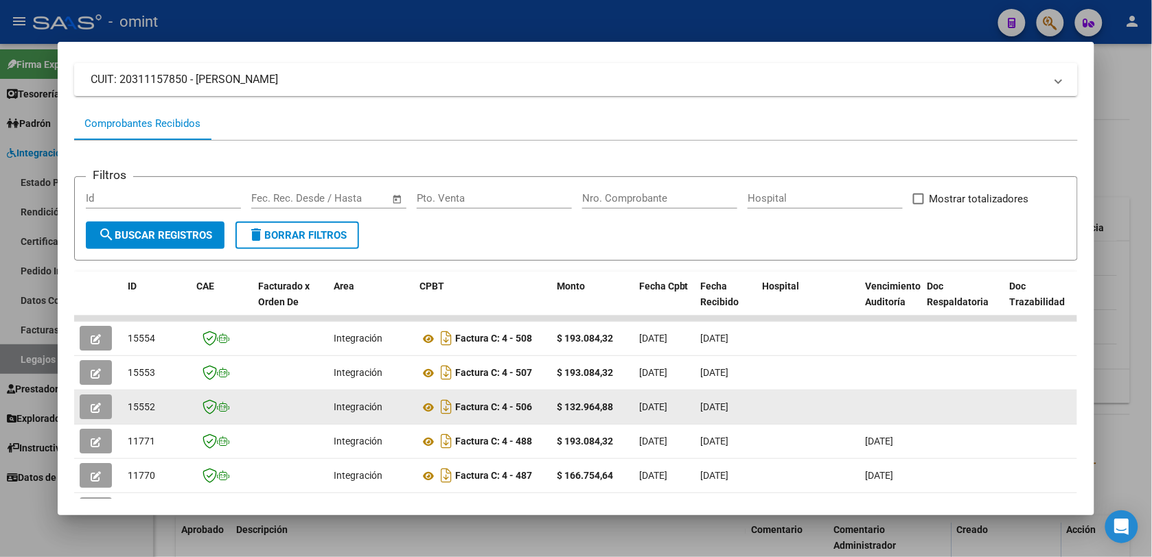
click at [95, 400] on button "button" at bounding box center [96, 407] width 32 height 25
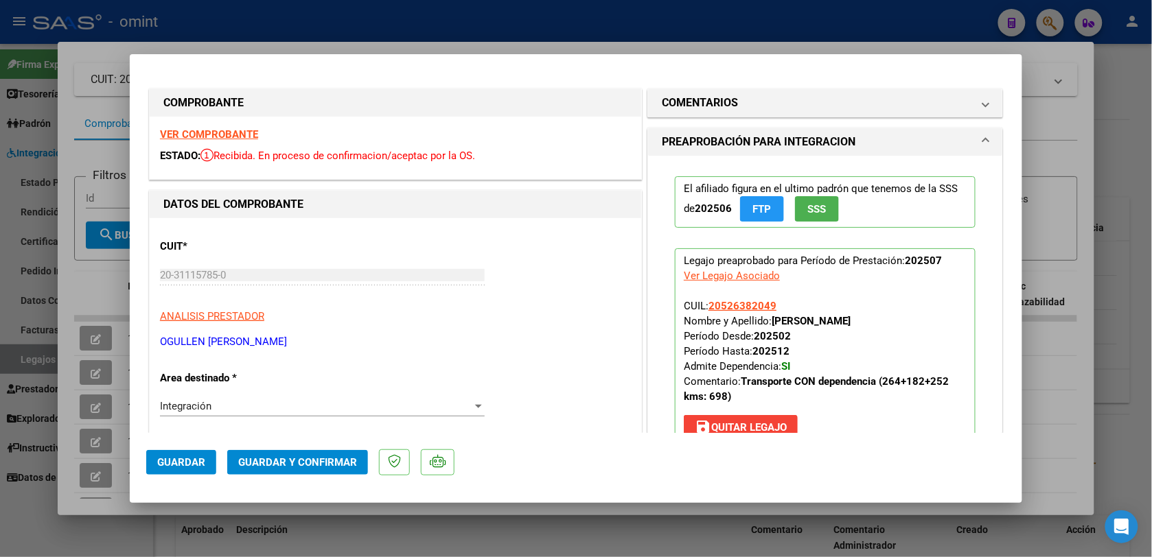
click at [179, 125] on div "VER COMPROBANTE ESTADO: Recibida. En proceso de confirmacion/aceptac por la OS." at bounding box center [395, 148] width 491 height 62
click at [180, 128] on strong "VER COMPROBANTE" at bounding box center [209, 134] width 98 height 12
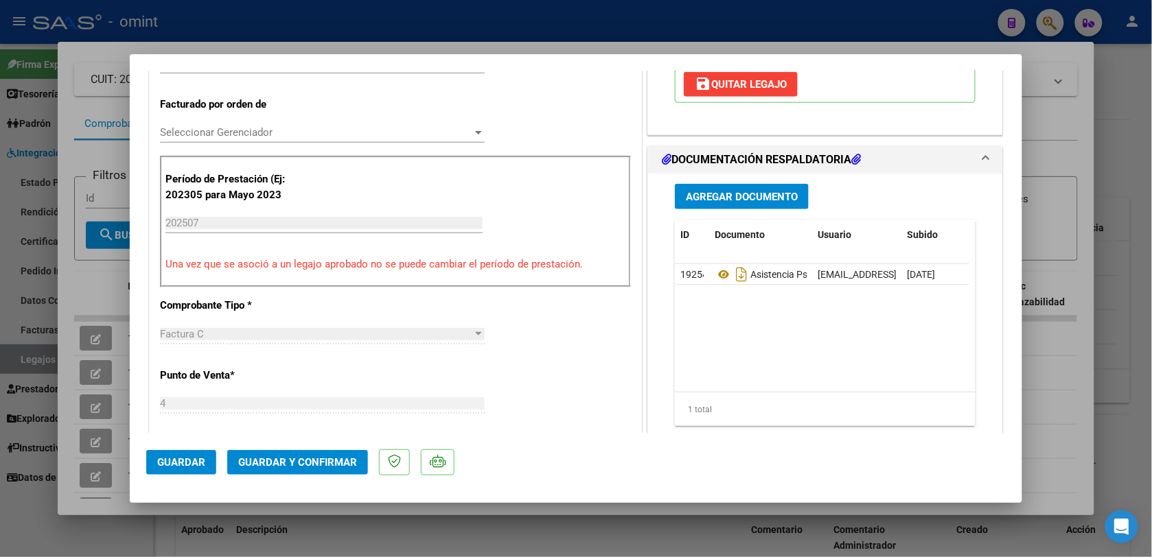
scroll to position [429, 0]
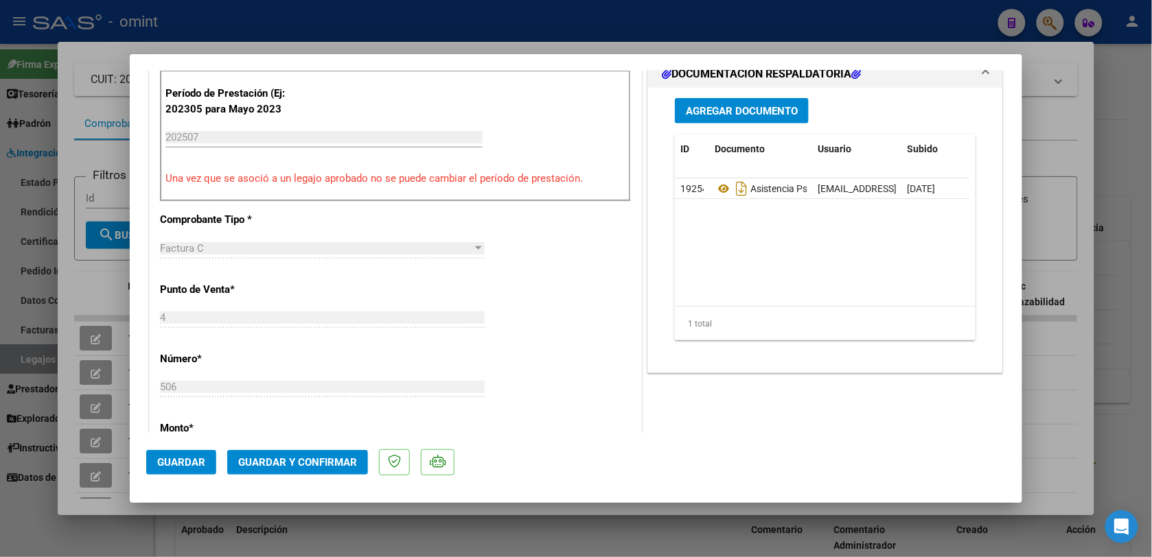
click at [310, 465] on span "Guardar y Confirmar" at bounding box center [297, 462] width 119 height 12
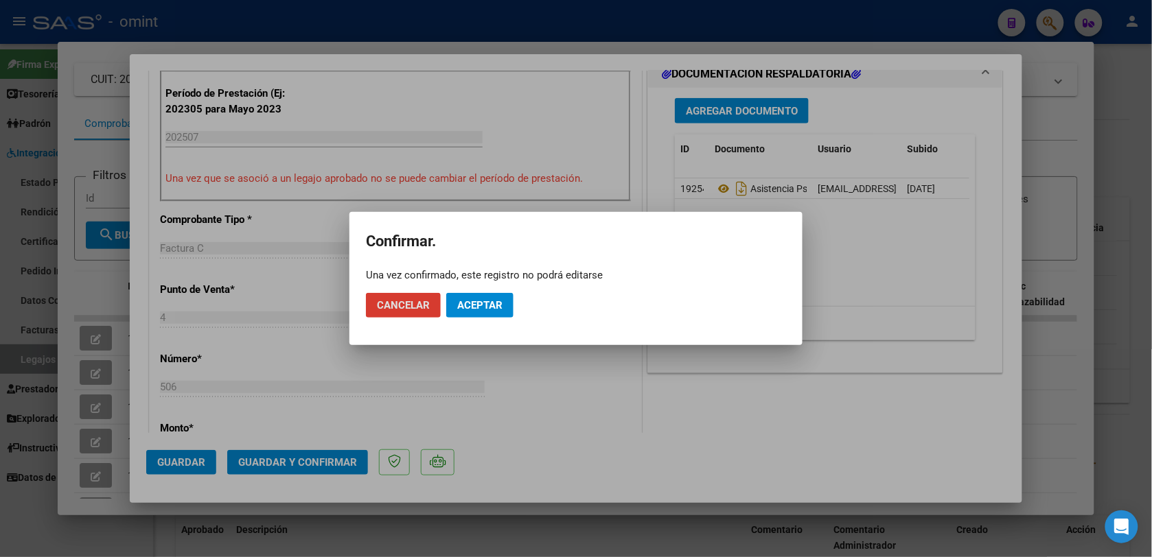
click at [460, 307] on span "Aceptar" at bounding box center [479, 305] width 45 height 12
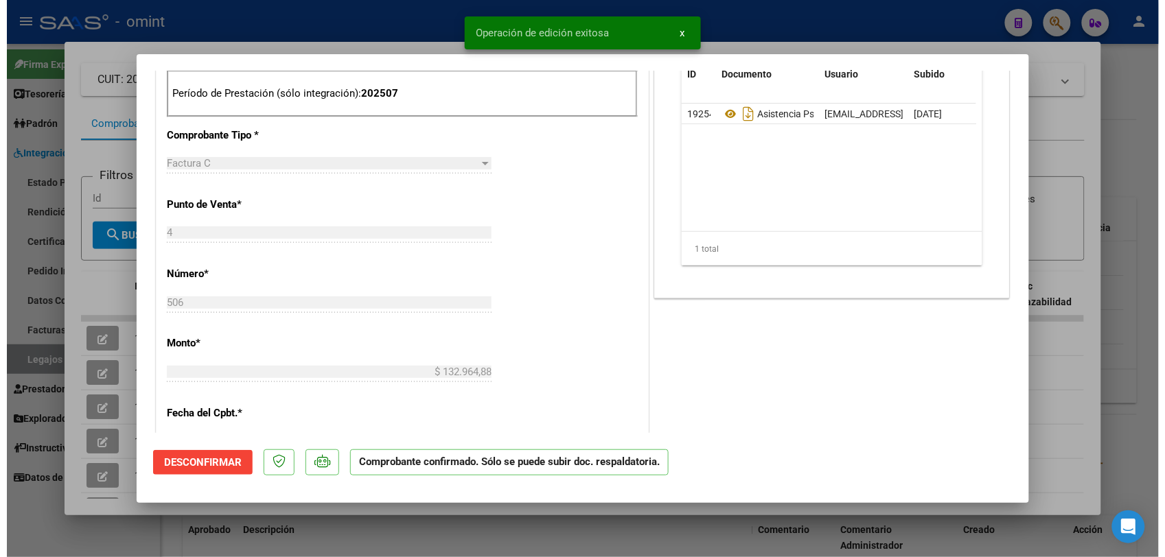
scroll to position [86, 0]
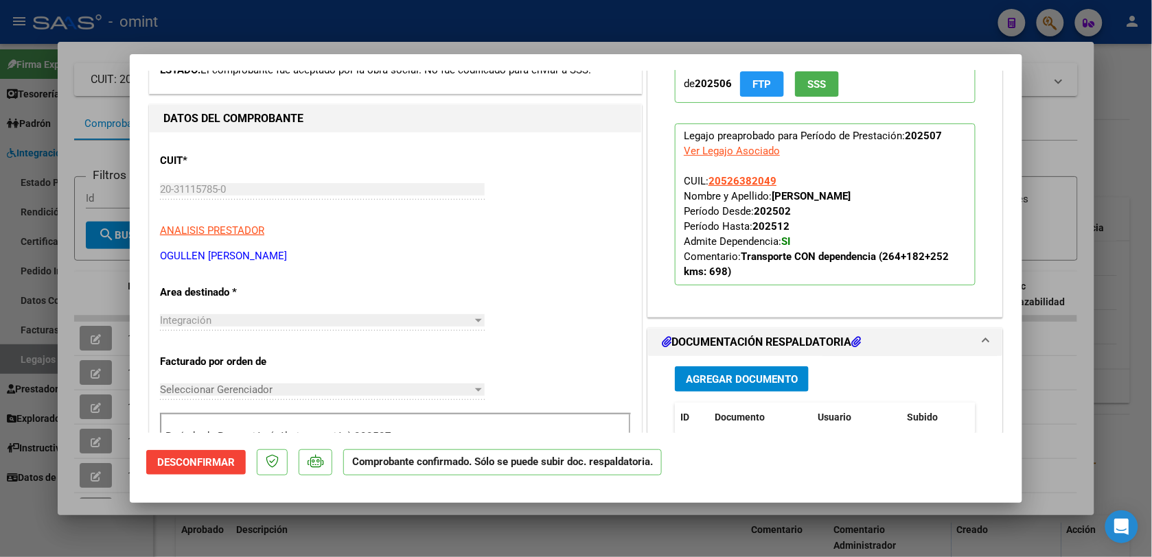
click at [316, 33] on div at bounding box center [576, 278] width 1152 height 557
type input "$ 0,00"
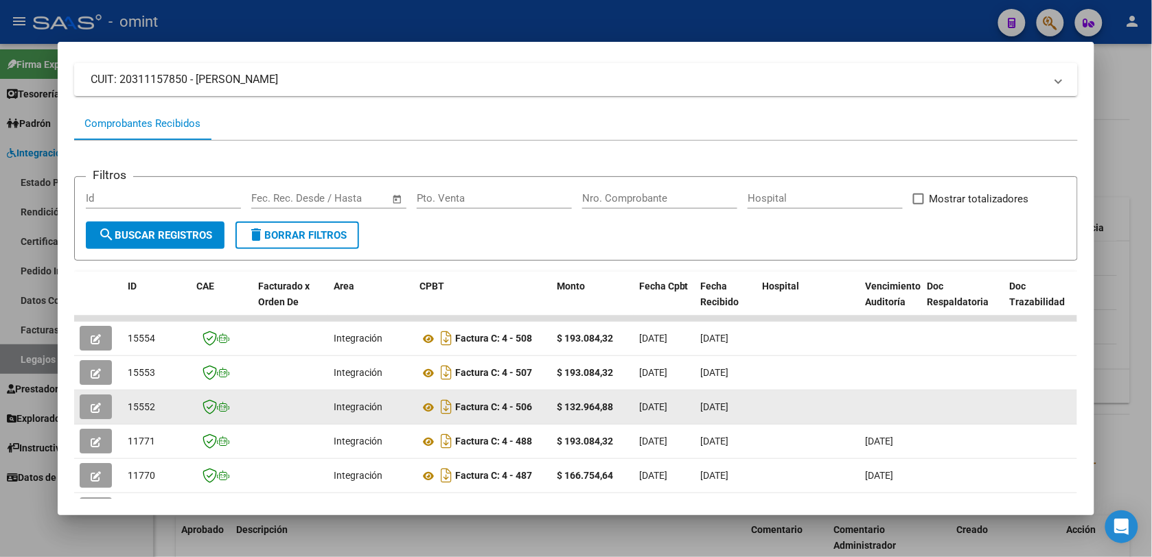
drag, startPoint x: 156, startPoint y: 403, endPoint x: 124, endPoint y: 402, distance: 31.6
click at [128, 402] on div "15552" at bounding box center [157, 408] width 58 height 16
drag, startPoint x: 124, startPoint y: 402, endPoint x: 152, endPoint y: 406, distance: 28.6
click at [152, 406] on div "15552" at bounding box center [157, 408] width 58 height 16
drag, startPoint x: 150, startPoint y: 406, endPoint x: 117, endPoint y: 407, distance: 32.3
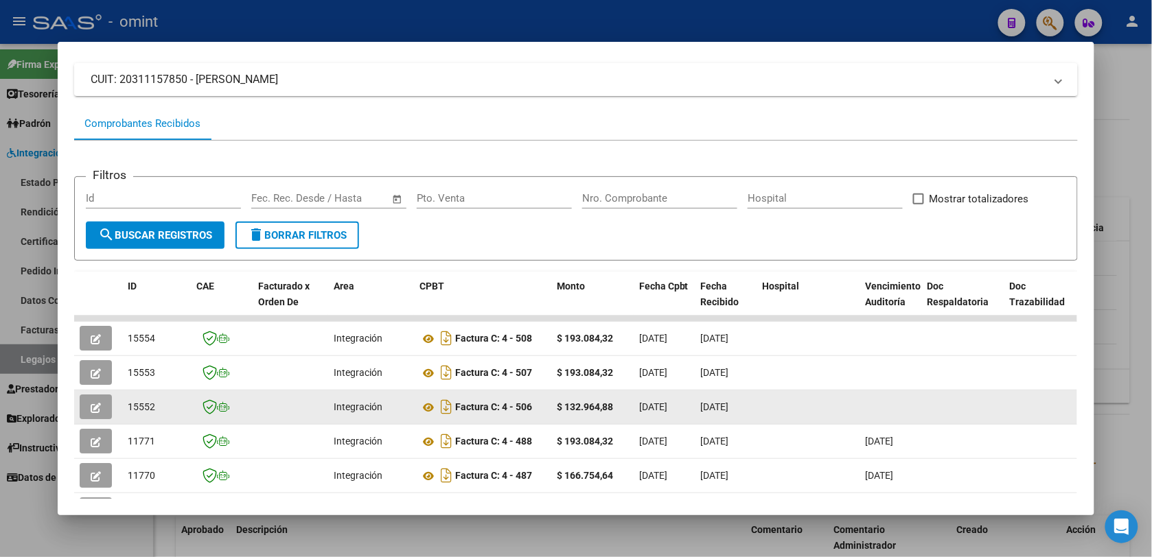
click at [122, 407] on datatable-body-cell "15552" at bounding box center [156, 408] width 69 height 34
drag, startPoint x: 117, startPoint y: 407, endPoint x: 135, endPoint y: 404, distance: 18.2
copy span "15552"
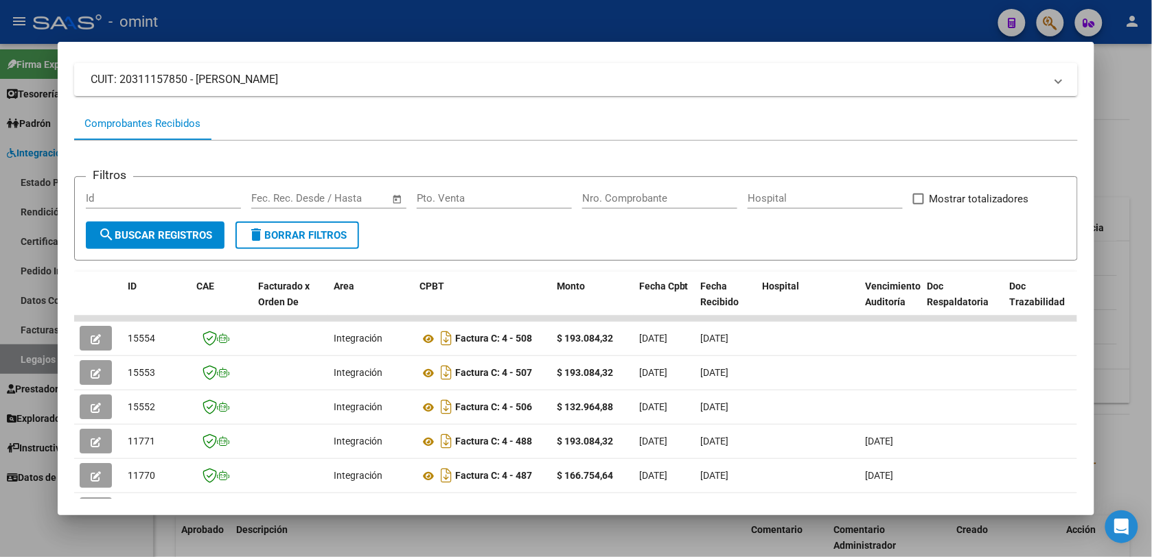
click at [341, 14] on div at bounding box center [576, 278] width 1152 height 557
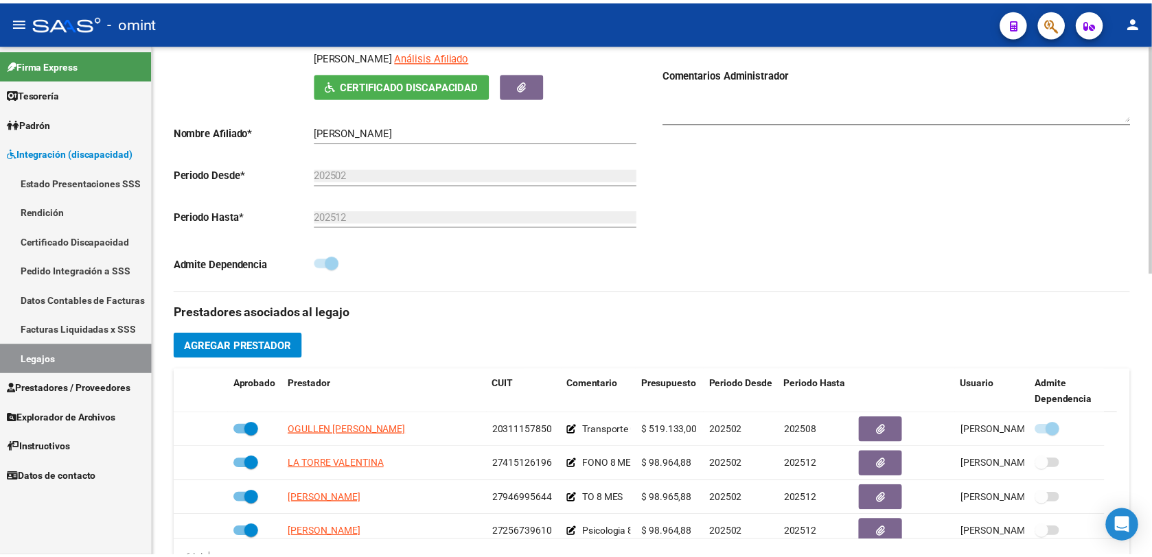
scroll to position [343, 0]
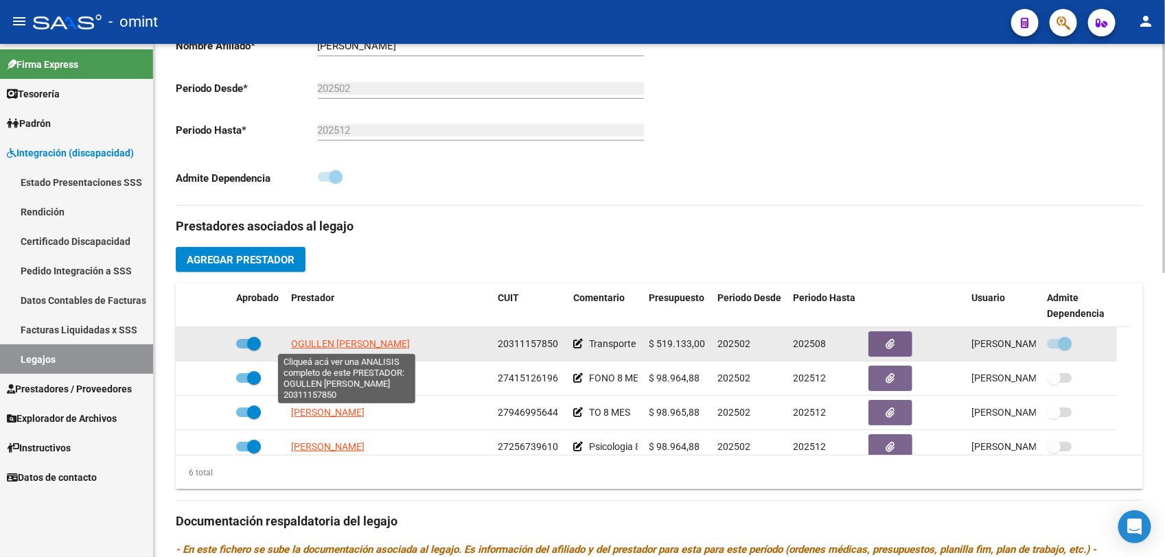
click at [328, 343] on span "OGULLEN [PERSON_NAME]" at bounding box center [350, 343] width 119 height 11
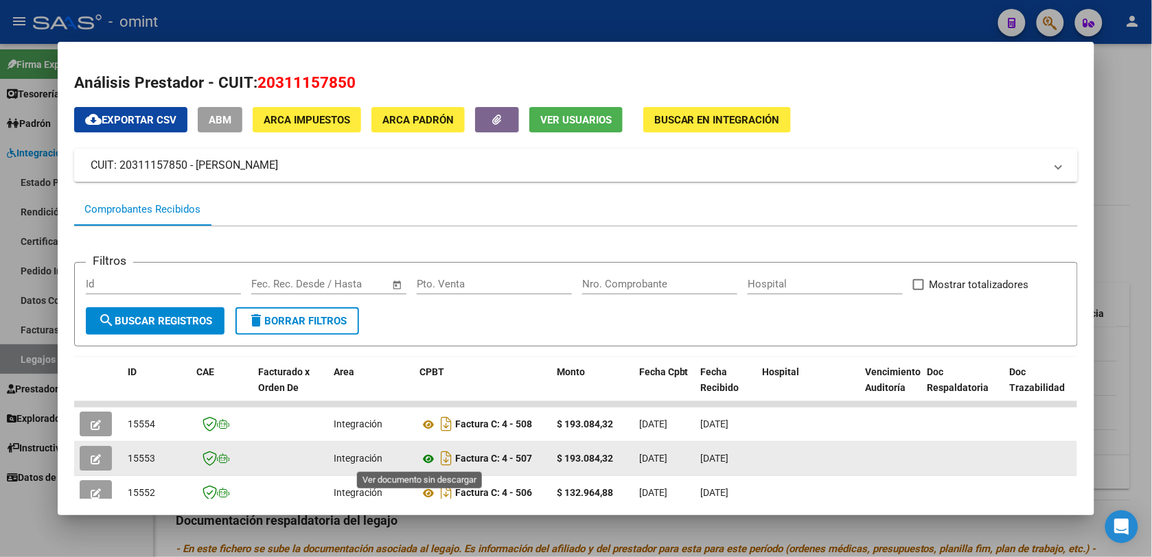
click at [424, 456] on icon at bounding box center [428, 459] width 18 height 16
click at [91, 454] on icon "button" at bounding box center [96, 459] width 10 height 10
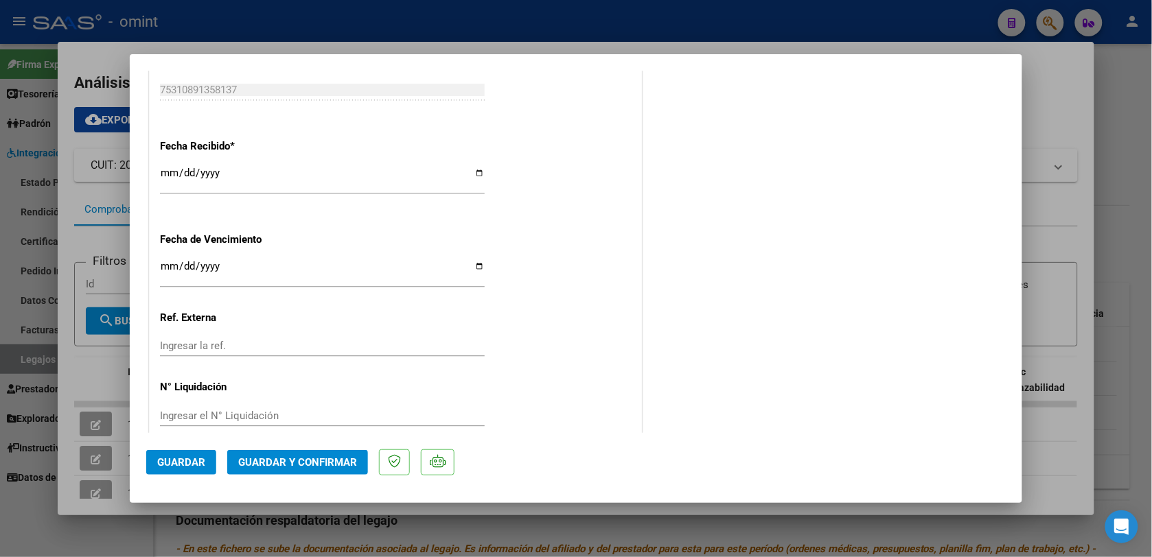
scroll to position [964, 0]
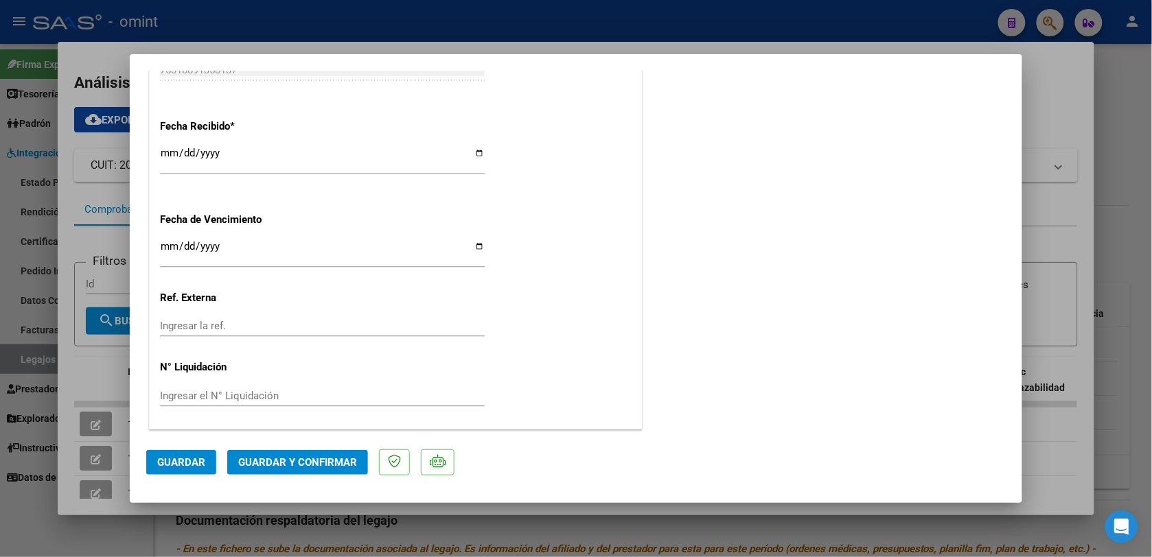
click at [327, 461] on span "Guardar y Confirmar" at bounding box center [297, 462] width 119 height 12
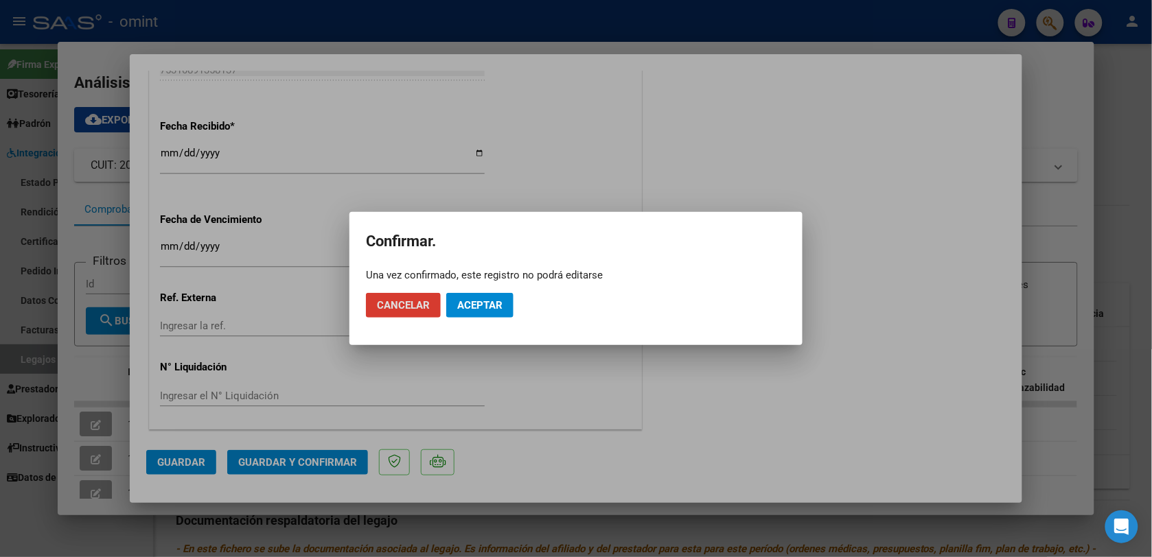
click at [454, 304] on button "Aceptar" at bounding box center [479, 305] width 67 height 25
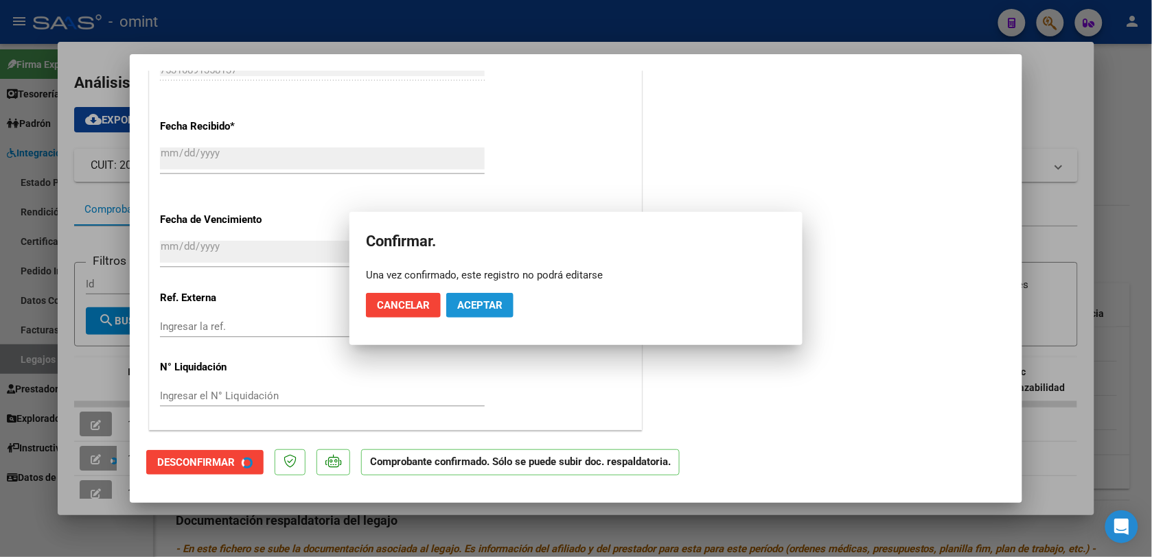
scroll to position [879, 0]
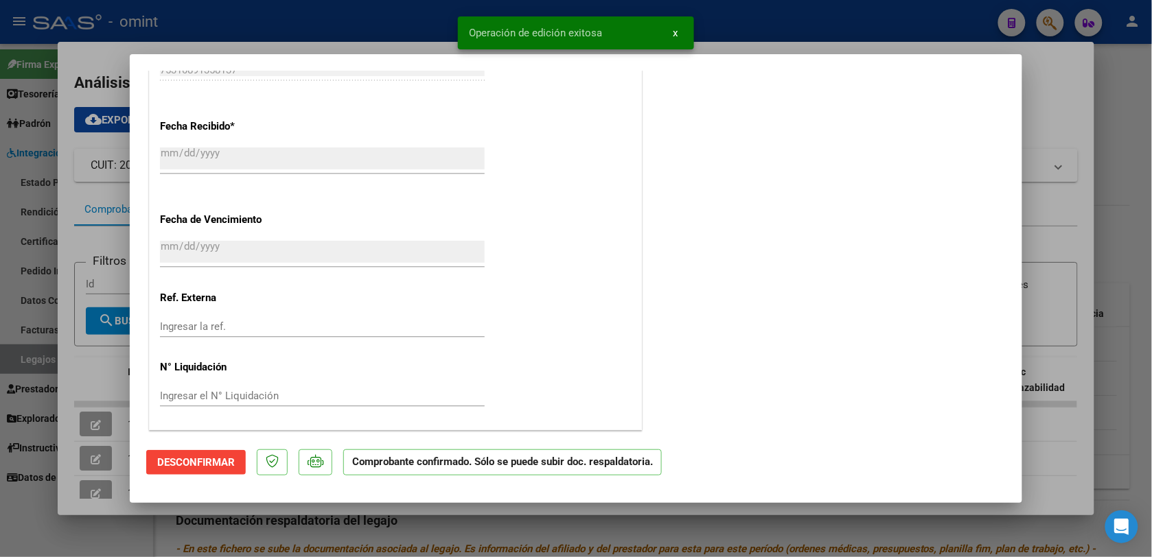
click at [371, 33] on div at bounding box center [576, 278] width 1152 height 557
type input "$ 0,00"
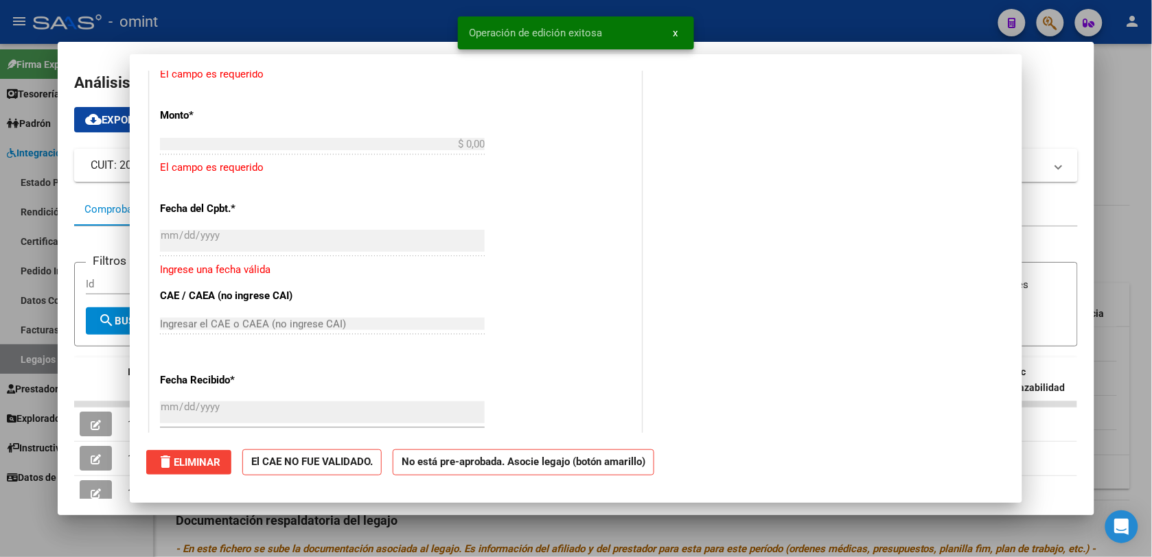
scroll to position [0, 0]
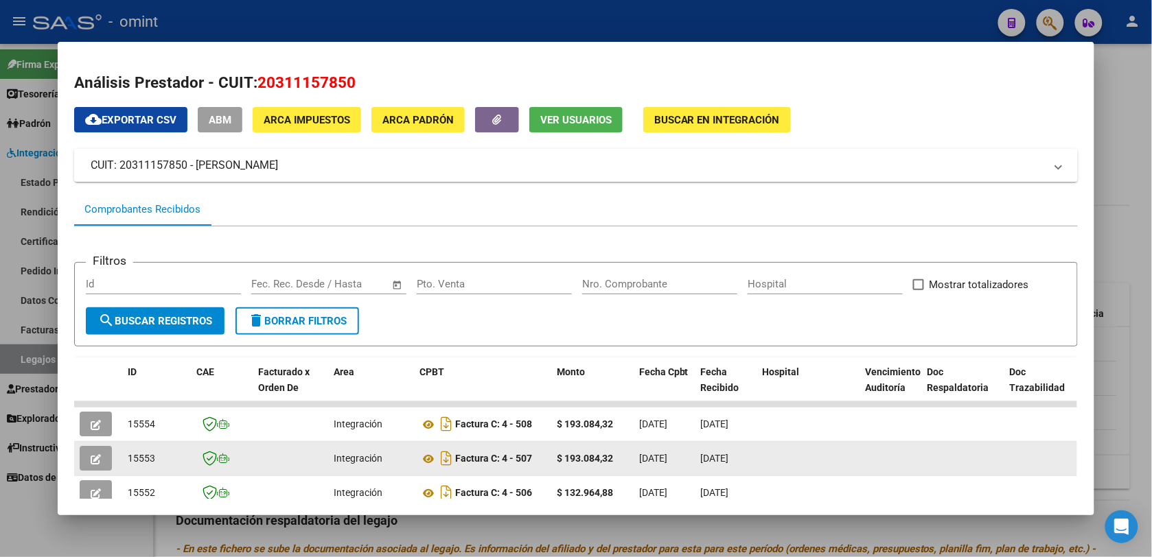
drag, startPoint x: 149, startPoint y: 454, endPoint x: 122, endPoint y: 457, distance: 27.6
click at [128, 457] on div "15553" at bounding box center [157, 459] width 58 height 16
copy span "15553"
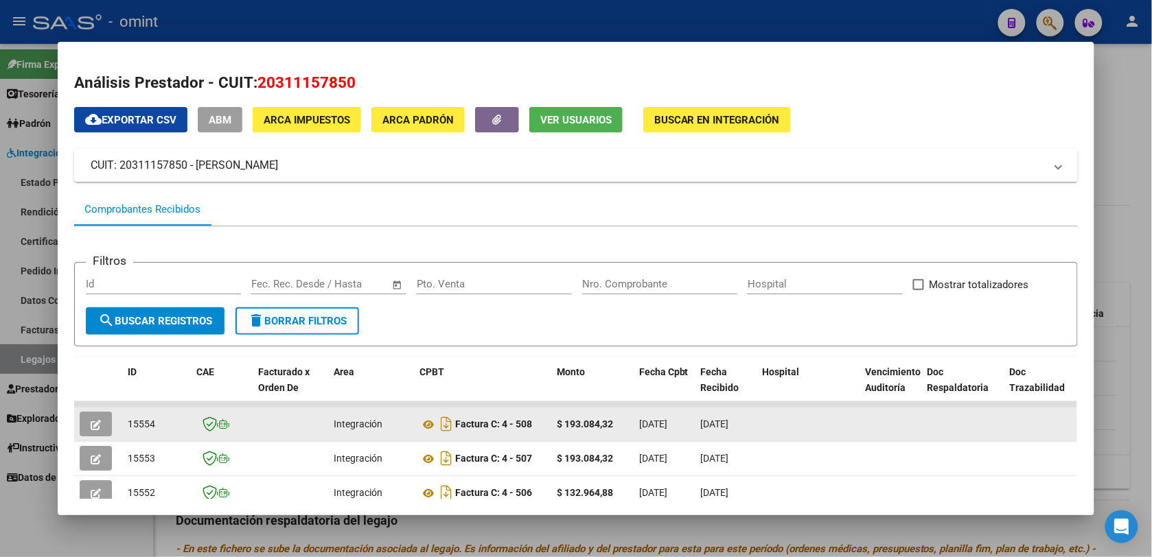
click at [142, 423] on span "15554" at bounding box center [141, 424] width 27 height 11
click at [95, 421] on button "button" at bounding box center [96, 424] width 32 height 25
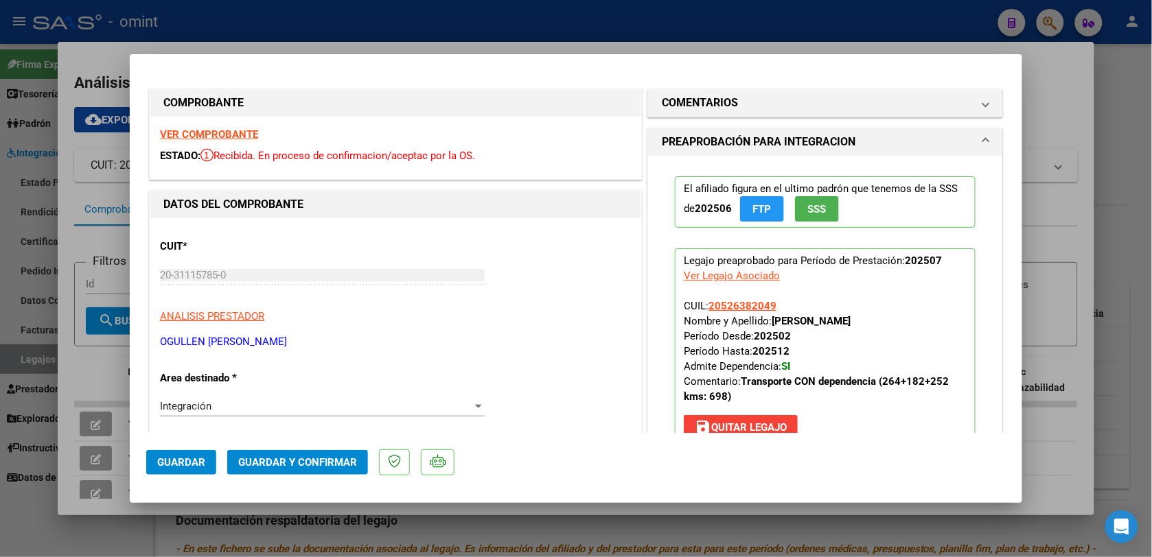
click at [203, 134] on strong "VER COMPROBANTE" at bounding box center [209, 134] width 98 height 12
click at [695, 29] on div at bounding box center [576, 278] width 1152 height 557
type input "$ 0,00"
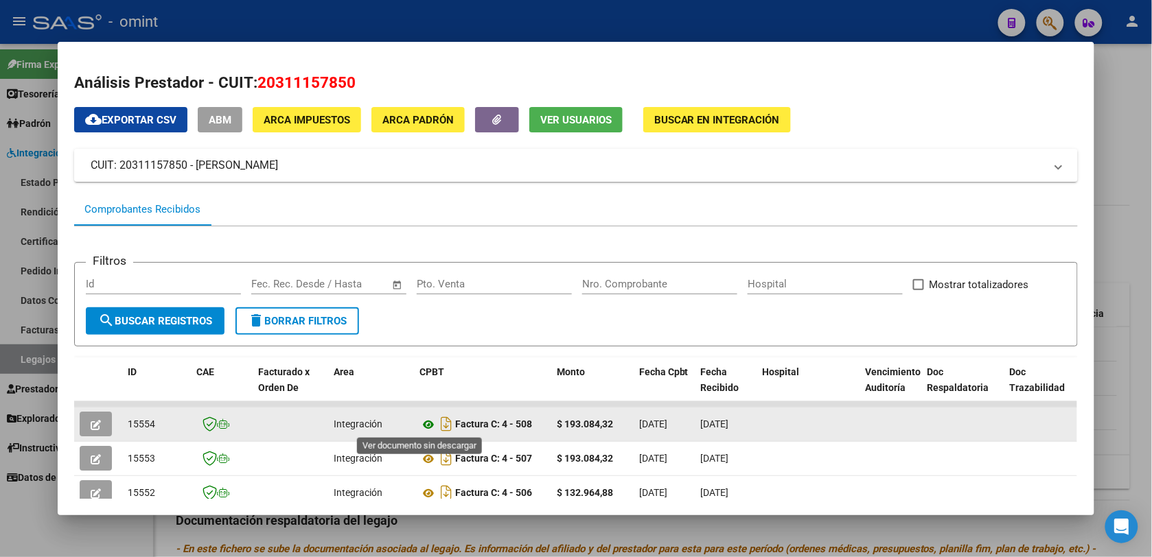
click at [422, 420] on icon at bounding box center [428, 425] width 18 height 16
click at [81, 424] on button "button" at bounding box center [96, 424] width 32 height 25
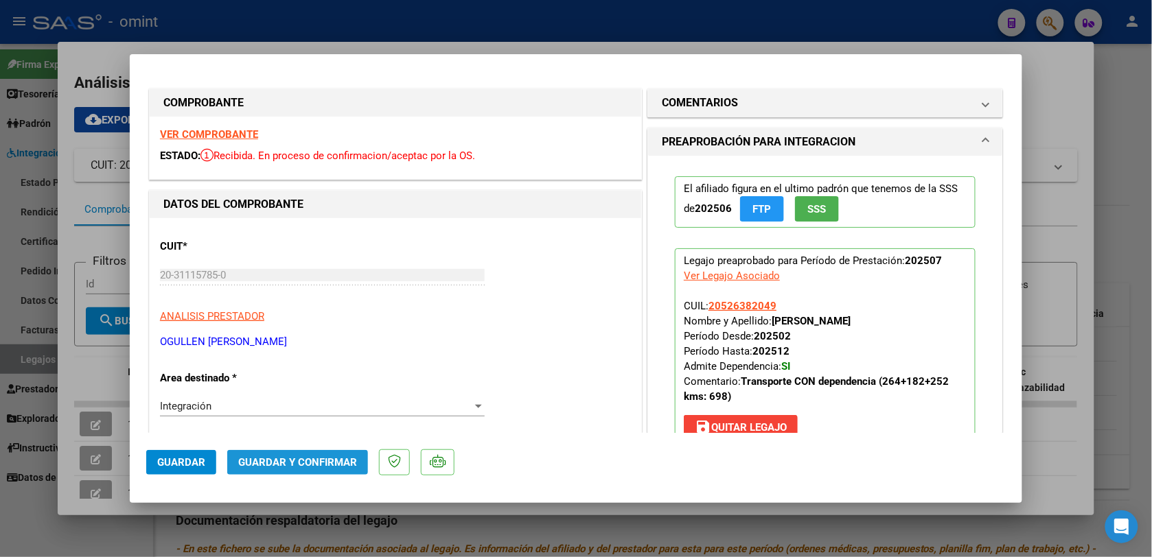
click at [328, 467] on span "Guardar y Confirmar" at bounding box center [297, 462] width 119 height 12
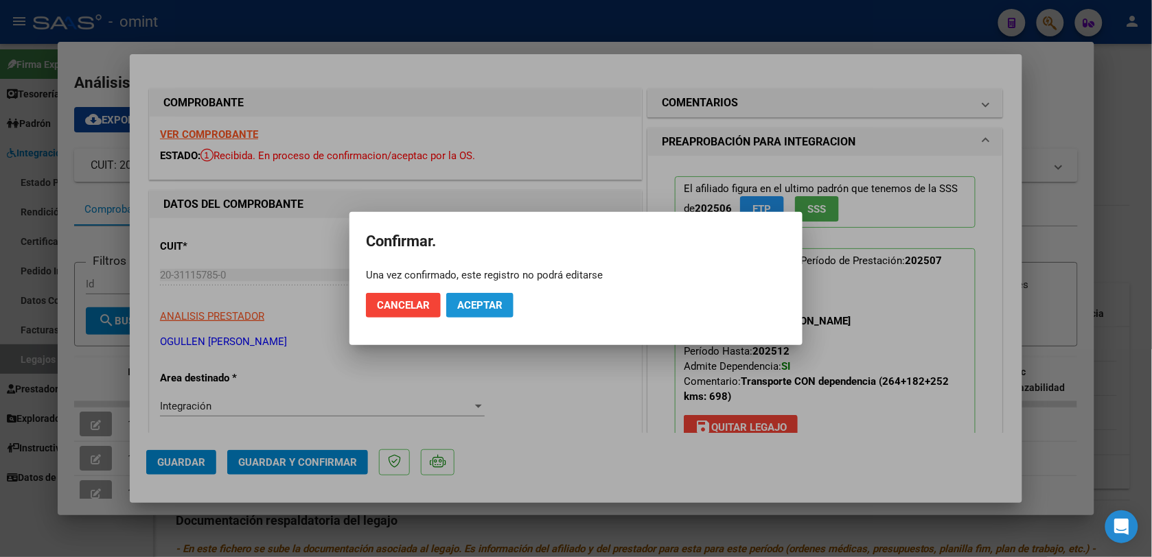
click at [483, 306] on span "Aceptar" at bounding box center [479, 305] width 45 height 12
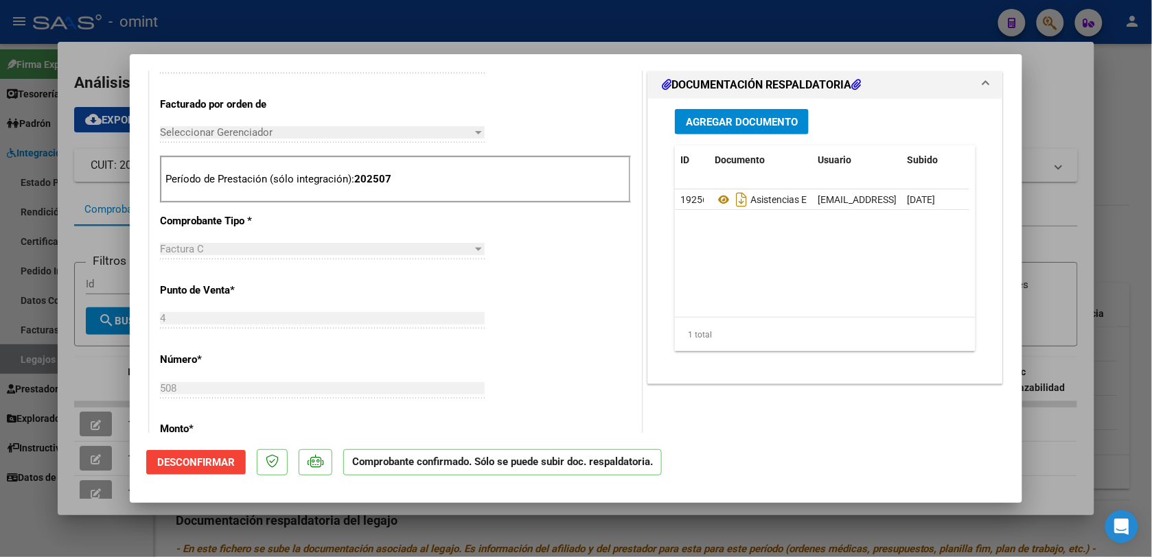
scroll to position [429, 0]
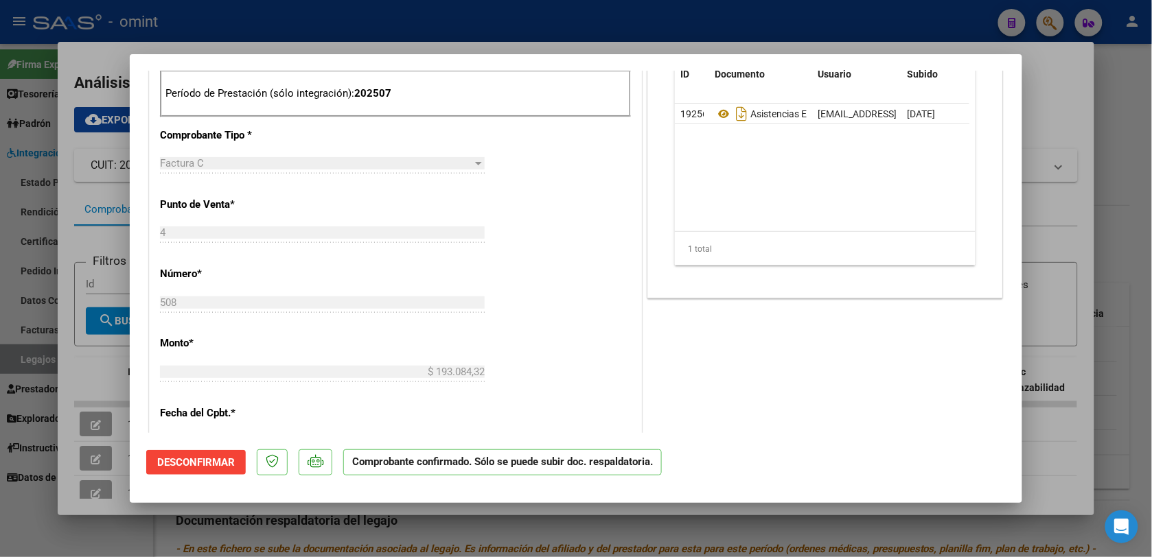
click at [580, 12] on div at bounding box center [576, 278] width 1152 height 557
type input "$ 0,00"
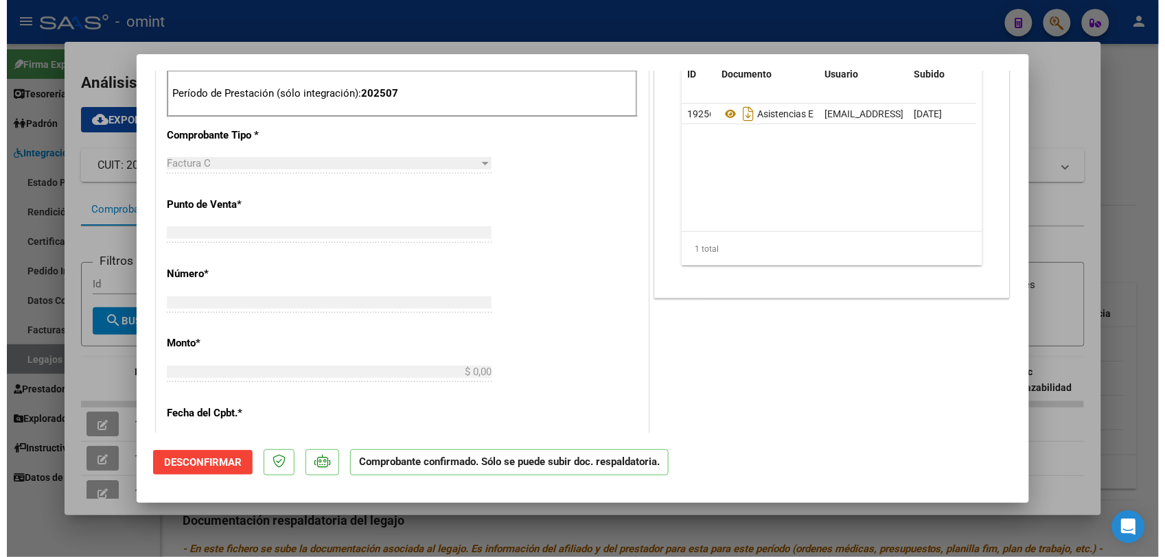
scroll to position [551, 0]
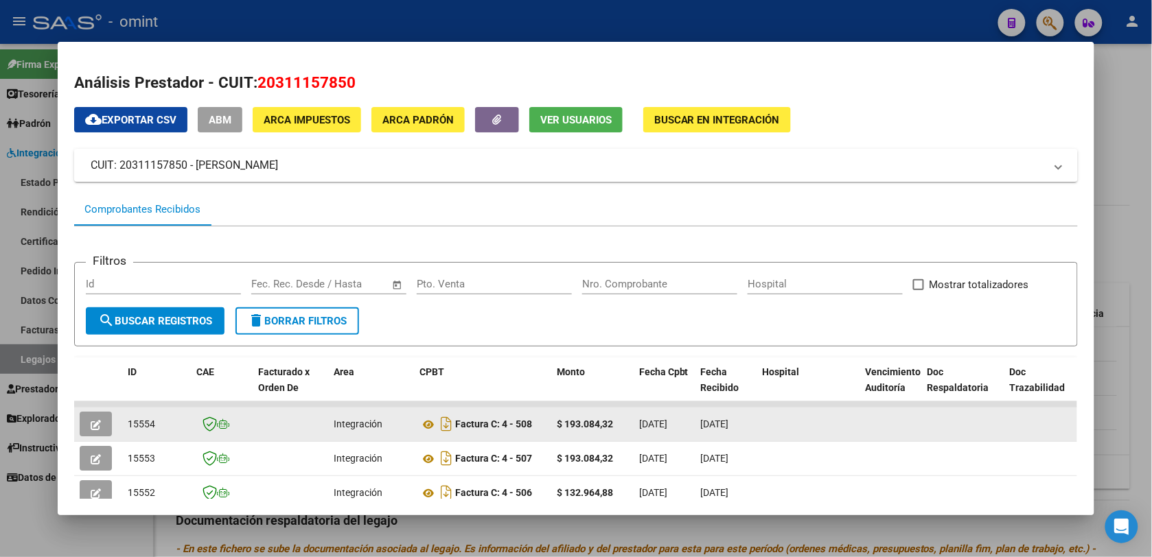
drag, startPoint x: 152, startPoint y: 422, endPoint x: 122, endPoint y: 420, distance: 31.0
click at [128, 420] on div "15554" at bounding box center [157, 425] width 58 height 16
copy span "15554"
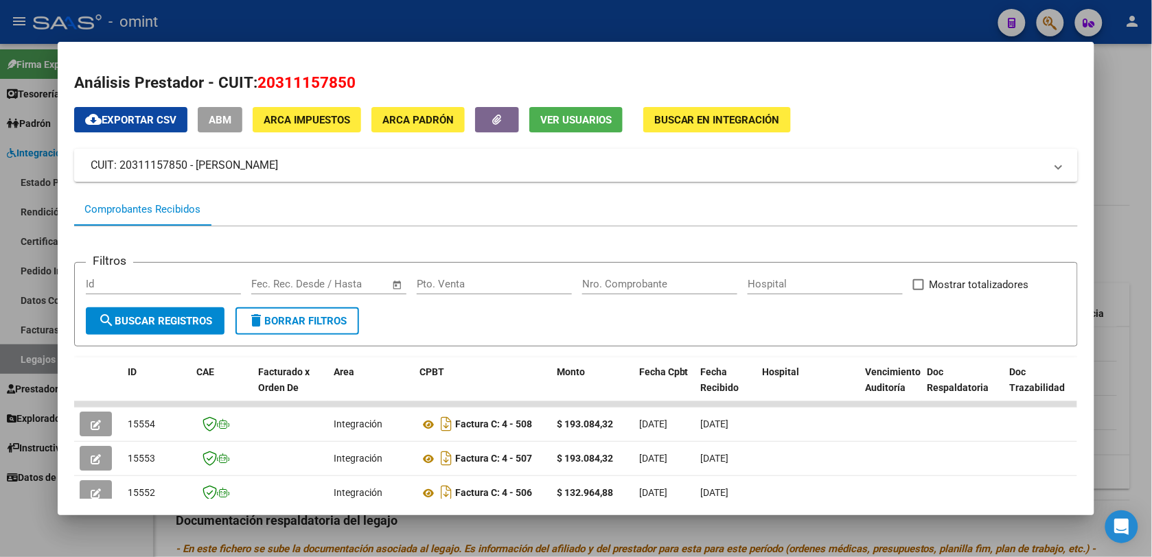
click at [293, 14] on div at bounding box center [576, 278] width 1152 height 557
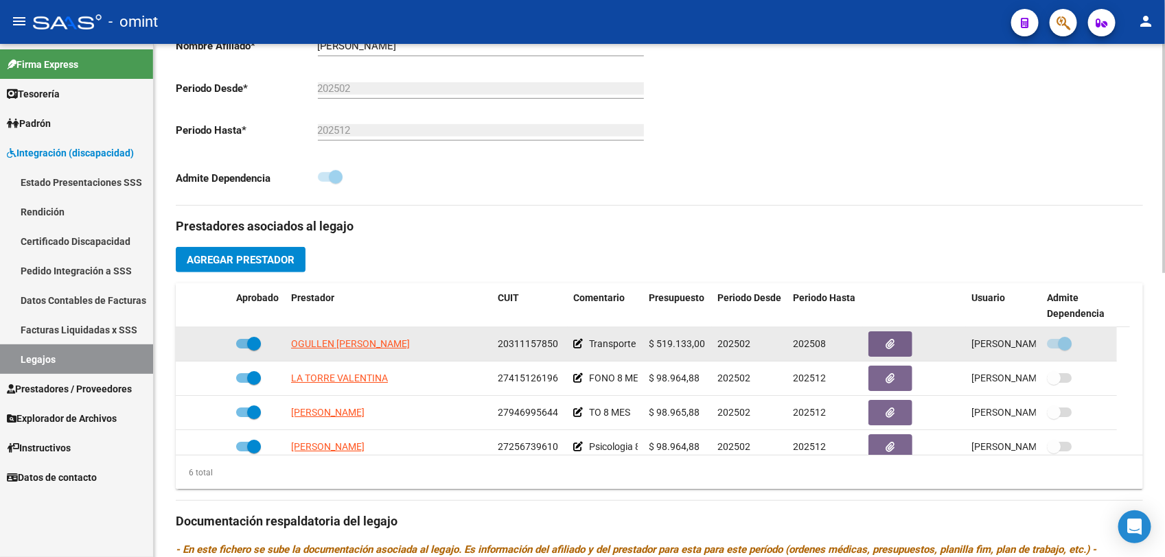
click at [574, 345] on icon at bounding box center [578, 344] width 10 height 10
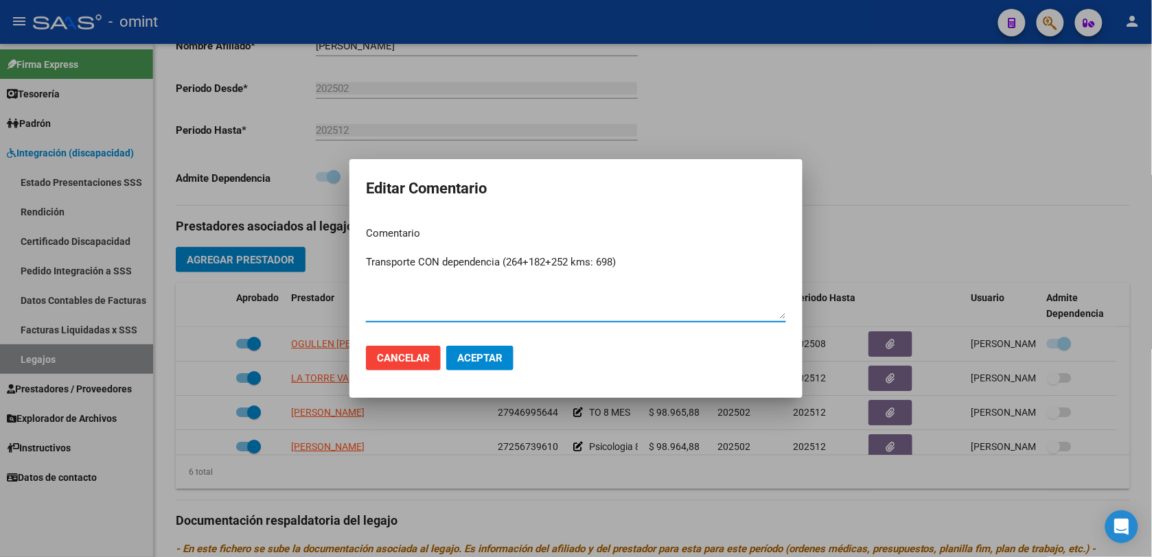
click at [499, 359] on span "Aceptar" at bounding box center [479, 358] width 45 height 12
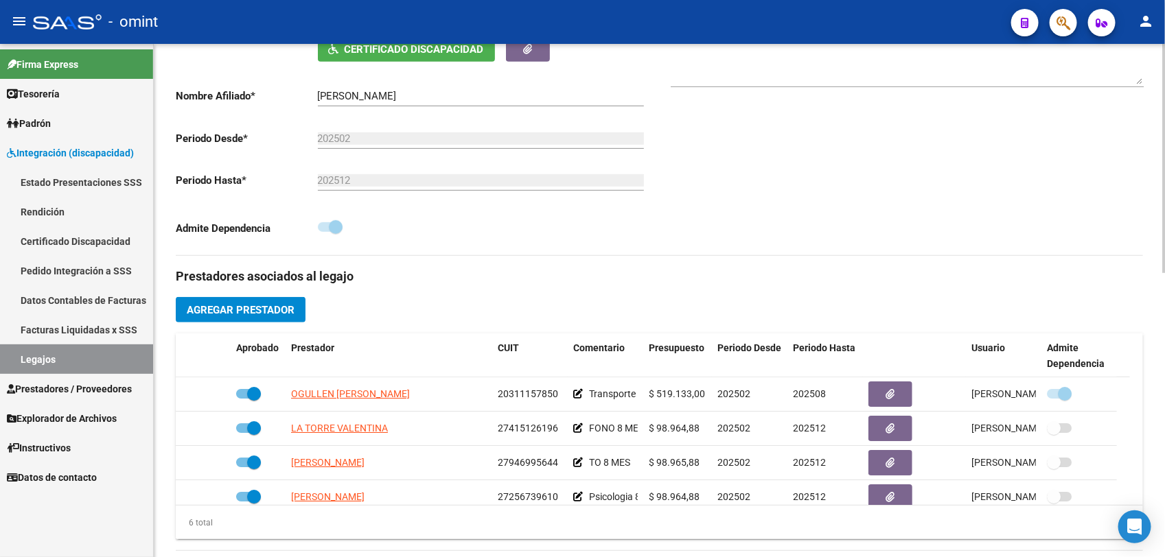
scroll to position [0, 0]
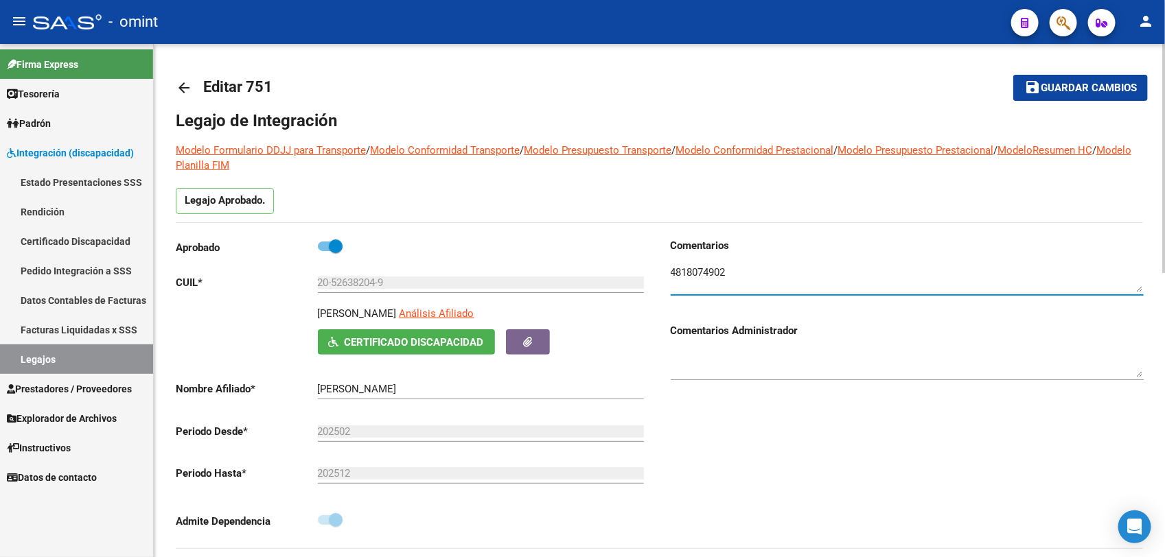
drag, startPoint x: 732, startPoint y: 271, endPoint x: 670, endPoint y: 270, distance: 62.5
click at [671, 270] on textarea at bounding box center [907, 278] width 473 height 27
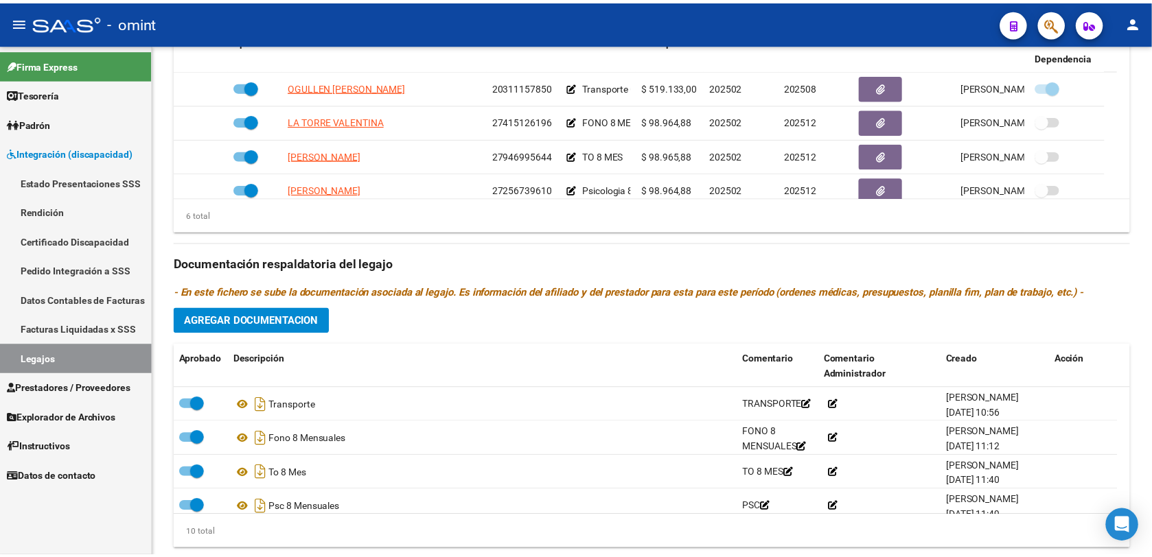
scroll to position [515, 0]
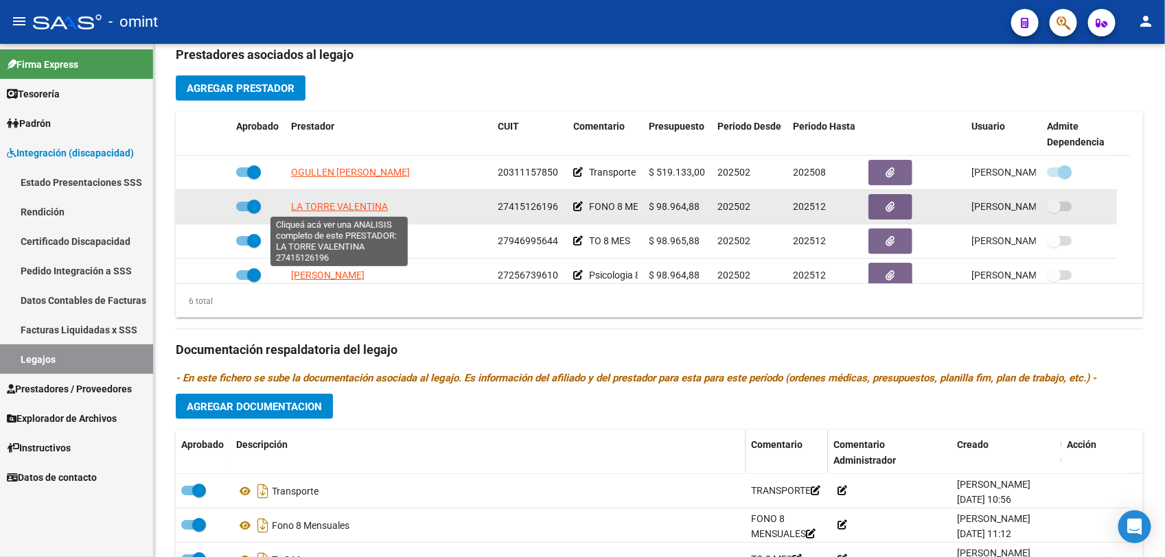
click at [323, 208] on span "LA TORRE VALENTINA" at bounding box center [339, 206] width 97 height 11
type textarea "27415126196"
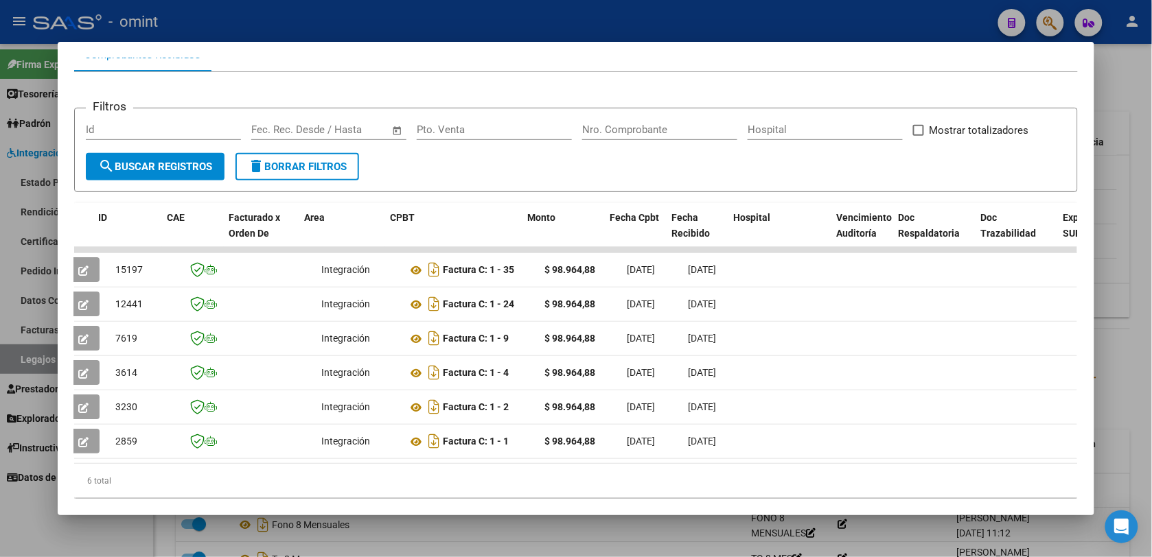
scroll to position [0, 0]
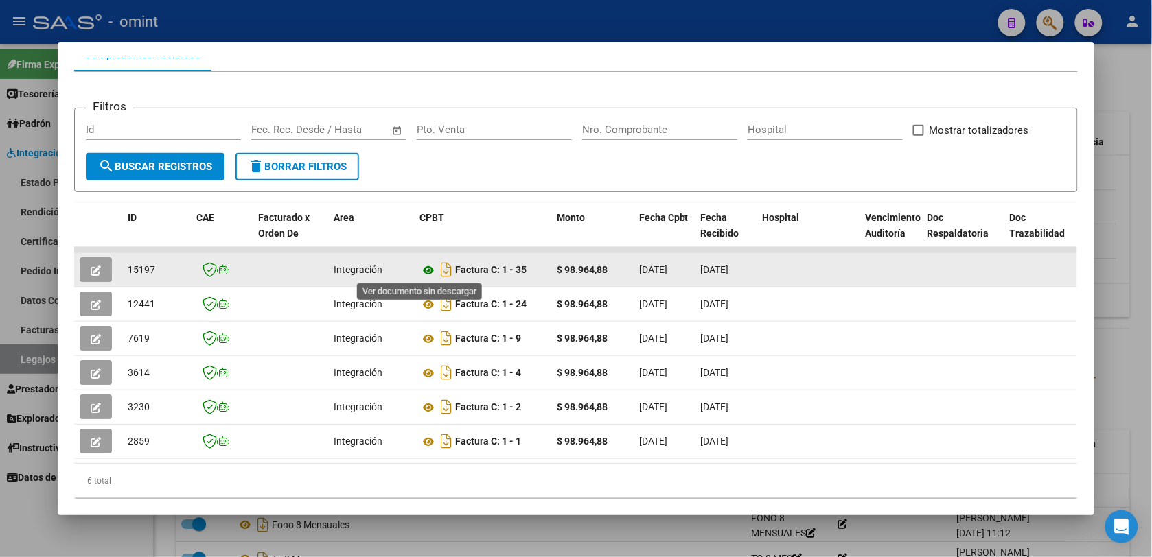
click at [419, 271] on icon at bounding box center [428, 270] width 18 height 16
click at [81, 268] on button "button" at bounding box center [96, 269] width 32 height 25
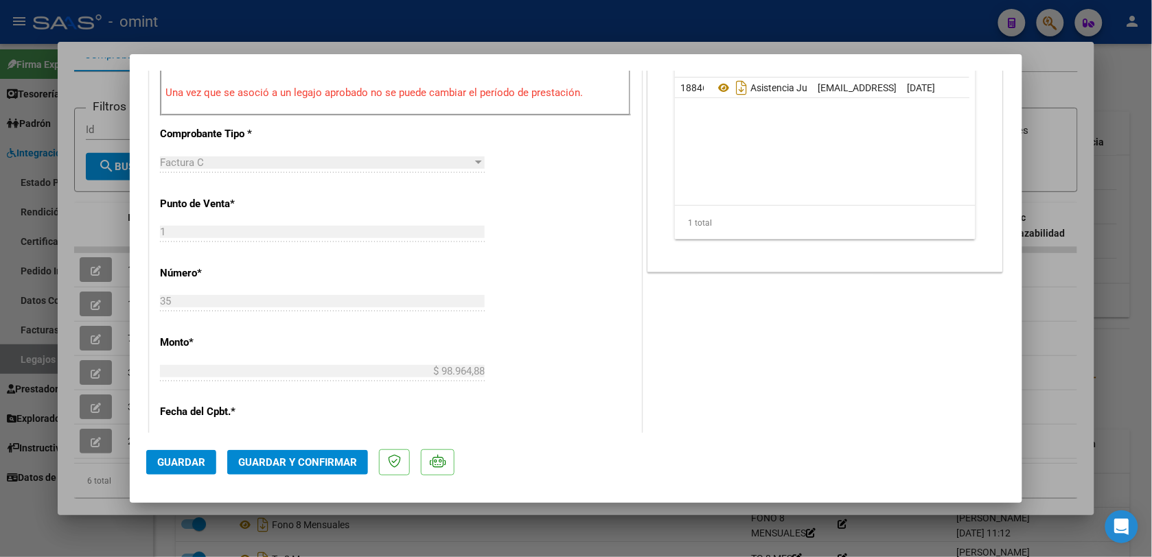
scroll to position [343, 0]
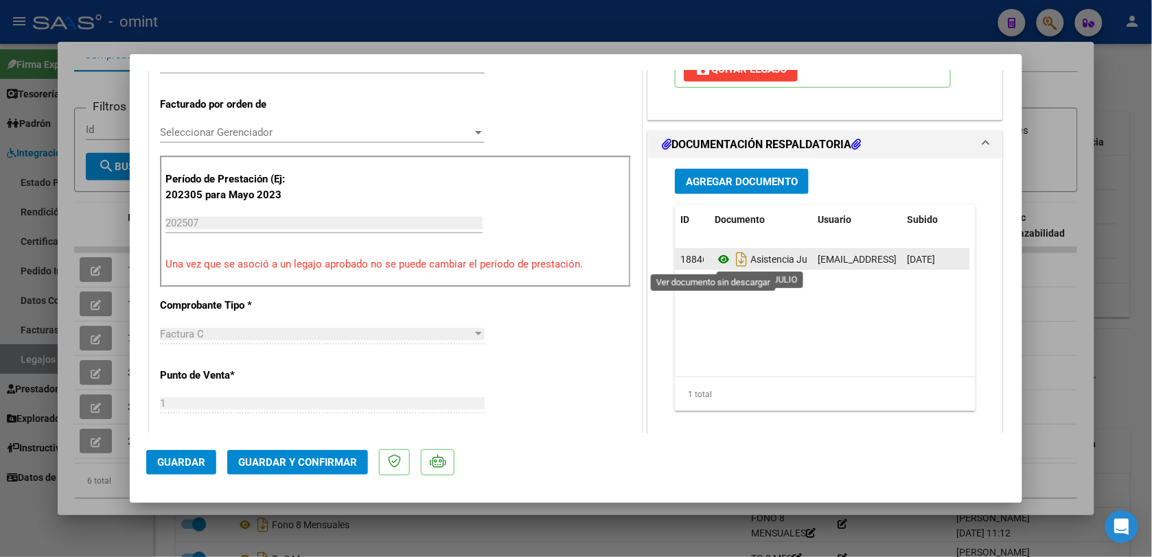
click at [715, 264] on icon at bounding box center [724, 259] width 18 height 16
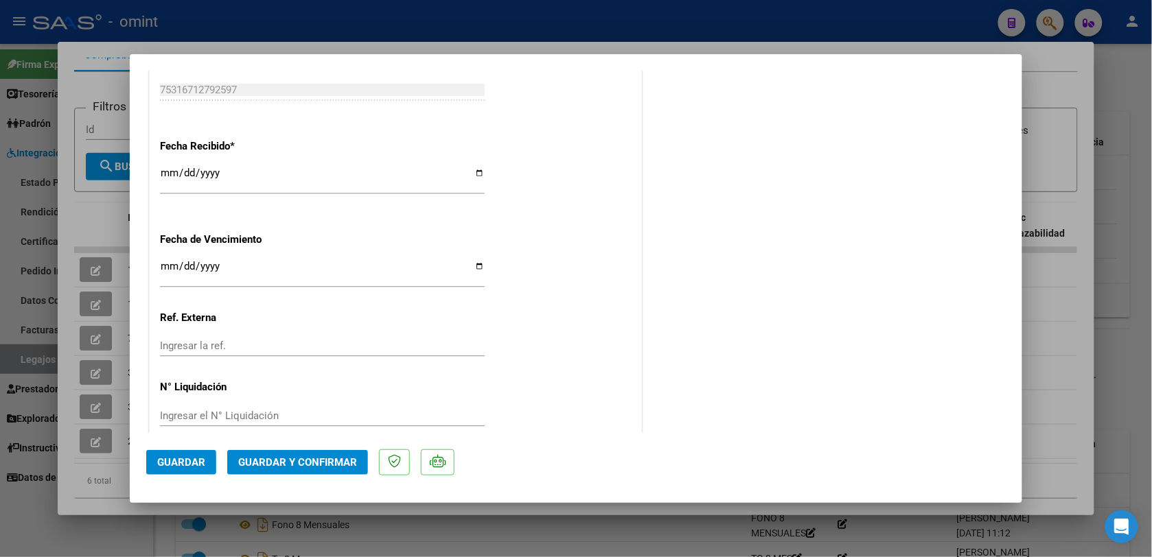
scroll to position [964, 0]
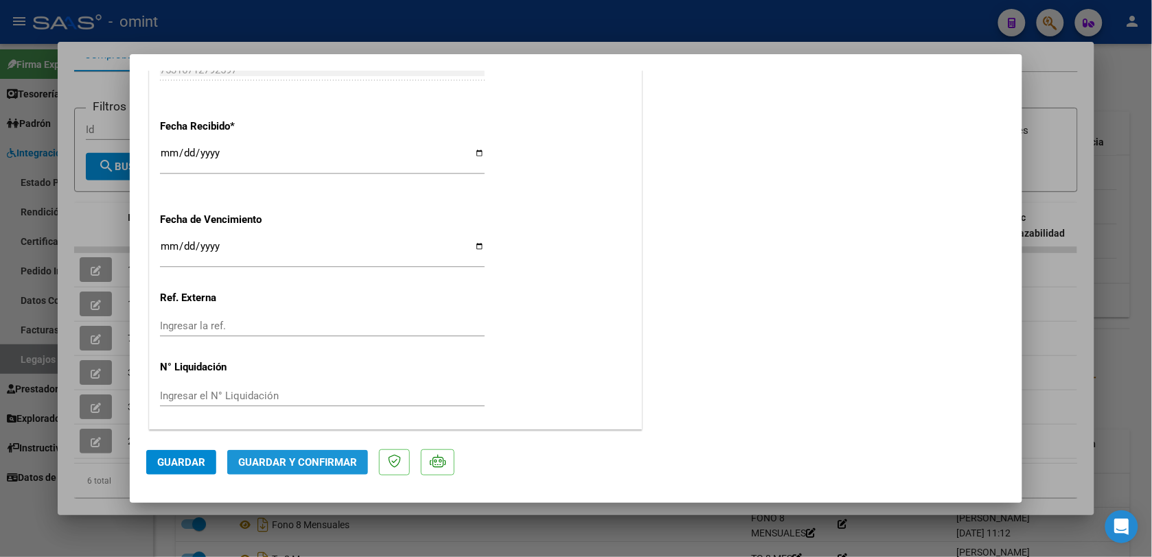
click at [354, 470] on button "Guardar y Confirmar" at bounding box center [297, 462] width 141 height 25
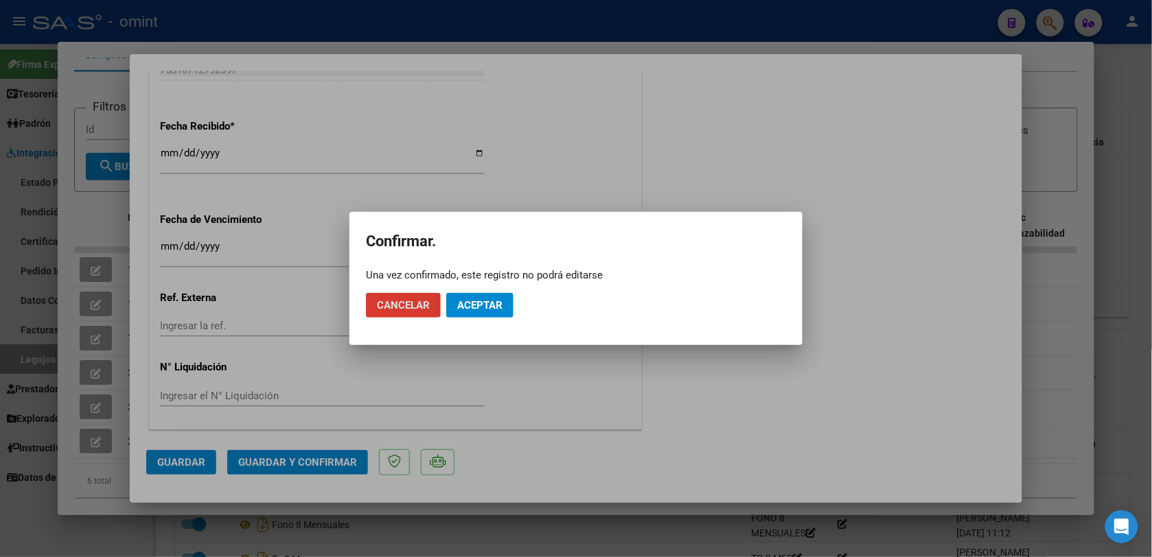
click at [477, 311] on button "Aceptar" at bounding box center [479, 305] width 67 height 25
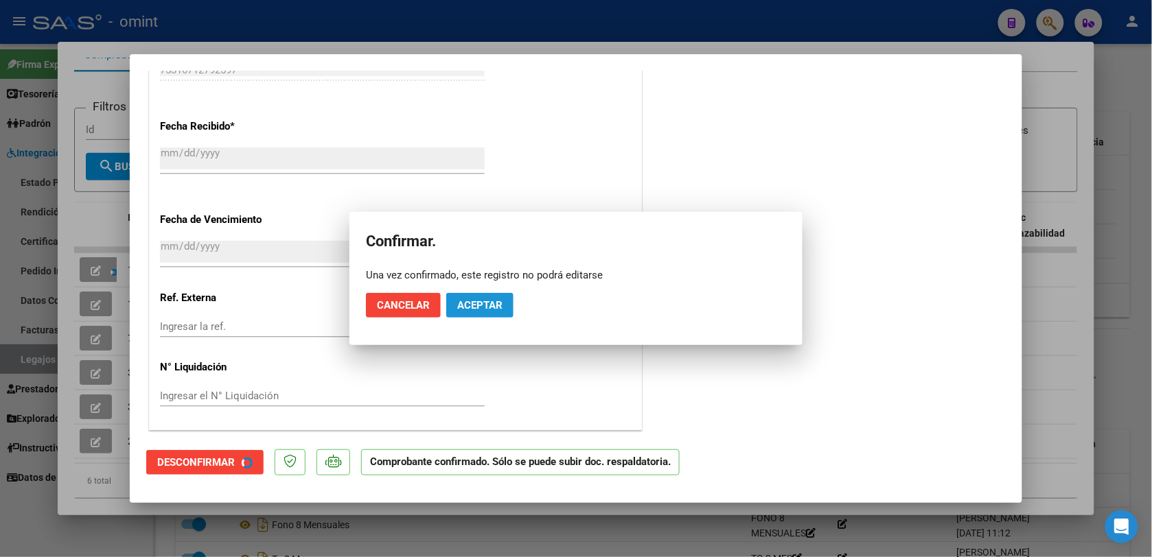
scroll to position [879, 0]
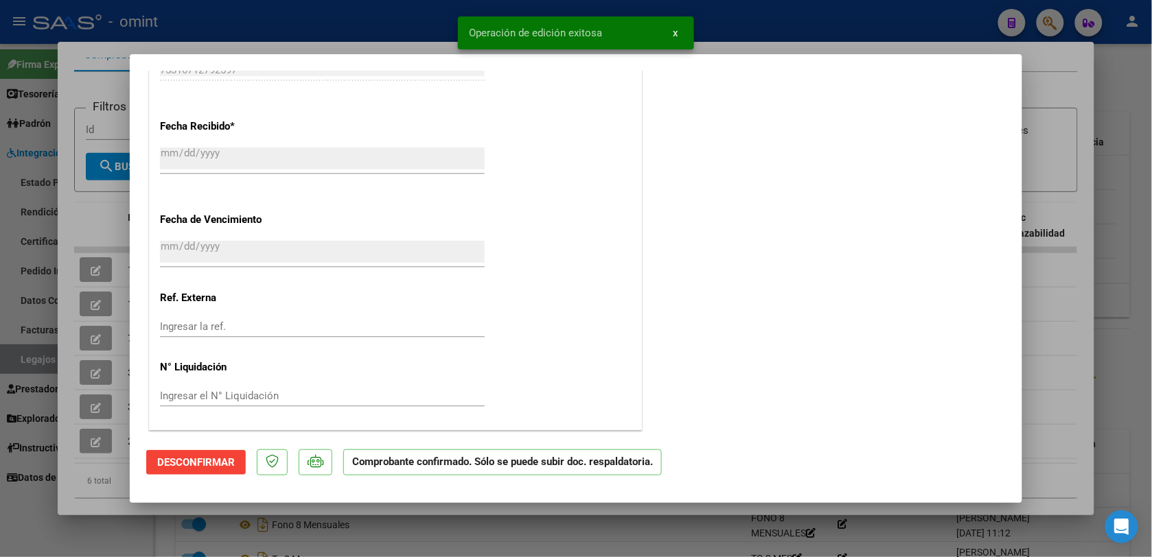
click at [304, 26] on div at bounding box center [576, 278] width 1152 height 557
type input "$ 0,00"
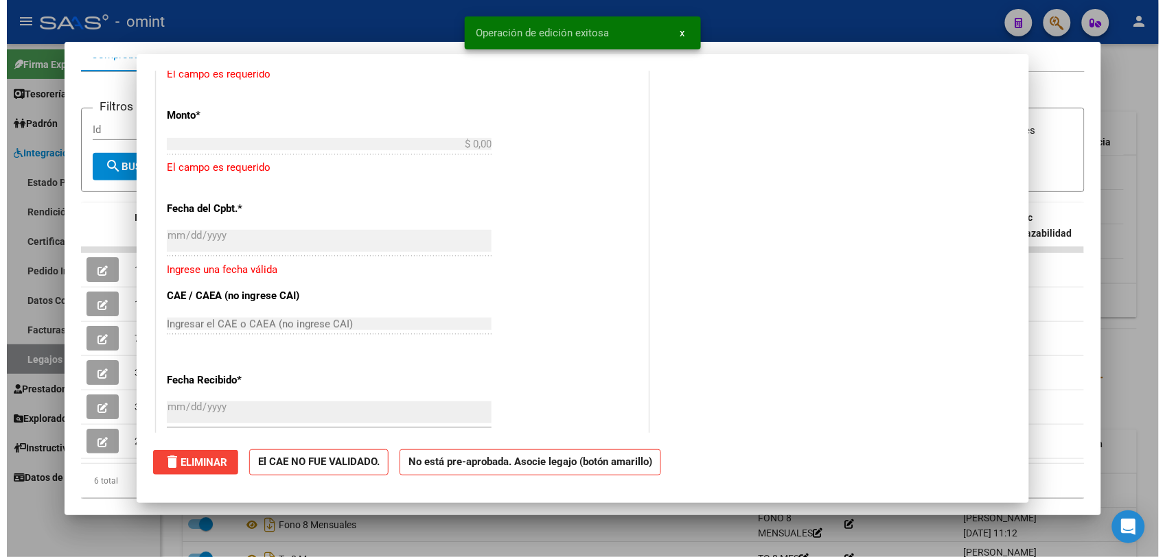
scroll to position [0, 0]
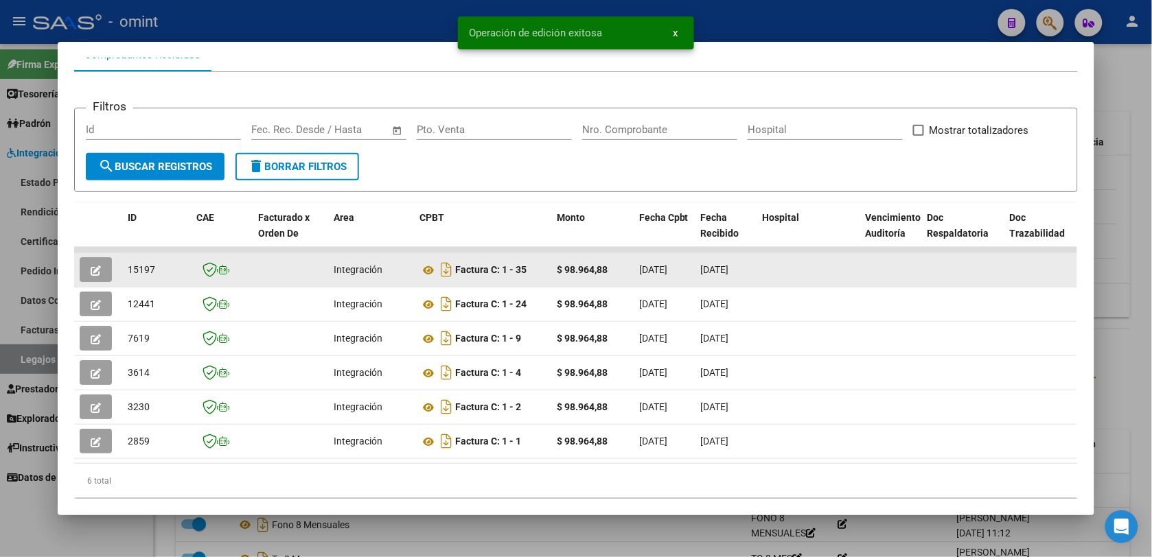
drag, startPoint x: 154, startPoint y: 268, endPoint x: 121, endPoint y: 275, distance: 34.3
click at [128, 275] on div "15197" at bounding box center [157, 270] width 58 height 16
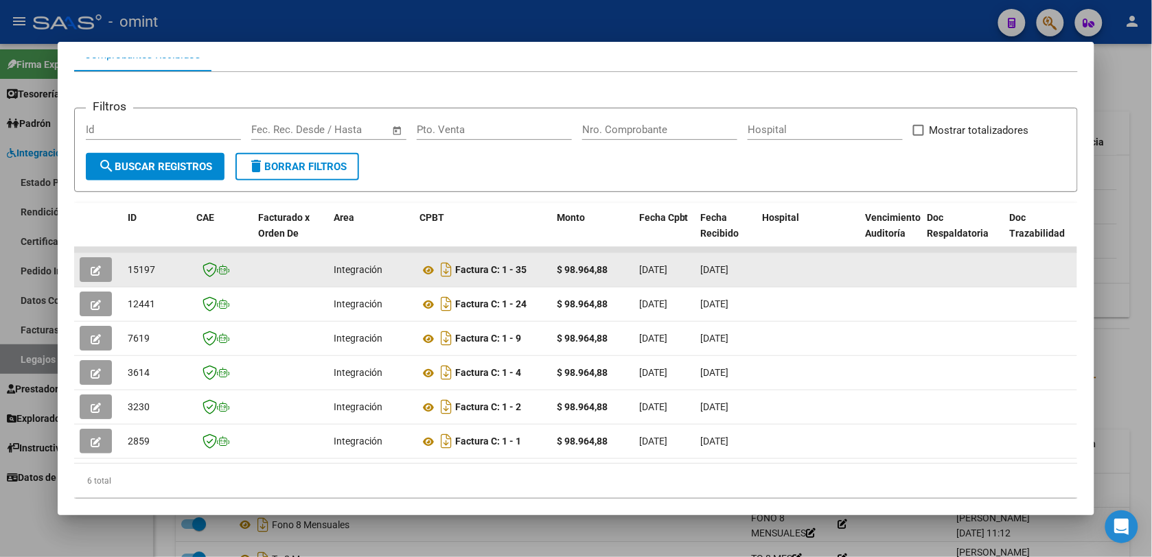
drag, startPoint x: 121, startPoint y: 275, endPoint x: 137, endPoint y: 273, distance: 16.5
copy span "15197"
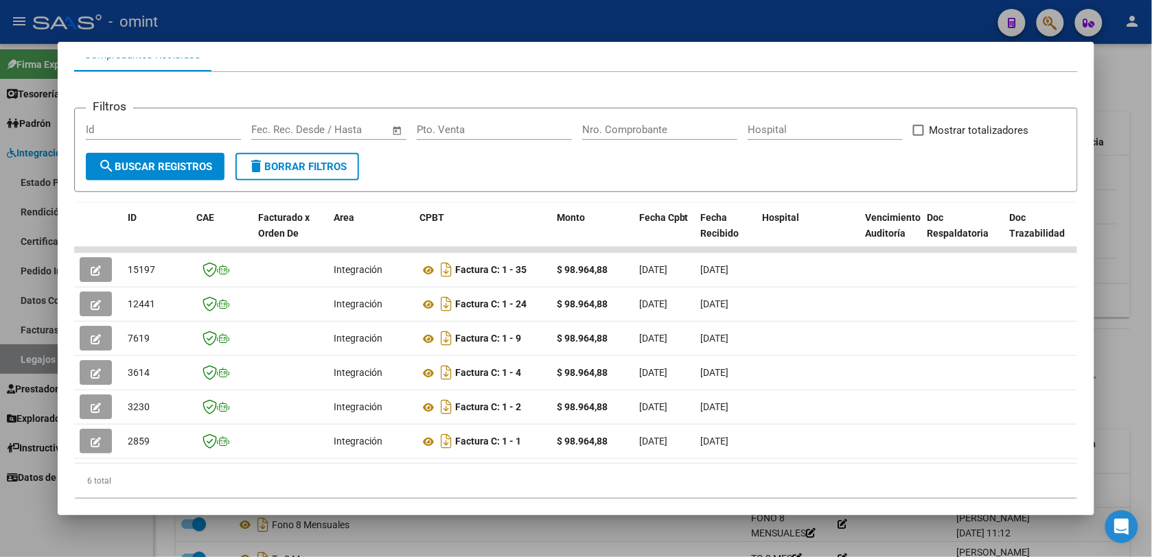
click at [481, 14] on div at bounding box center [576, 278] width 1152 height 557
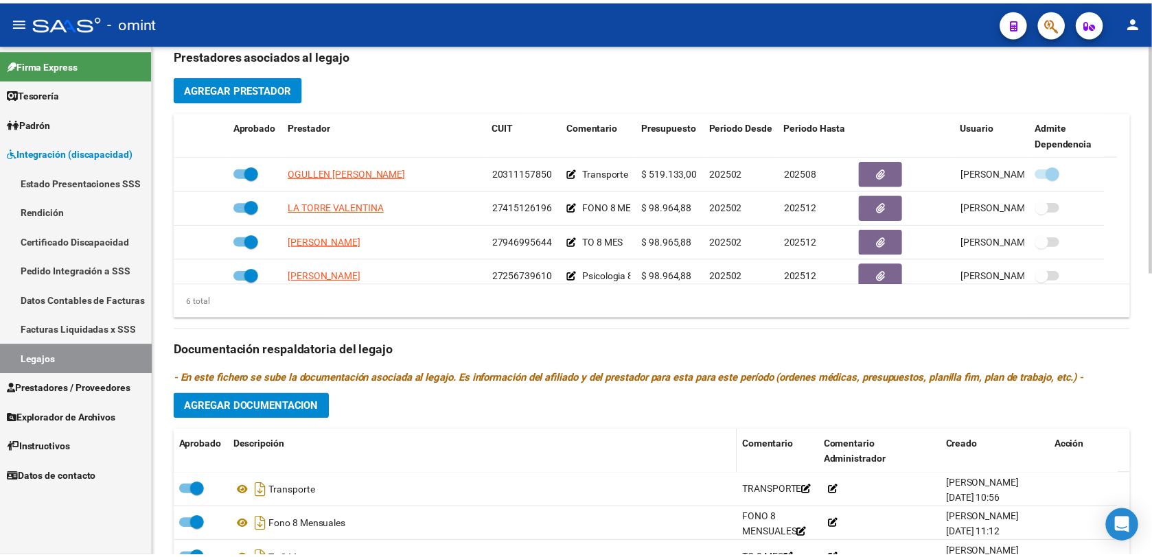
scroll to position [601, 0]
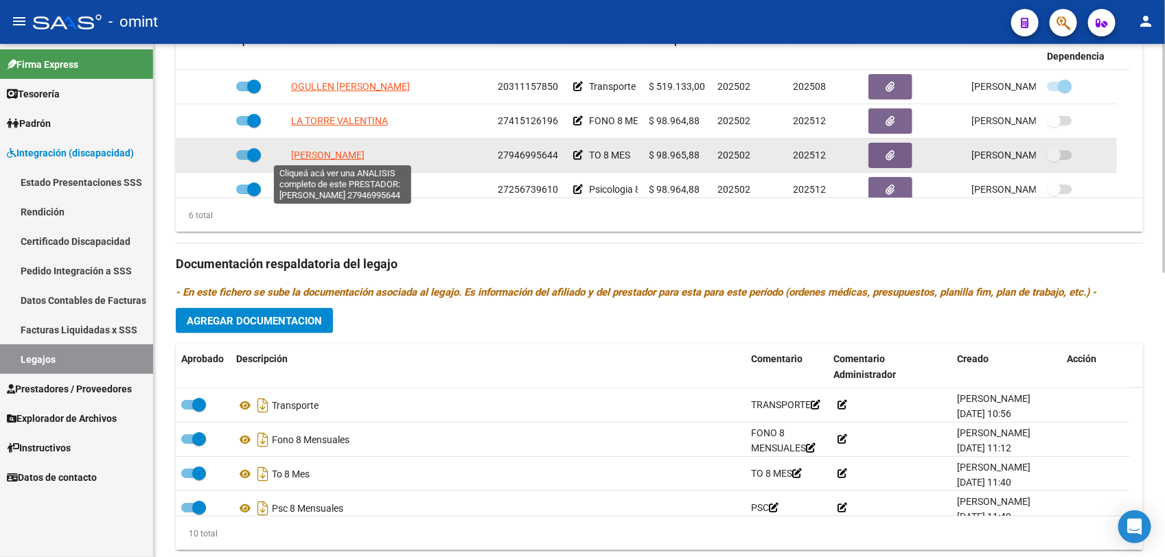
click at [365, 158] on span "[PERSON_NAME]" at bounding box center [327, 155] width 73 height 11
type textarea "27946995644"
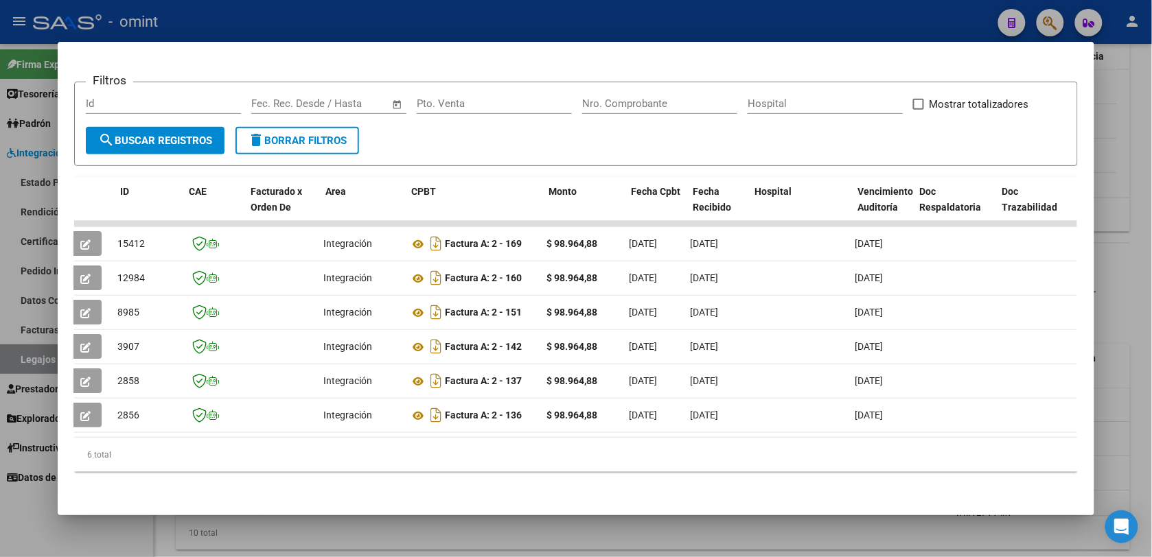
scroll to position [0, 0]
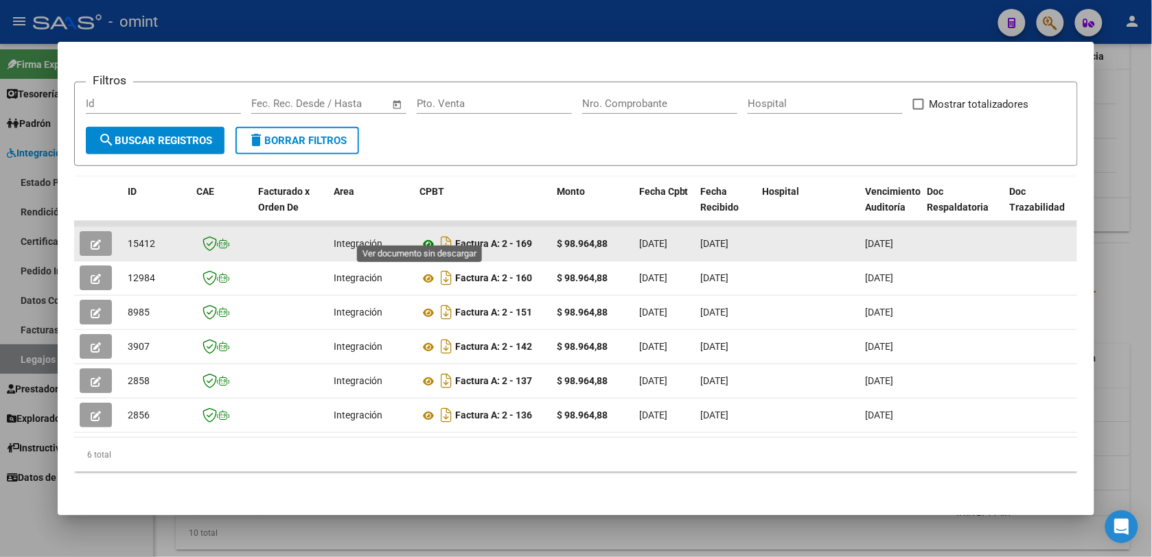
click at [420, 236] on icon at bounding box center [428, 244] width 18 height 16
drag, startPoint x: 154, startPoint y: 229, endPoint x: 118, endPoint y: 234, distance: 36.8
click at [122, 234] on datatable-body-cell "15412" at bounding box center [156, 244] width 69 height 34
drag, startPoint x: 118, startPoint y: 234, endPoint x: 131, endPoint y: 230, distance: 13.7
copy span "15412"
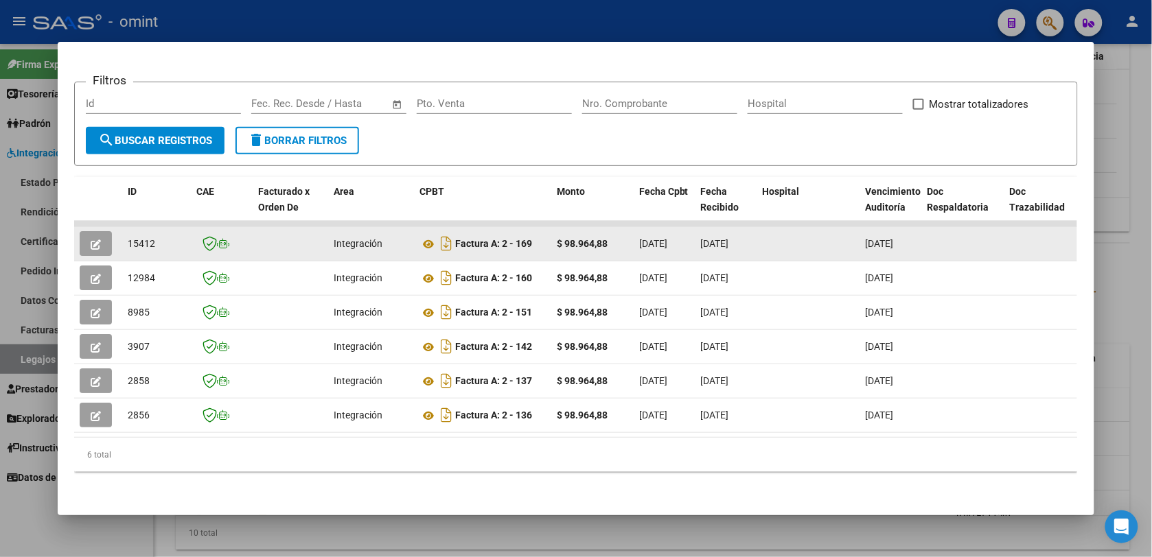
click at [97, 231] on button "button" at bounding box center [96, 243] width 32 height 25
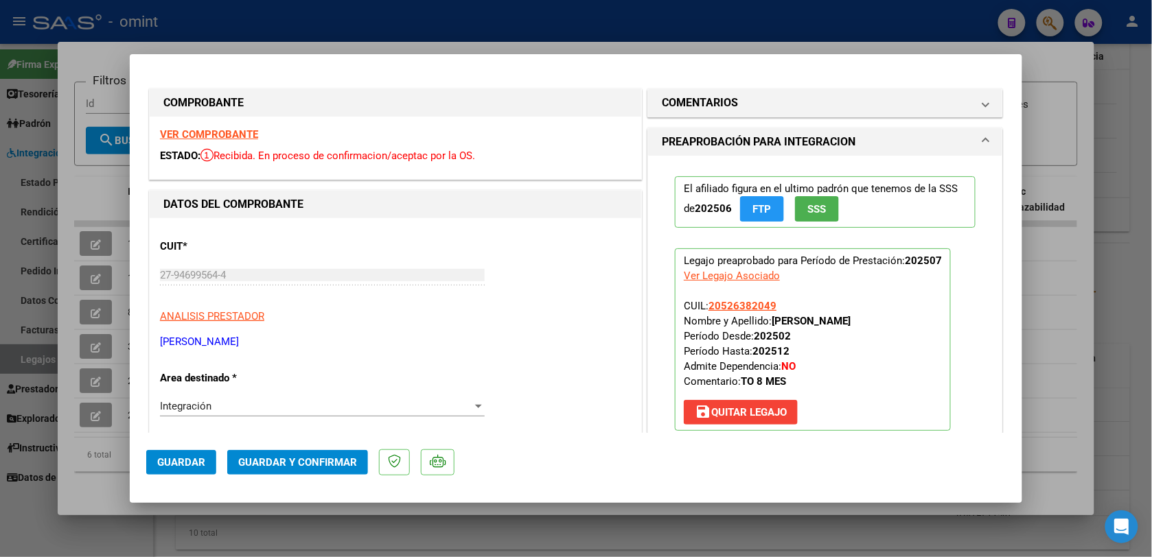
click at [200, 132] on strong "VER COMPROBANTE" at bounding box center [209, 134] width 98 height 12
click at [278, 459] on span "Guardar y Confirmar" at bounding box center [297, 462] width 119 height 12
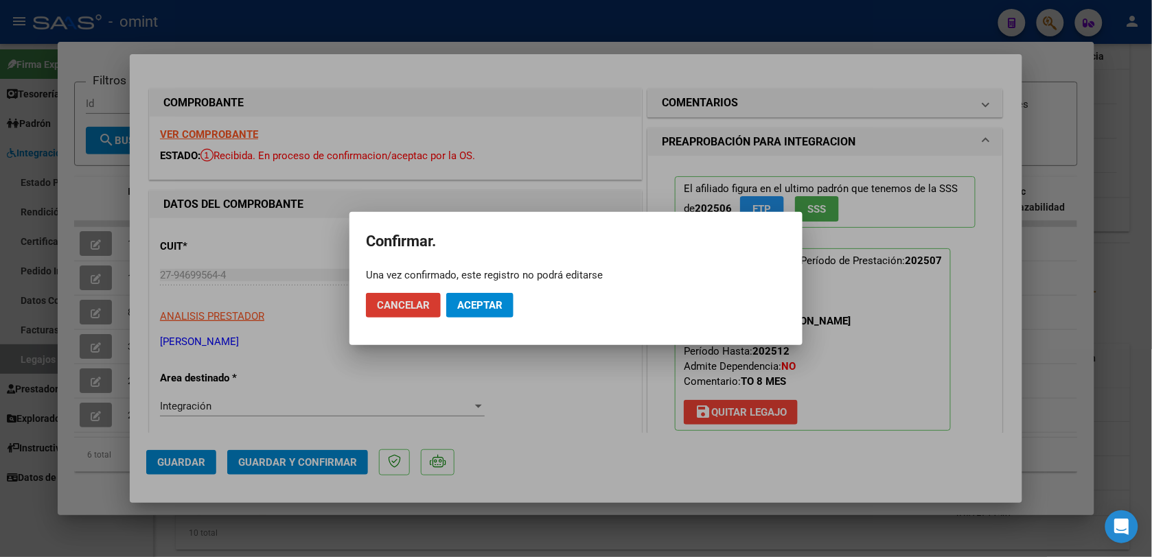
click at [481, 301] on span "Aceptar" at bounding box center [479, 305] width 45 height 12
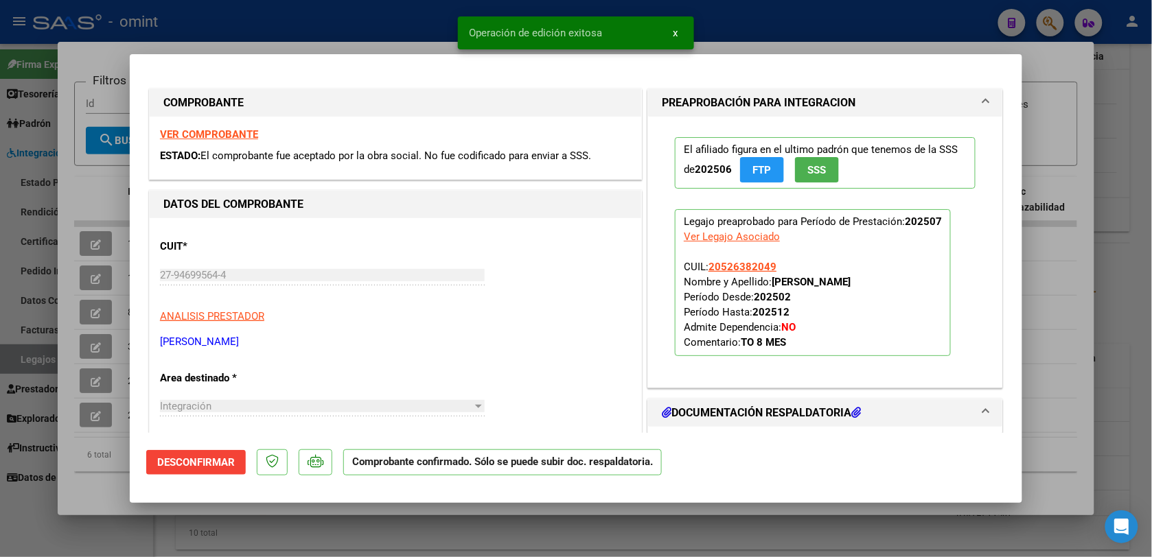
click at [396, 27] on div at bounding box center [576, 278] width 1152 height 557
type input "$ 0,00"
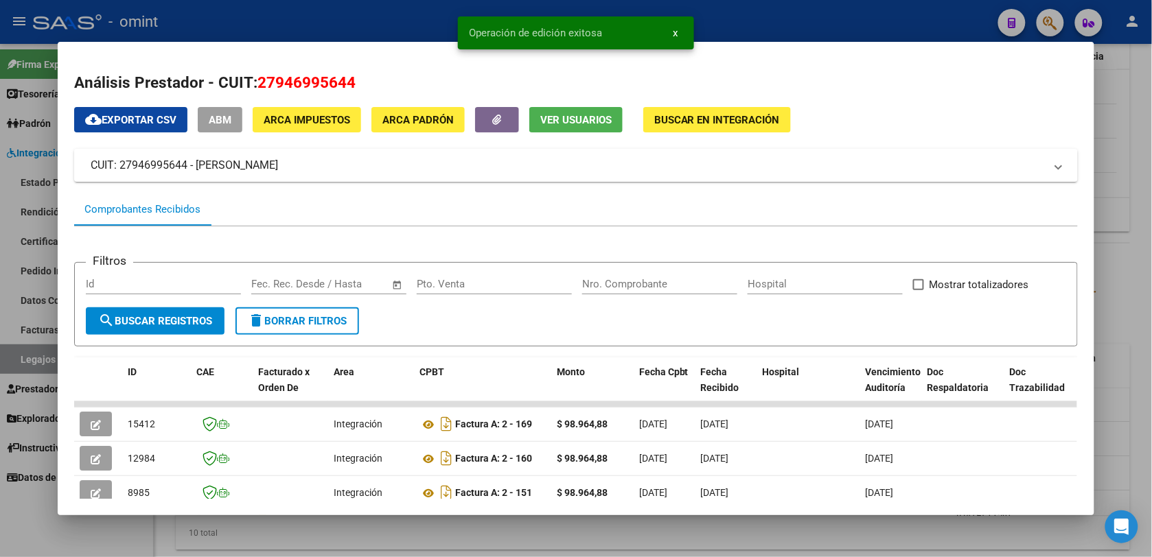
click at [362, 8] on div at bounding box center [576, 278] width 1152 height 557
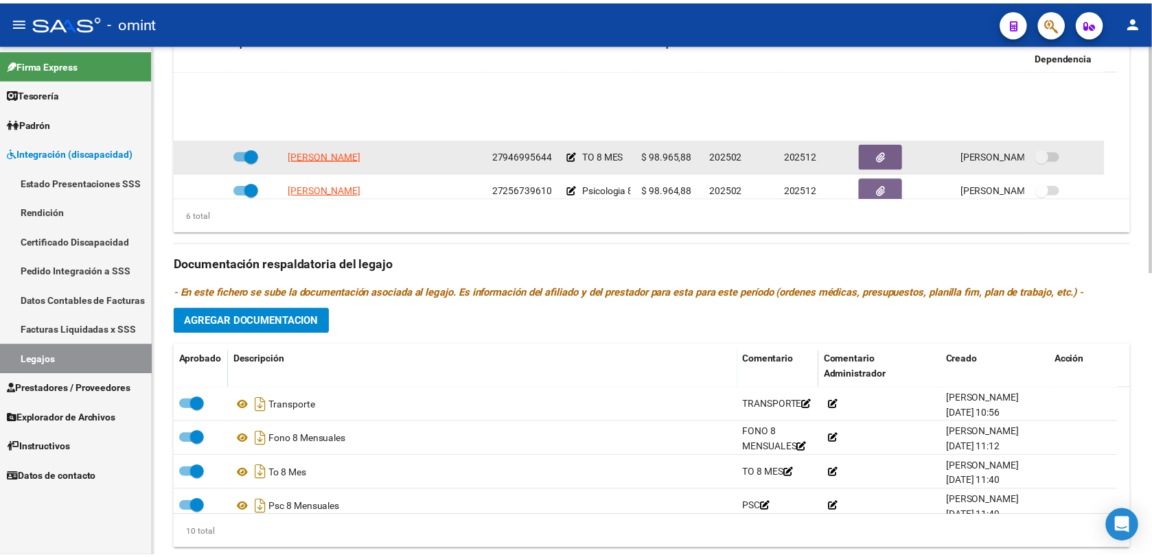
scroll to position [83, 0]
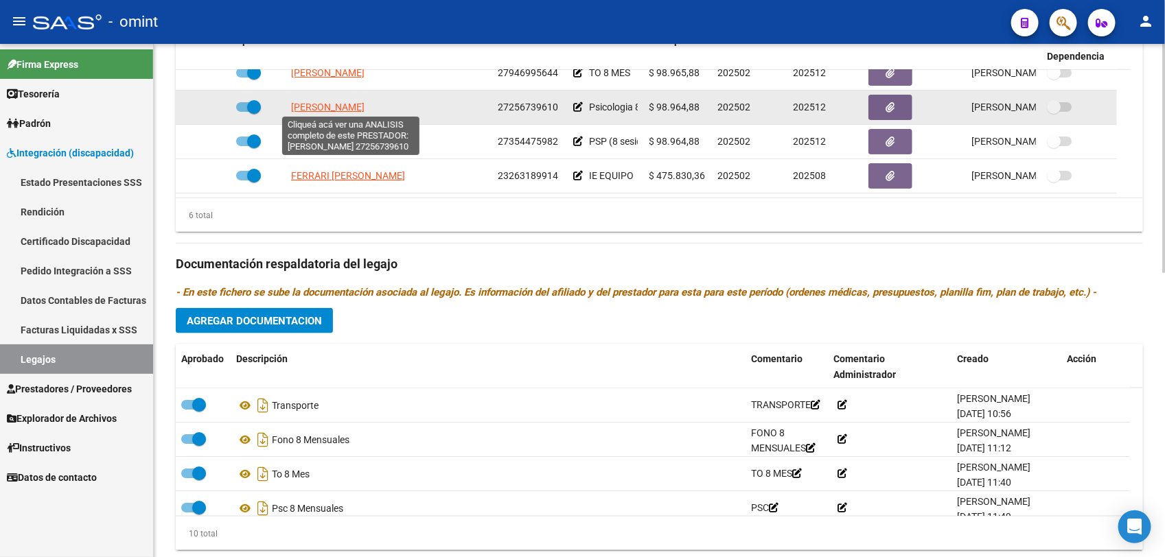
click at [334, 103] on span "[PERSON_NAME]" at bounding box center [327, 107] width 73 height 11
type textarea "27256739610"
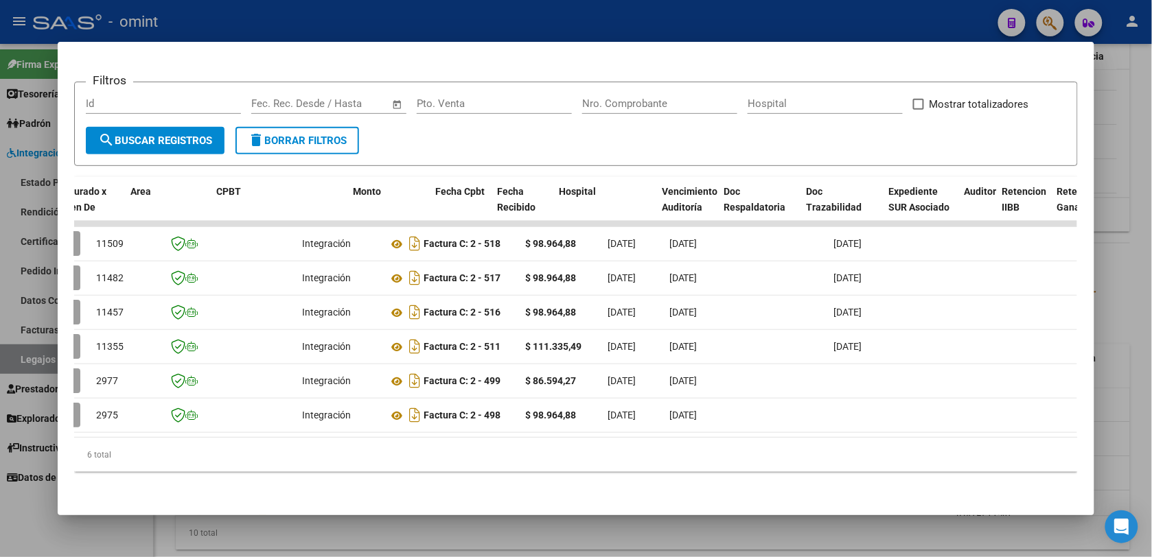
scroll to position [0, 0]
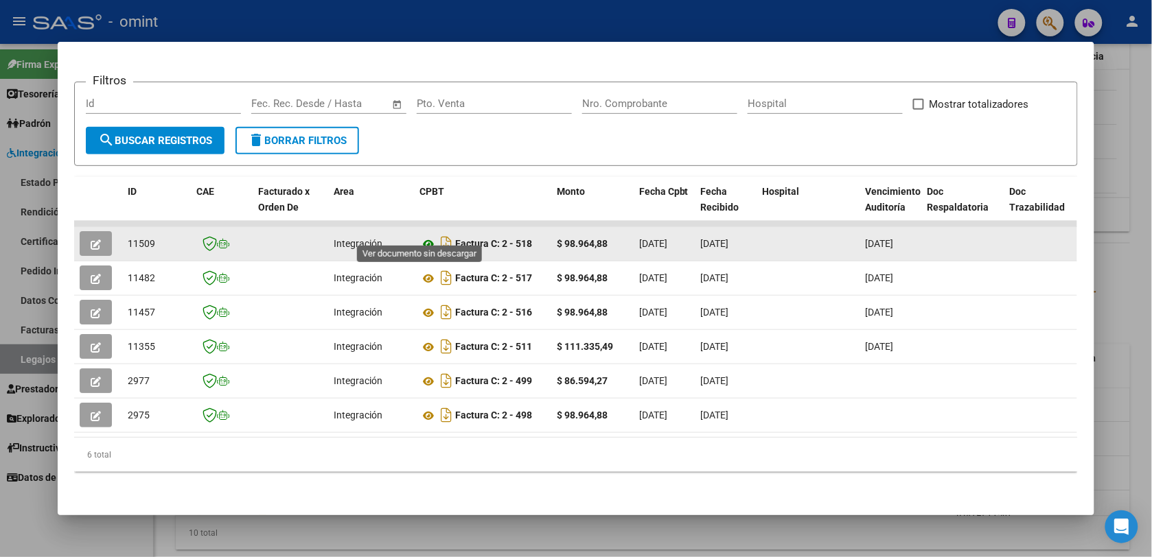
click at [420, 236] on icon at bounding box center [428, 244] width 18 height 16
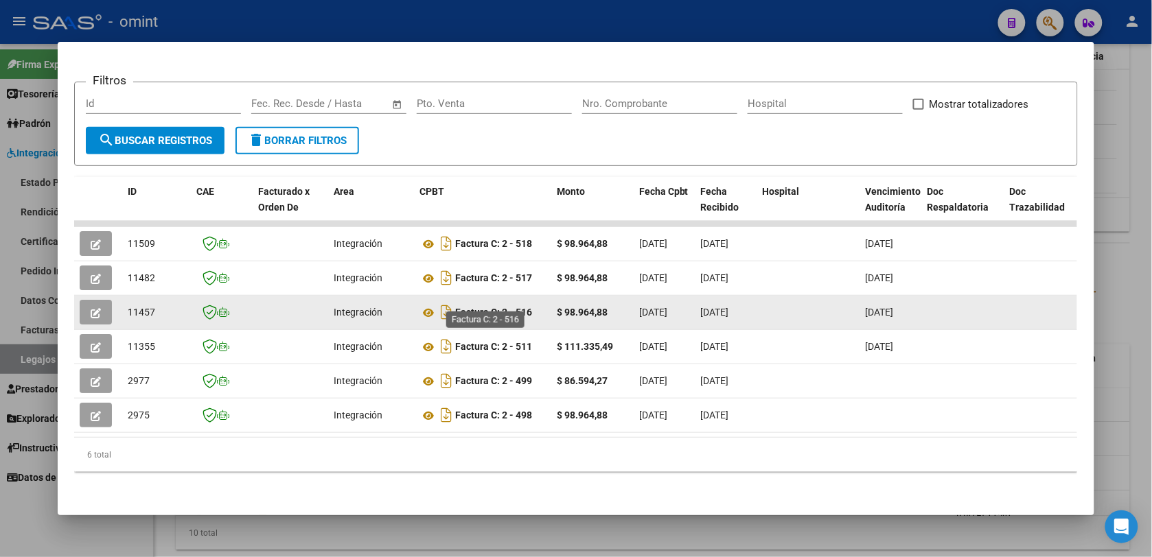
scroll to position [106, 0]
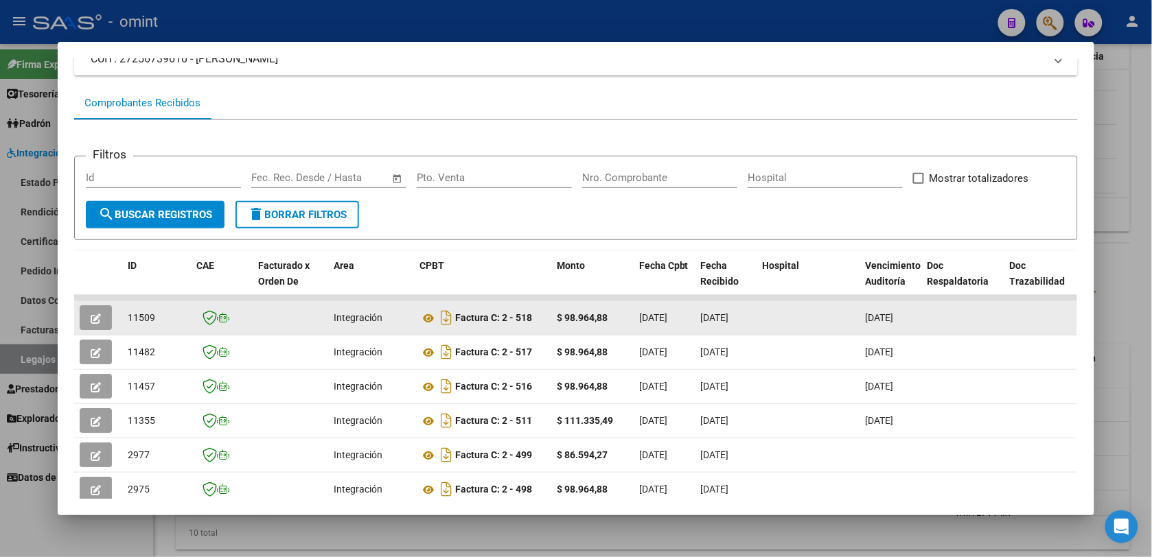
click at [91, 317] on icon "button" at bounding box center [96, 319] width 10 height 10
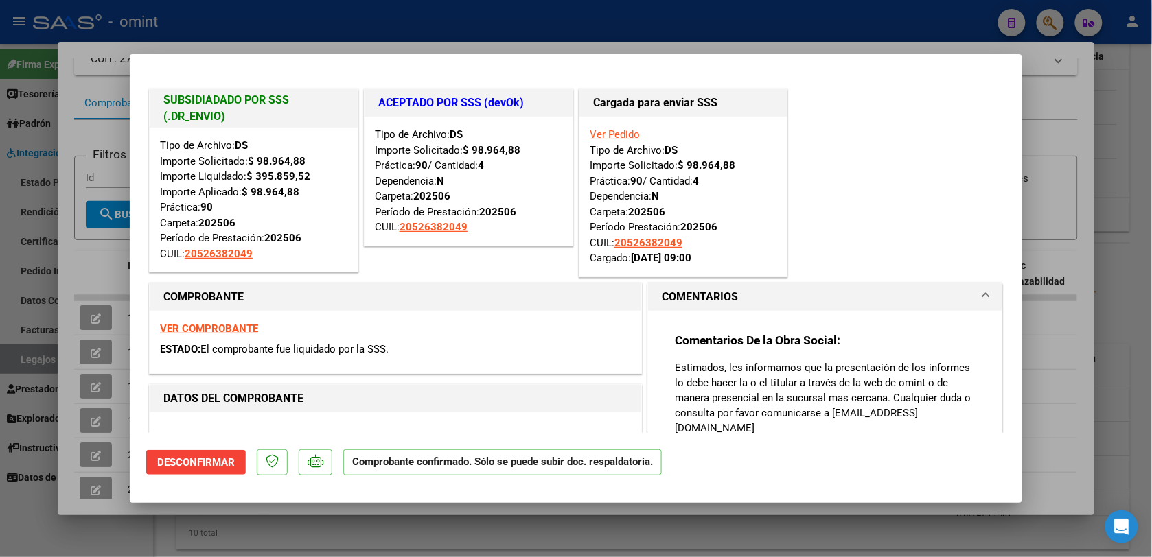
click at [278, 23] on div at bounding box center [576, 278] width 1152 height 557
type input "$ 0,00"
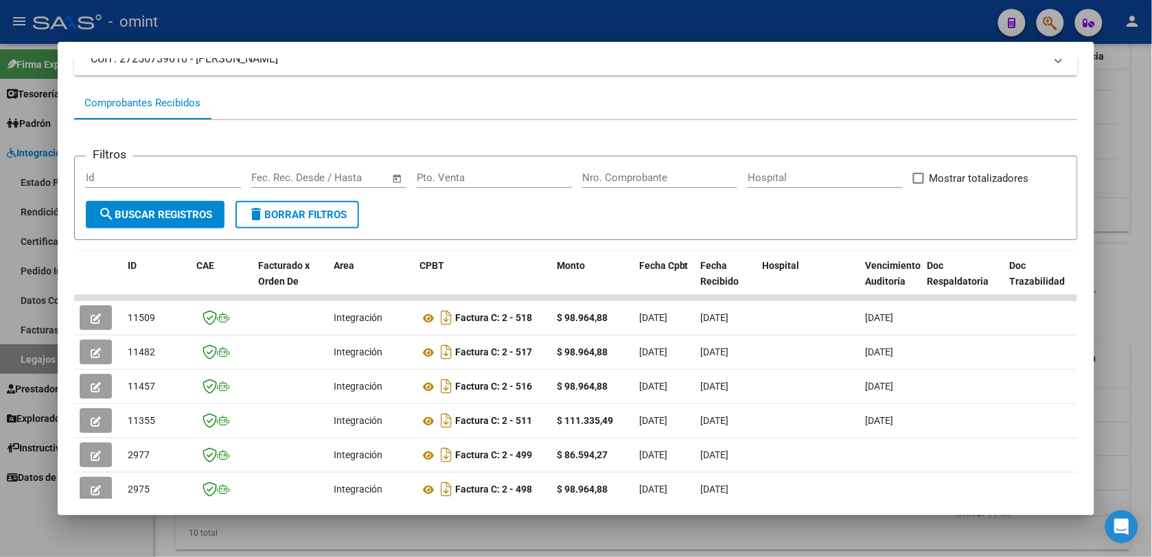
click at [299, 17] on div at bounding box center [576, 278] width 1152 height 557
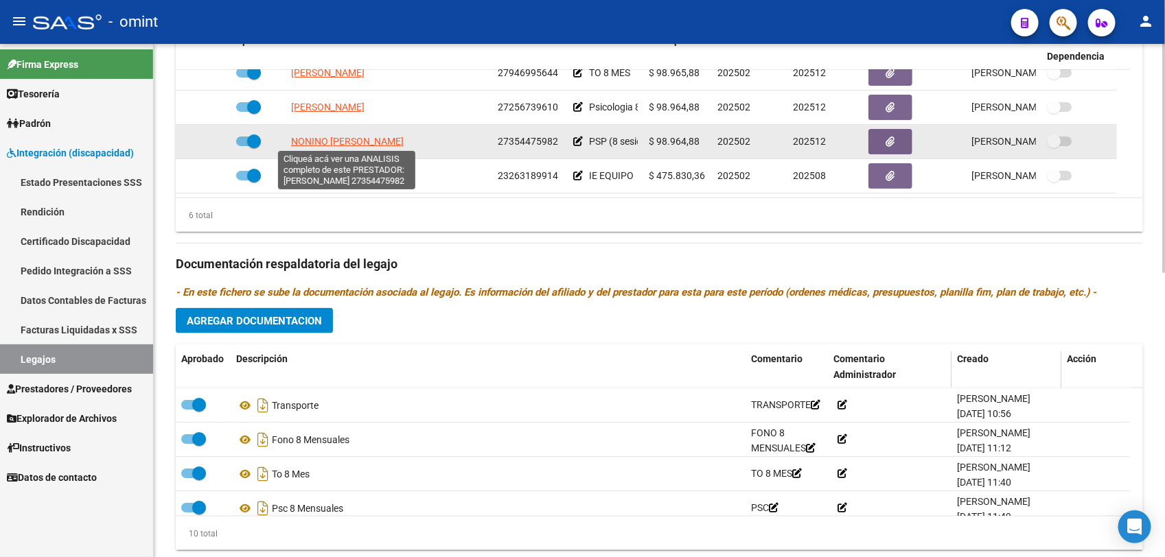
click at [382, 139] on span "NONINO [PERSON_NAME]" at bounding box center [347, 141] width 113 height 11
type textarea "27354475982"
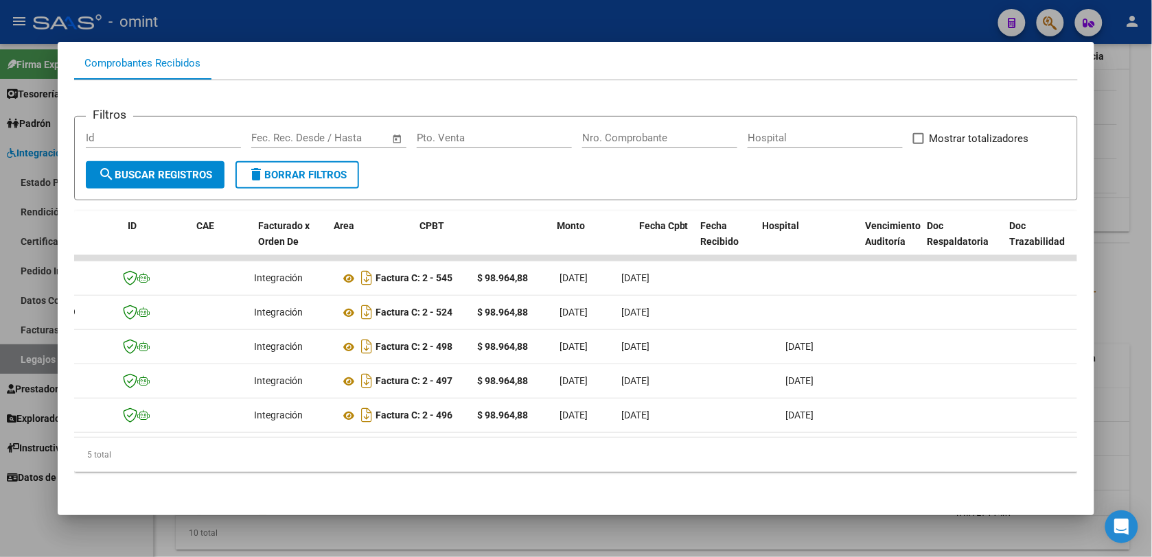
scroll to position [0, 0]
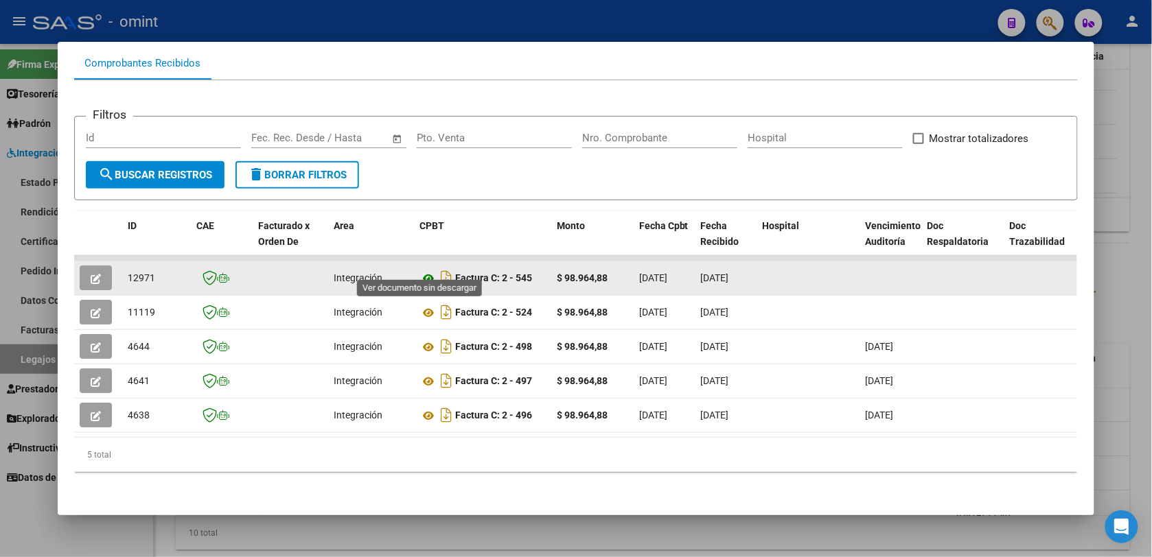
click at [419, 270] on icon at bounding box center [428, 278] width 18 height 16
click at [93, 274] on icon "button" at bounding box center [96, 279] width 10 height 10
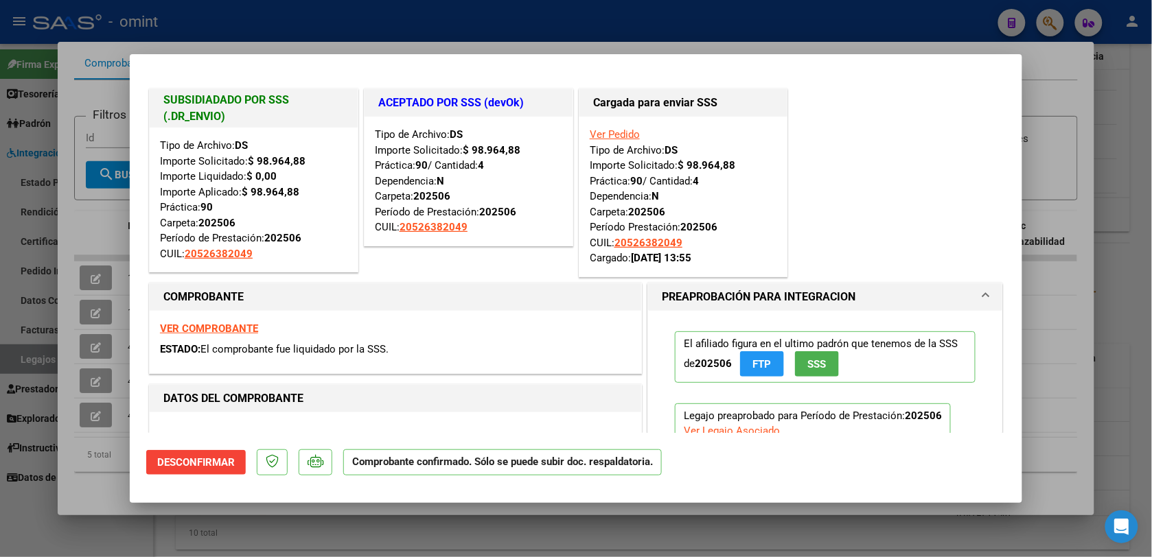
click at [403, 14] on div at bounding box center [576, 278] width 1152 height 557
type input "$ 0,00"
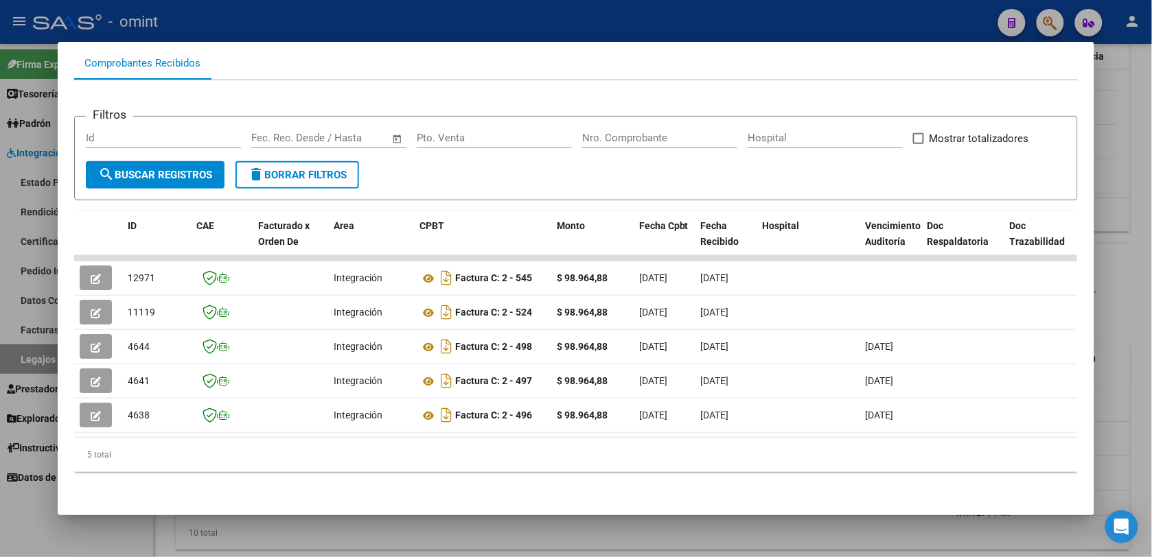
click at [356, 10] on div at bounding box center [576, 278] width 1152 height 557
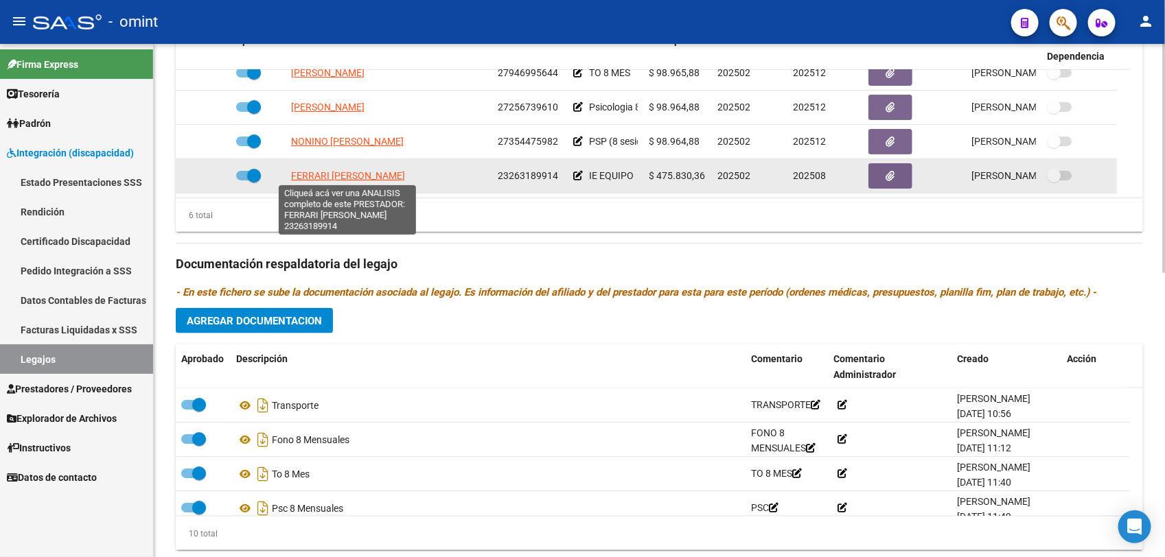
click at [369, 176] on span "FERRARI [PERSON_NAME]" at bounding box center [348, 175] width 114 height 11
type textarea "23263189914"
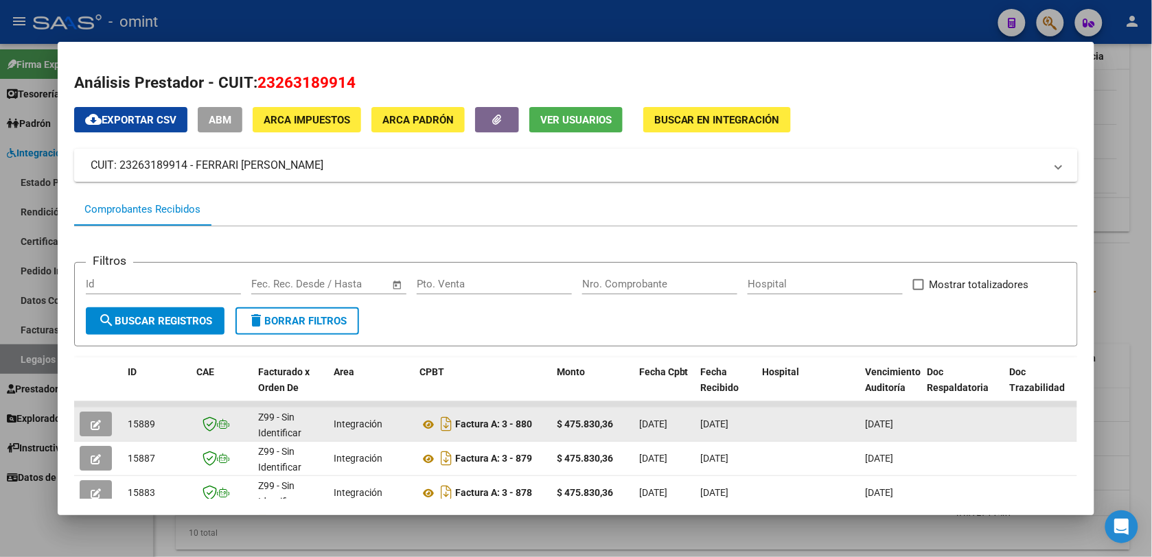
click at [98, 421] on button "button" at bounding box center [96, 424] width 32 height 25
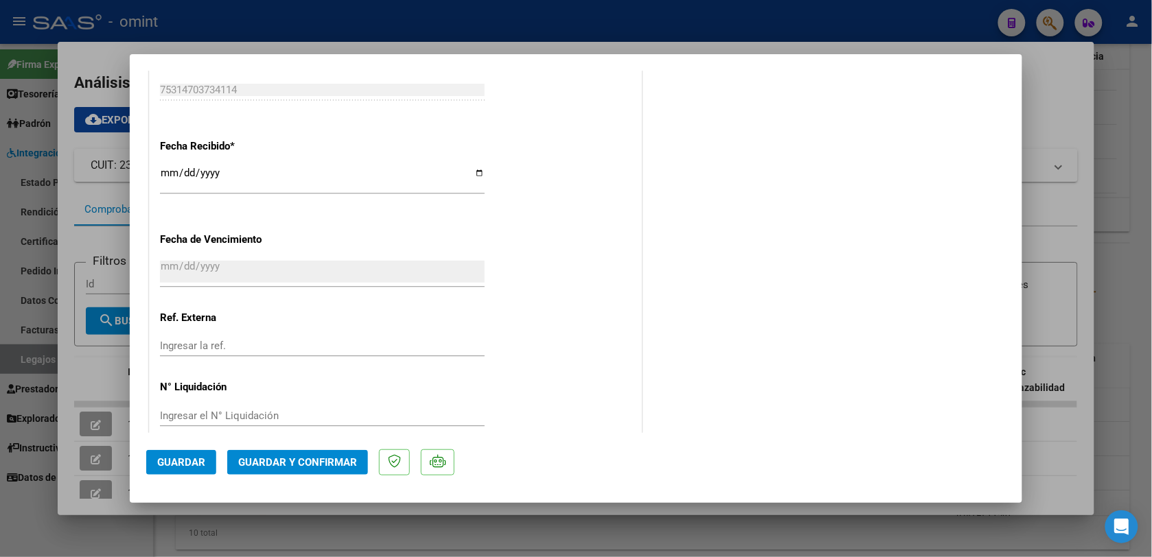
scroll to position [964, 0]
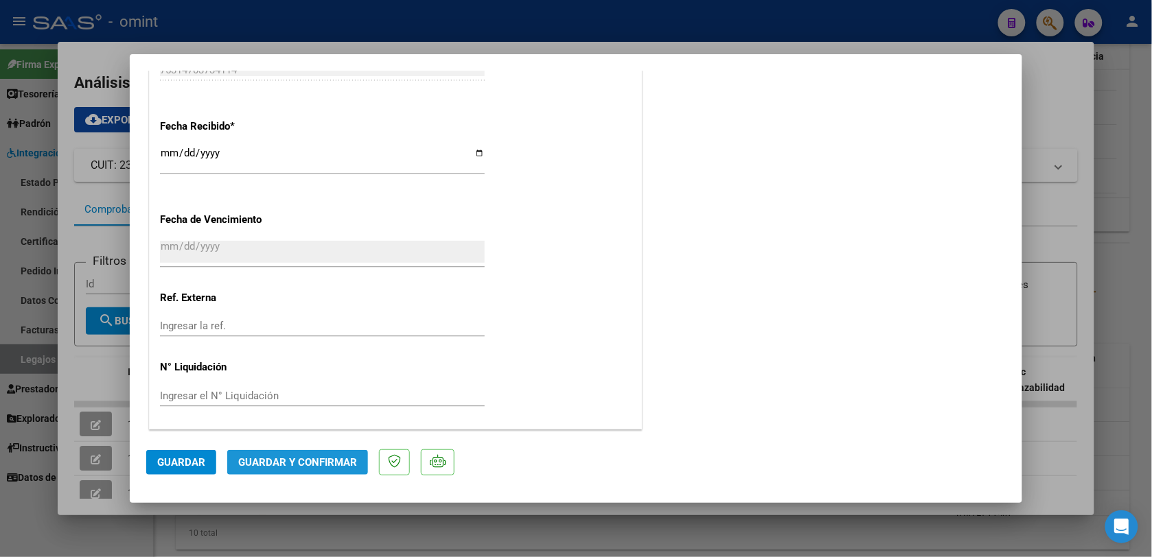
click at [323, 460] on span "Guardar y Confirmar" at bounding box center [297, 462] width 119 height 12
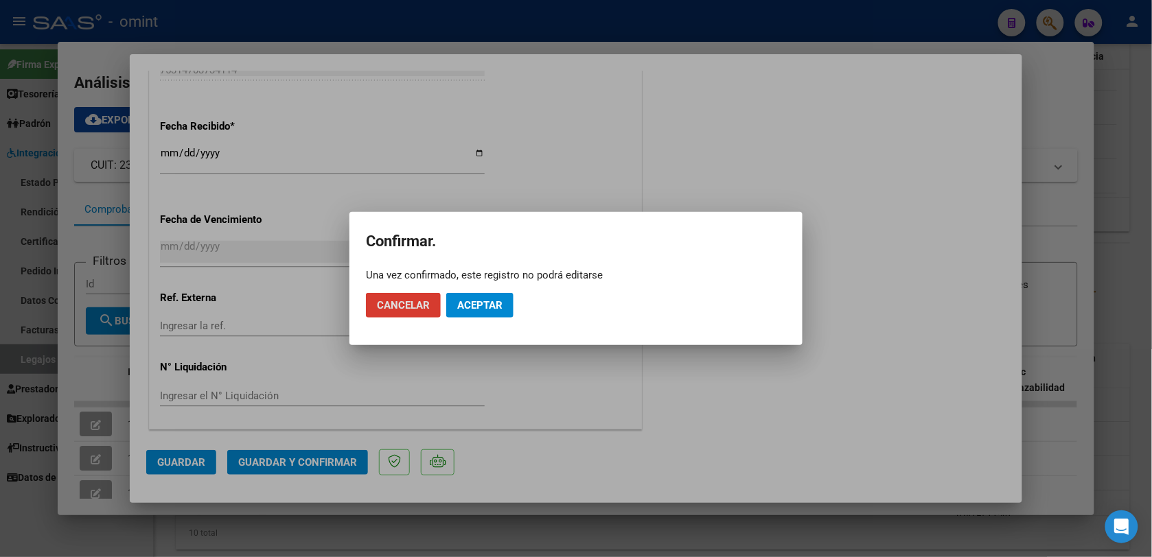
click at [422, 307] on span "Cancelar" at bounding box center [403, 305] width 53 height 12
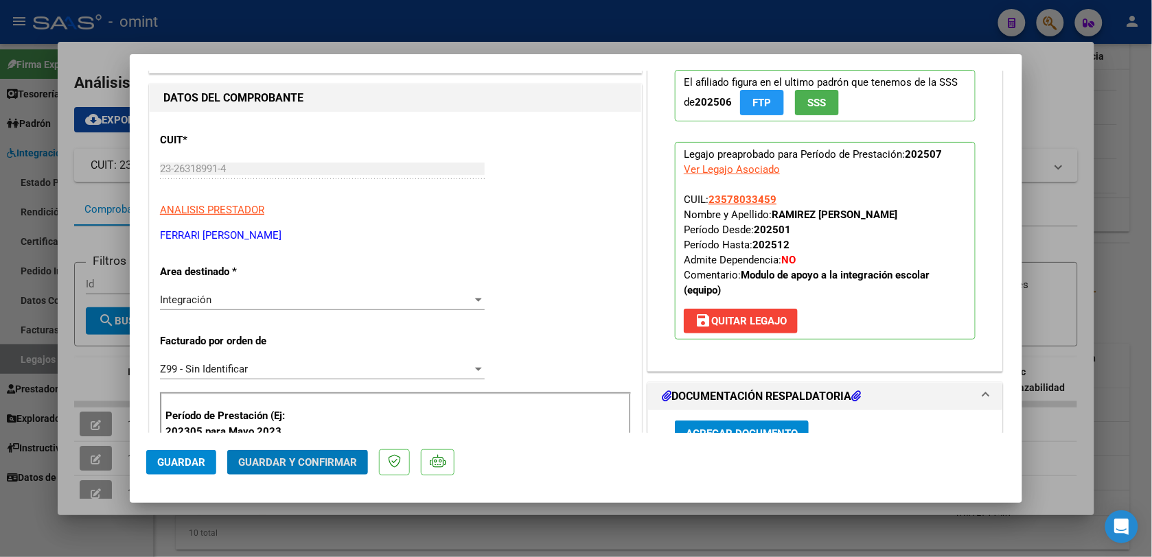
scroll to position [0, 0]
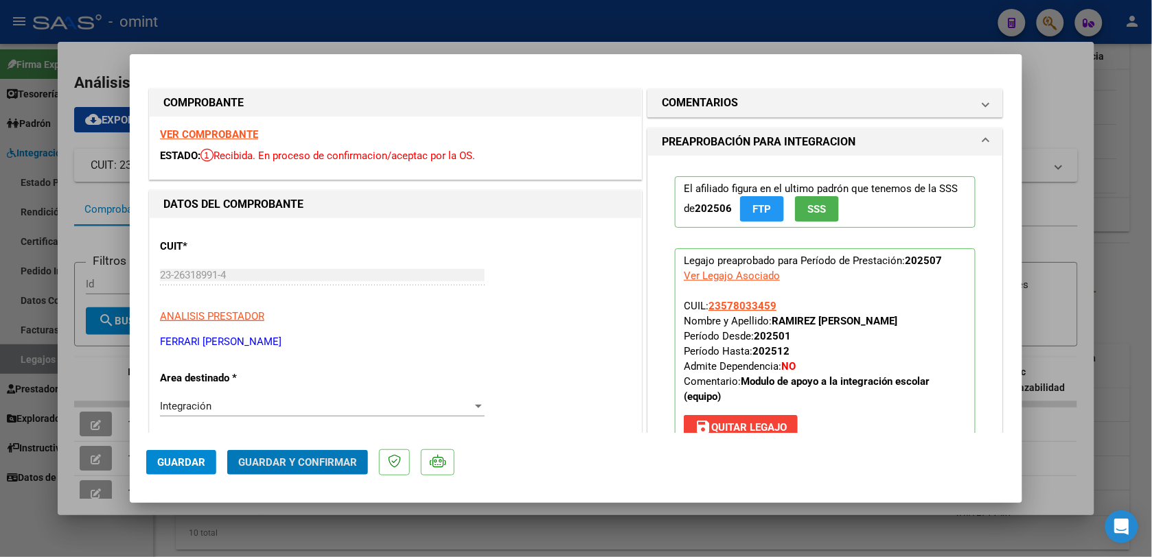
click at [231, 132] on strong "VER COMPROBANTE" at bounding box center [209, 134] width 98 height 12
click at [328, 456] on span "Guardar y Confirmar" at bounding box center [297, 462] width 119 height 12
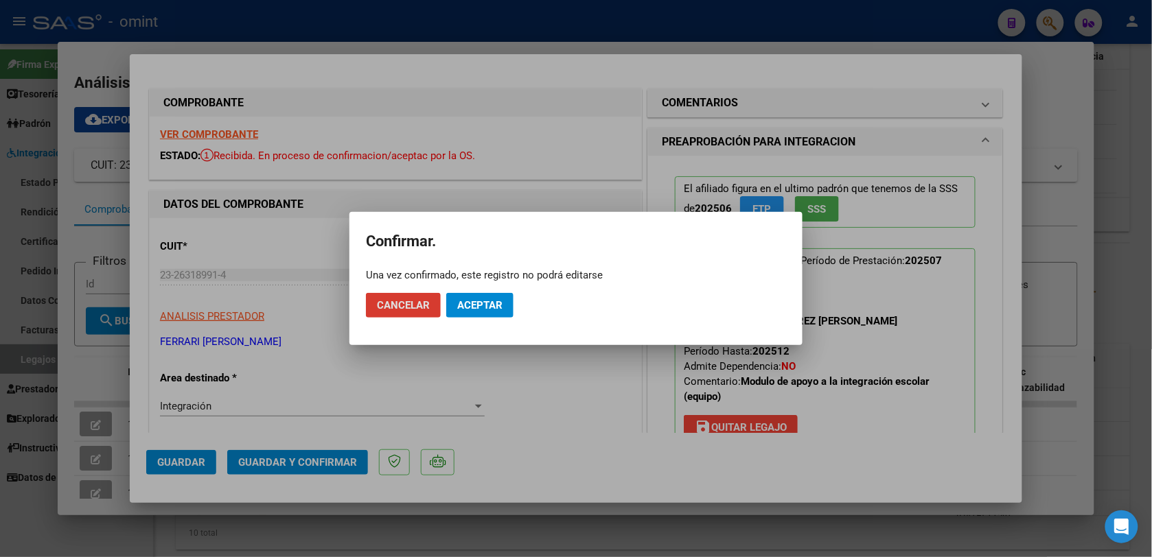
click at [477, 297] on button "Aceptar" at bounding box center [479, 305] width 67 height 25
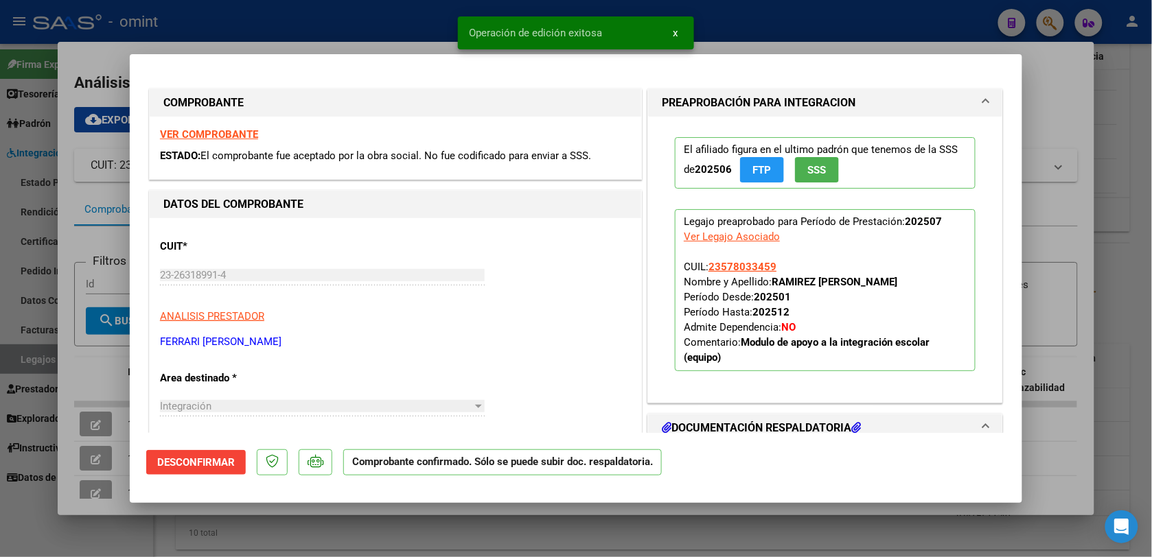
click at [367, 29] on div at bounding box center [576, 278] width 1152 height 557
type input "$ 0,00"
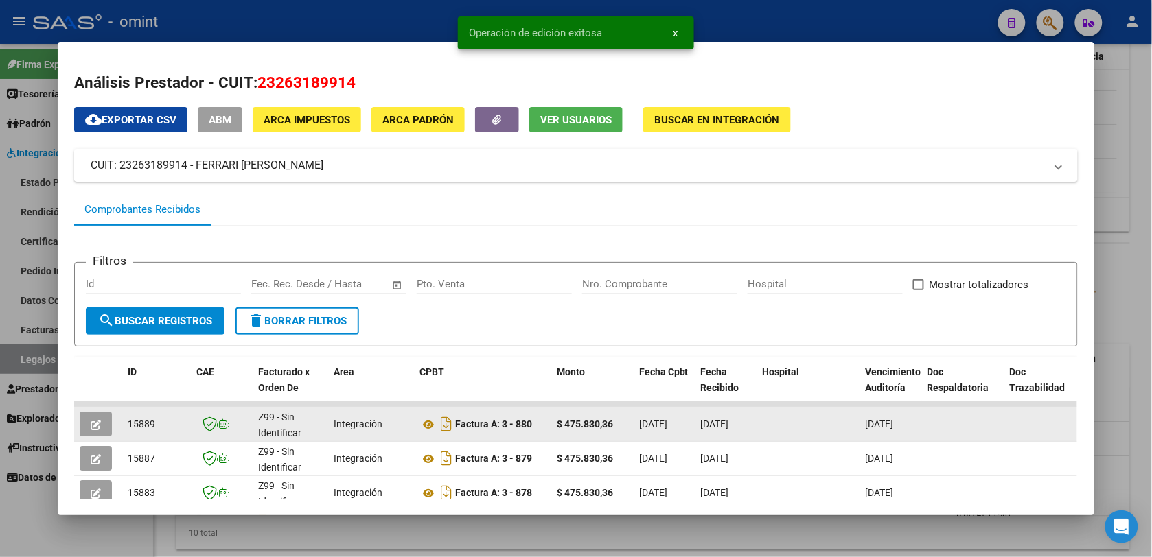
drag, startPoint x: 145, startPoint y: 422, endPoint x: 122, endPoint y: 427, distance: 23.2
click at [128, 427] on div "15889" at bounding box center [157, 425] width 58 height 16
drag, startPoint x: 124, startPoint y: 427, endPoint x: 131, endPoint y: 421, distance: 9.8
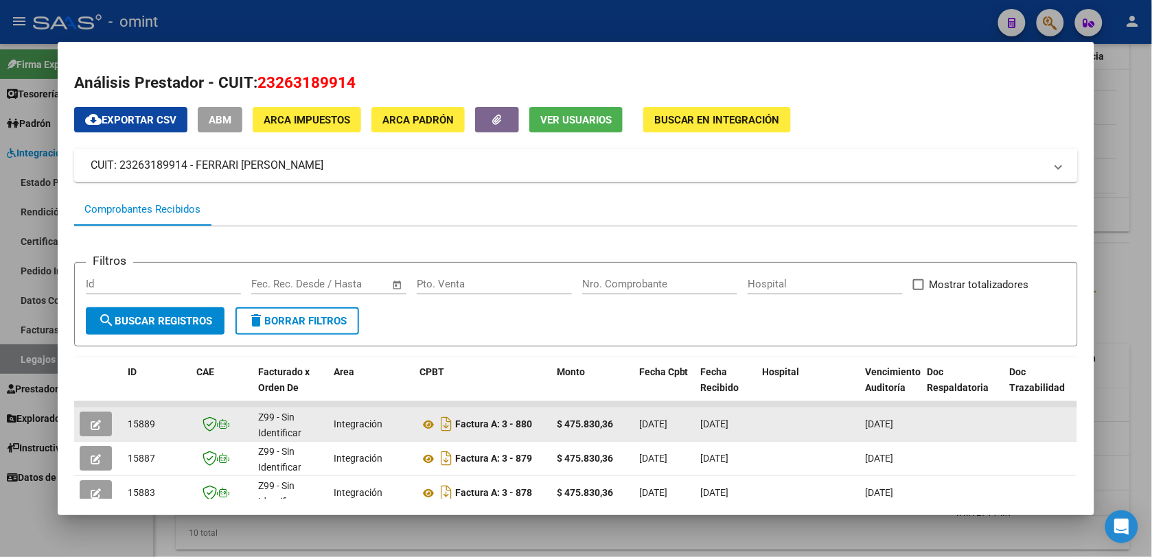
copy span "15889"
click at [163, 423] on div "15889" at bounding box center [157, 425] width 58 height 16
click at [424, 420] on icon at bounding box center [428, 425] width 18 height 16
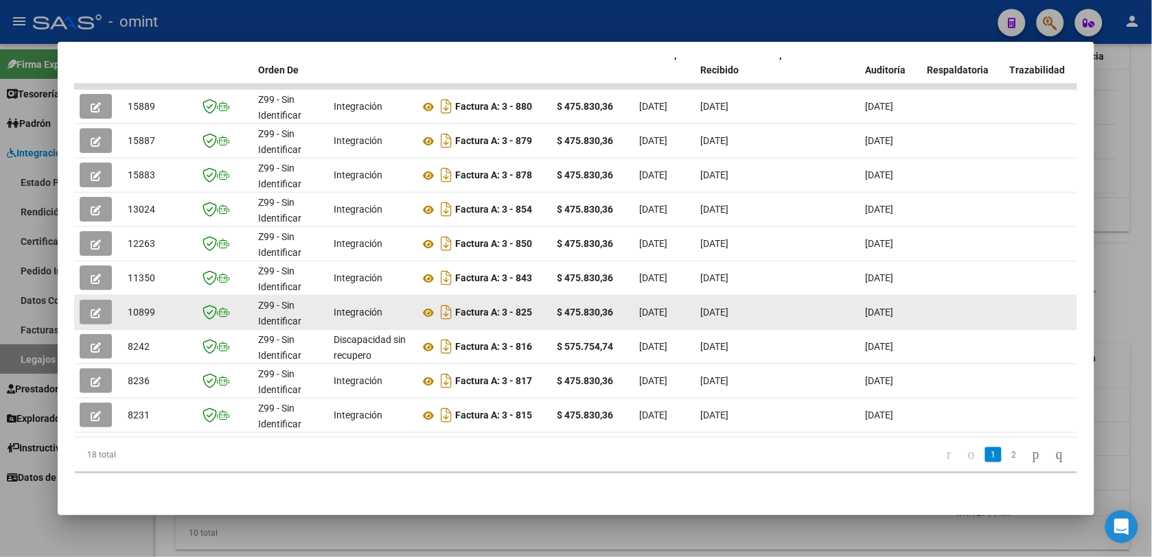
scroll to position [72, 0]
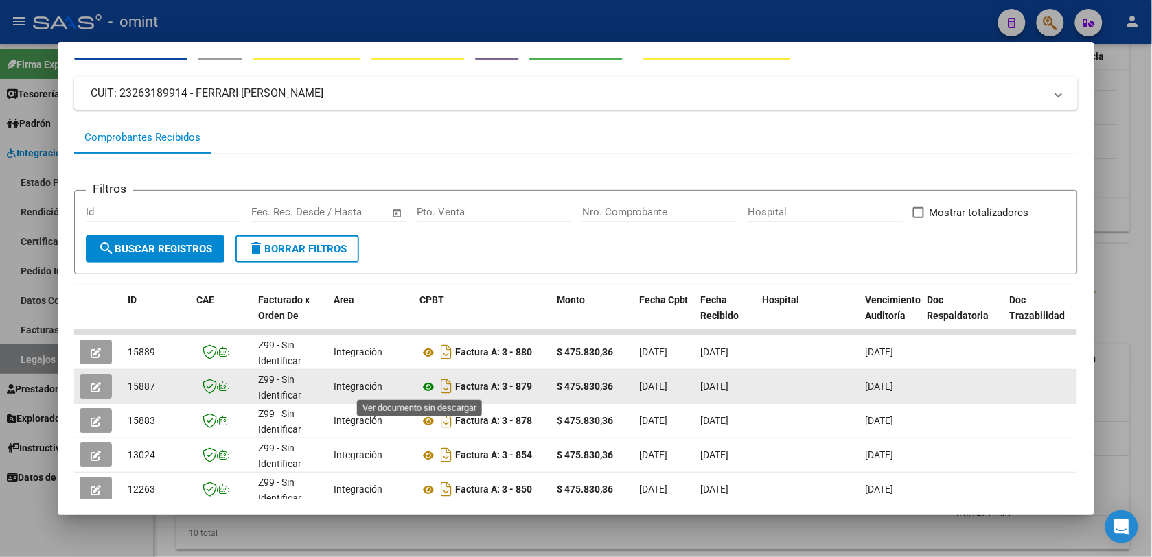
click at [419, 388] on icon at bounding box center [428, 387] width 18 height 16
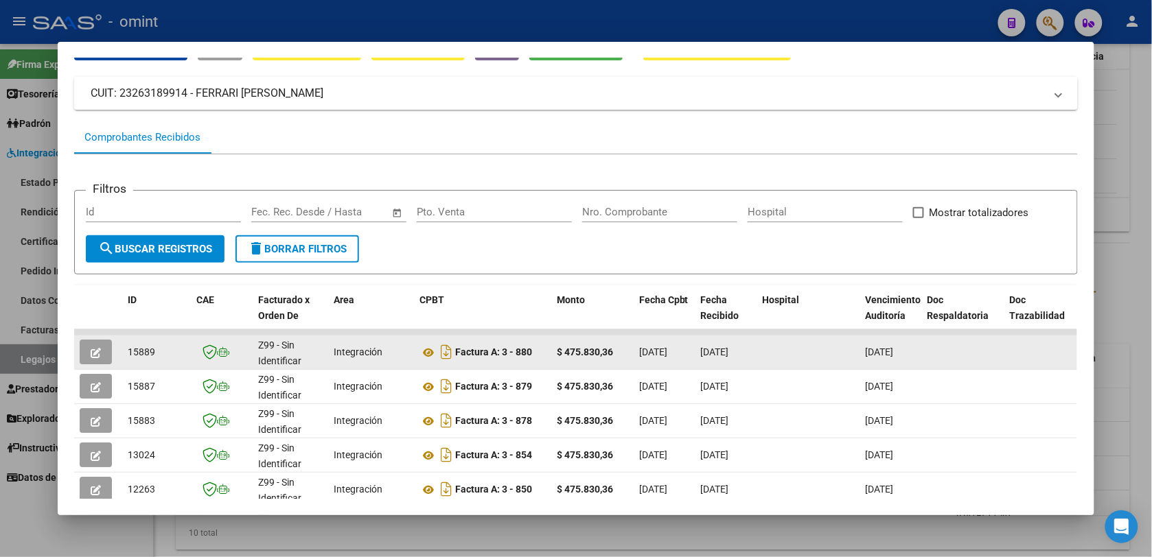
click at [93, 351] on icon "button" at bounding box center [96, 353] width 10 height 10
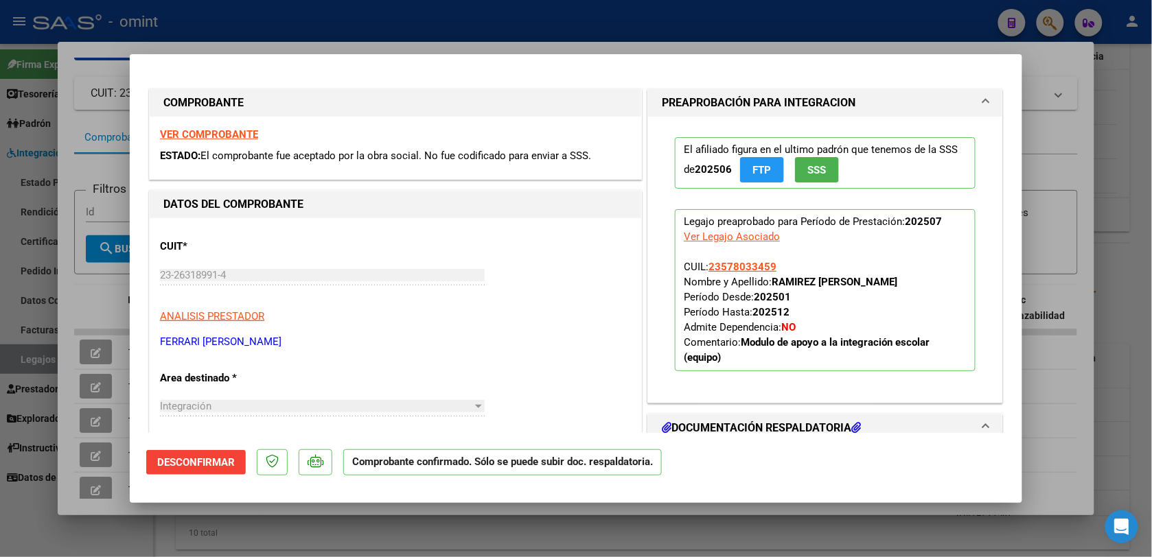
click at [415, 40] on div at bounding box center [576, 278] width 1152 height 557
type input "$ 0,00"
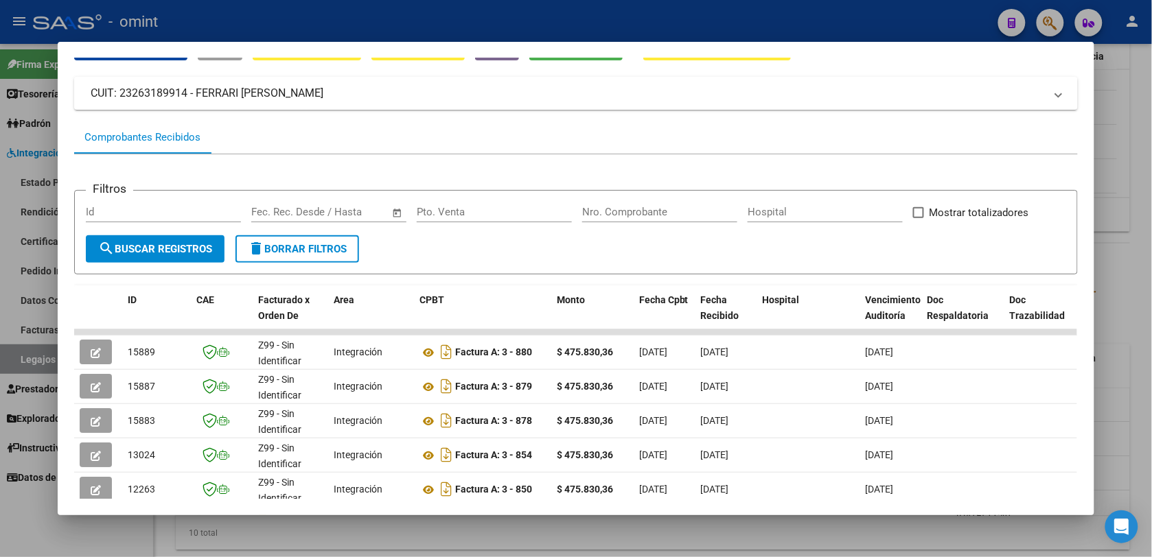
click at [316, 16] on div at bounding box center [576, 278] width 1152 height 557
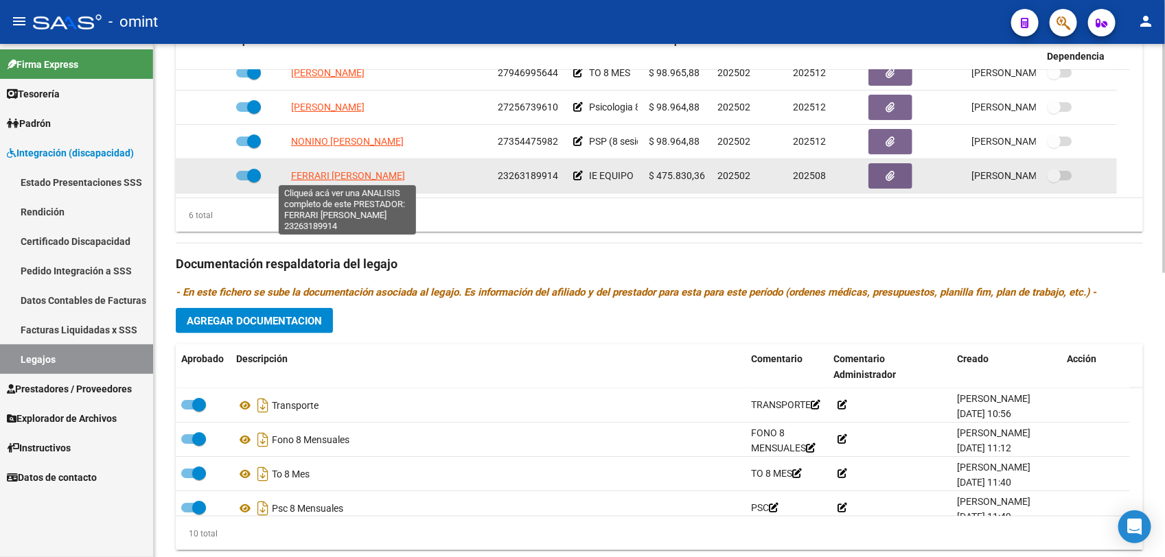
click at [364, 172] on span "FERRARI [PERSON_NAME]" at bounding box center [348, 175] width 114 height 11
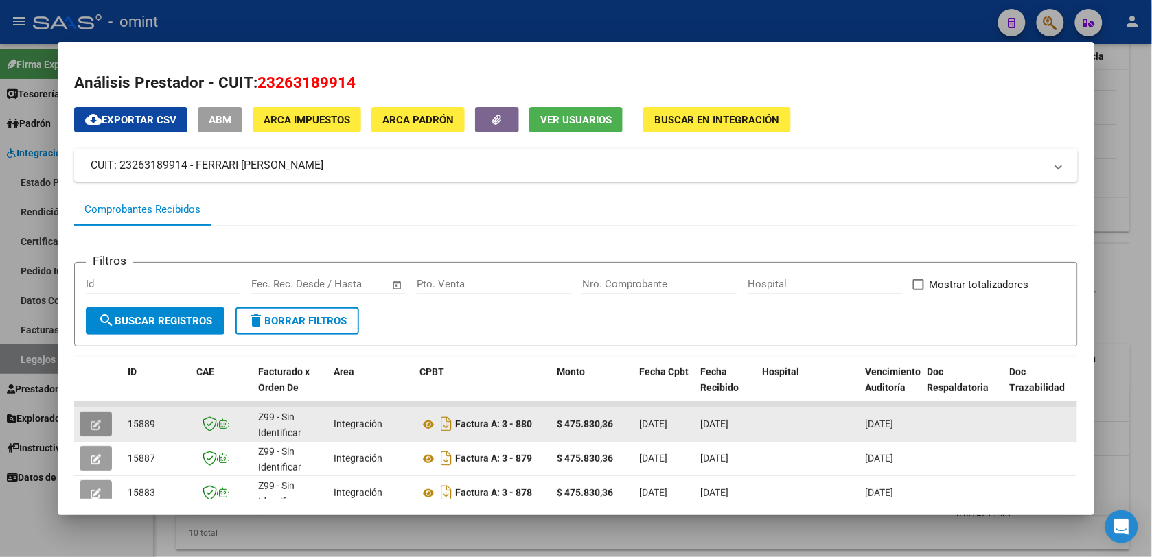
click at [91, 426] on icon "button" at bounding box center [96, 425] width 10 height 10
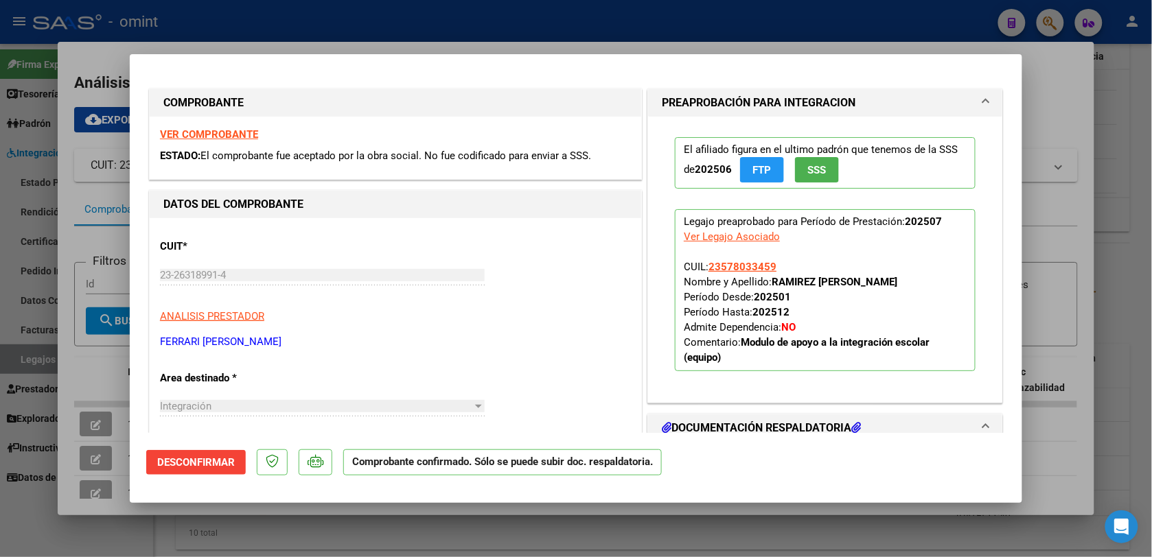
click at [213, 457] on span "Desconfirmar" at bounding box center [196, 462] width 78 height 12
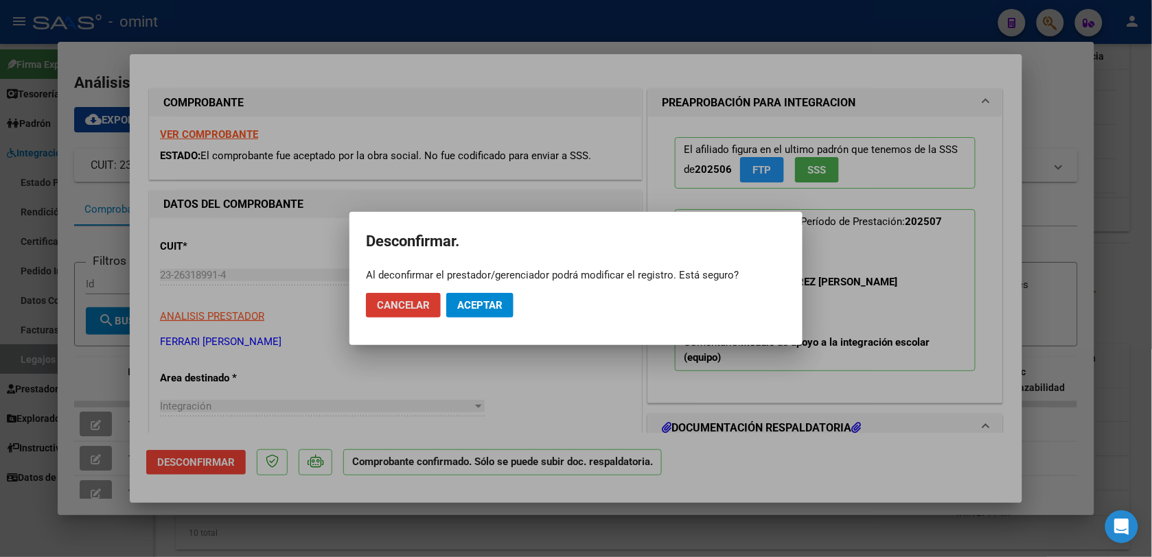
click at [488, 302] on span "Aceptar" at bounding box center [479, 305] width 45 height 12
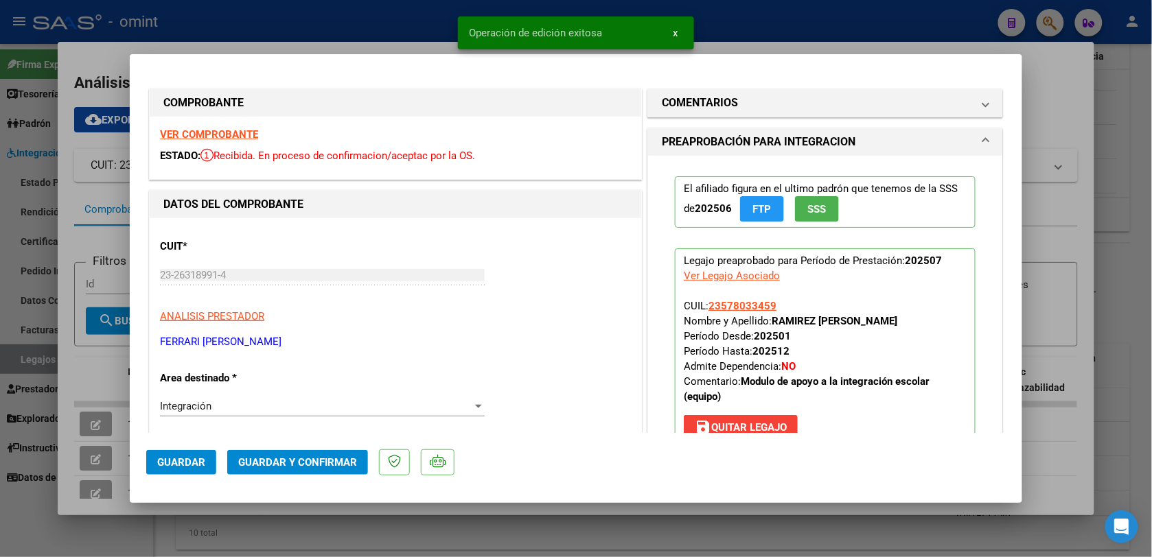
click at [310, 11] on div at bounding box center [576, 278] width 1152 height 557
type input "$ 0,00"
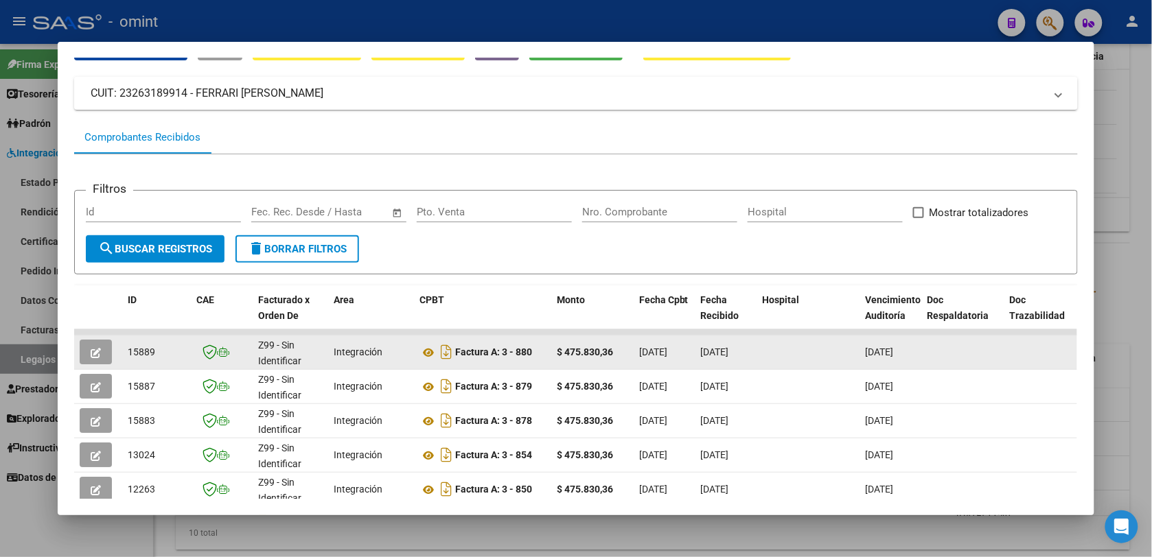
scroll to position [0, 0]
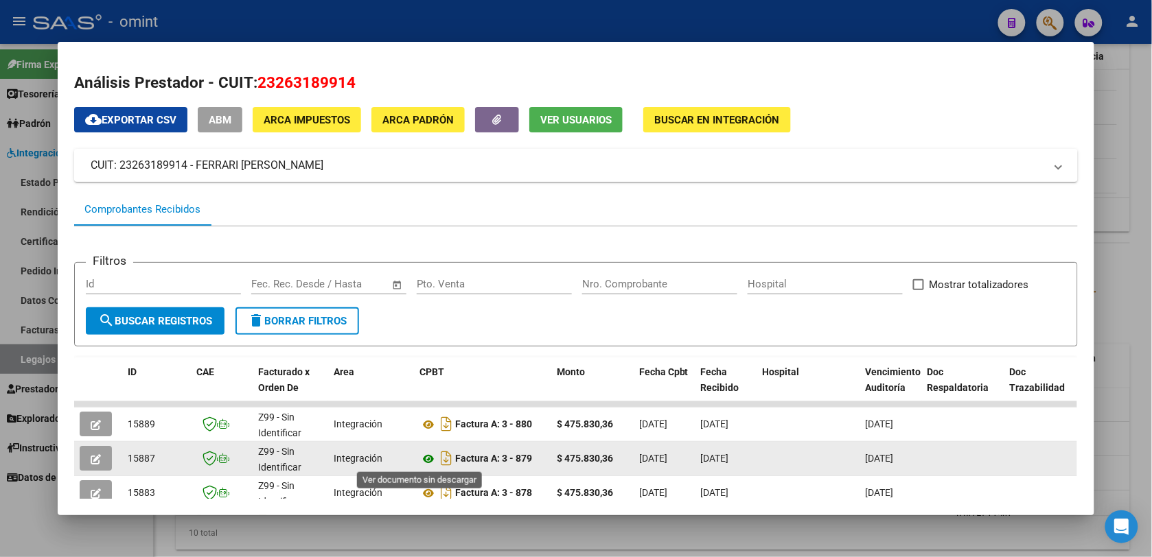
click at [421, 459] on icon at bounding box center [428, 459] width 18 height 16
drag, startPoint x: 149, startPoint y: 454, endPoint x: 122, endPoint y: 455, distance: 27.5
click at [128, 455] on div "15887" at bounding box center [157, 459] width 58 height 16
copy span "15887"
click at [91, 457] on icon "button" at bounding box center [96, 459] width 10 height 10
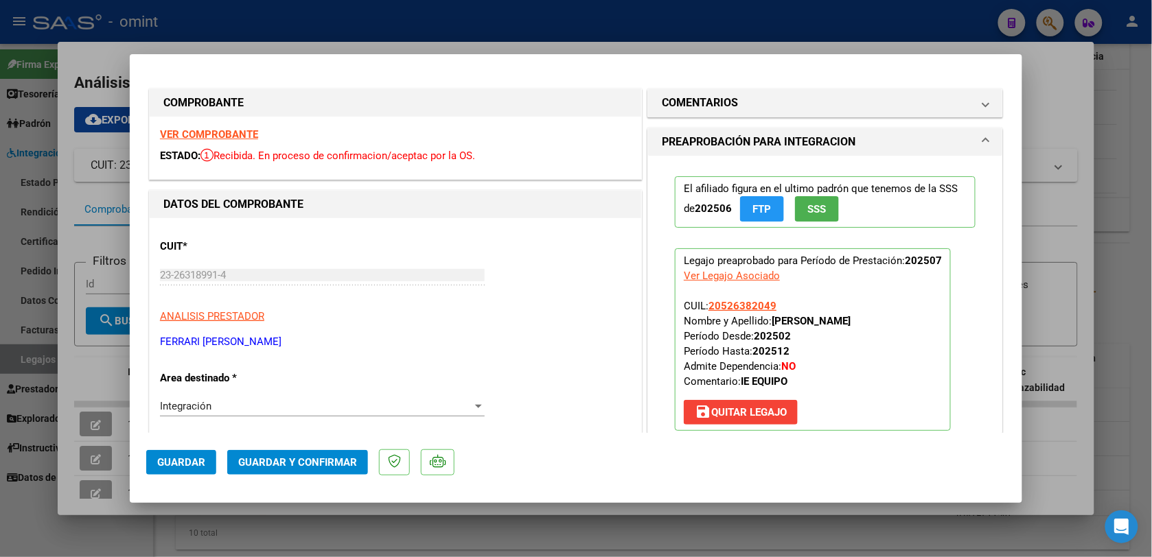
click at [229, 129] on strong "VER COMPROBANTE" at bounding box center [209, 134] width 98 height 12
click at [320, 465] on span "Guardar y Confirmar" at bounding box center [297, 462] width 119 height 12
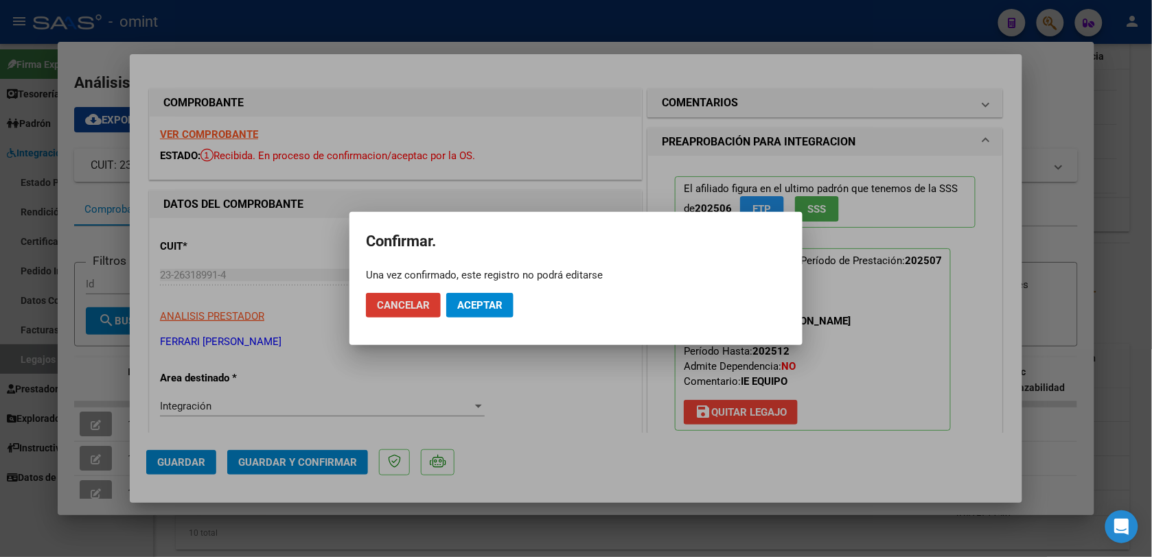
click at [485, 306] on span "Aceptar" at bounding box center [479, 305] width 45 height 12
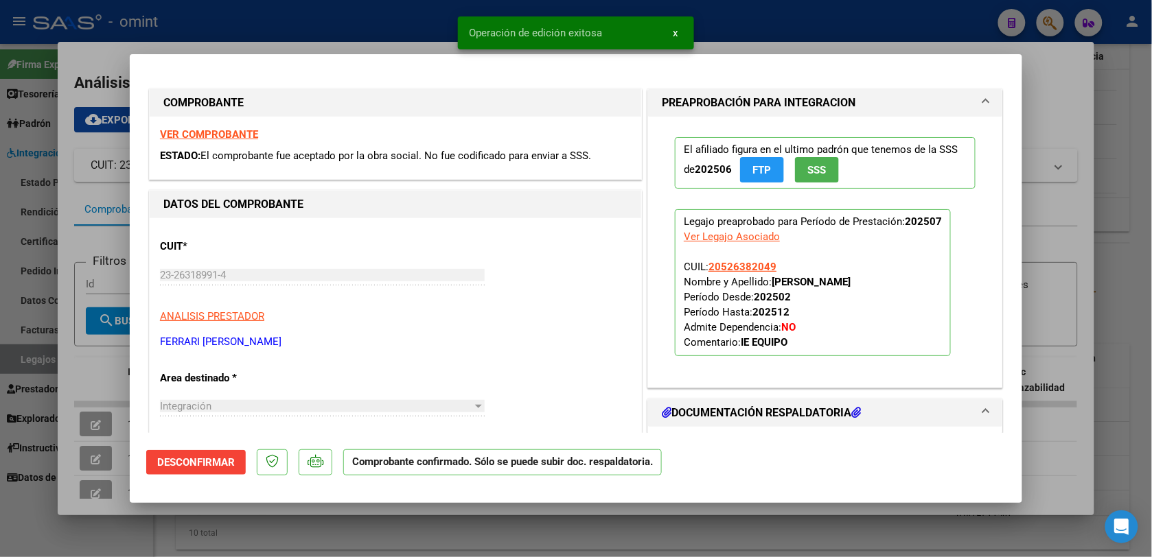
click at [303, 22] on div at bounding box center [576, 278] width 1152 height 557
type input "$ 0,00"
